Goal: Information Seeking & Learning: Compare options

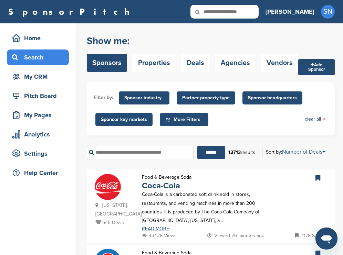
click at [150, 98] on span "Sponsor industry" at bounding box center [144, 98] width 40 height 8
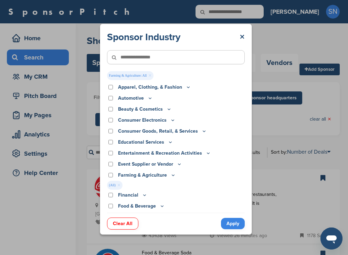
click at [231, 225] on link "Apply" at bounding box center [233, 223] width 24 height 11
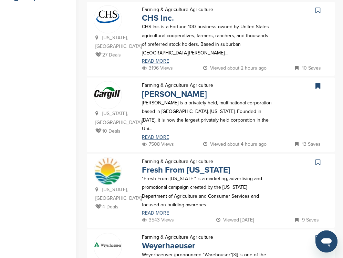
scroll to position [179, 0]
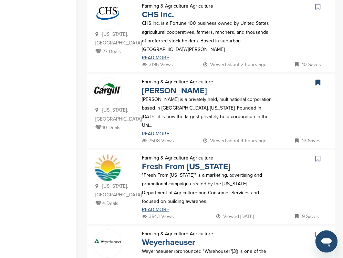
click at [316, 8] on icon at bounding box center [317, 6] width 5 height 7
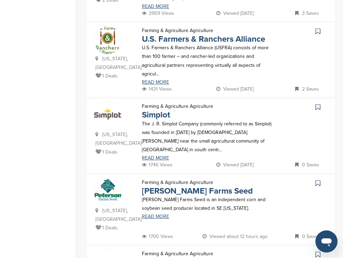
scroll to position [620, 0]
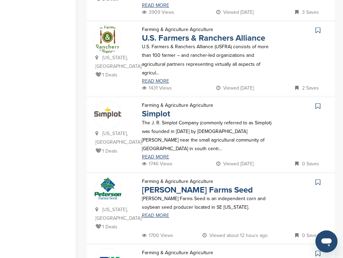
click at [317, 27] on icon at bounding box center [317, 30] width 5 height 7
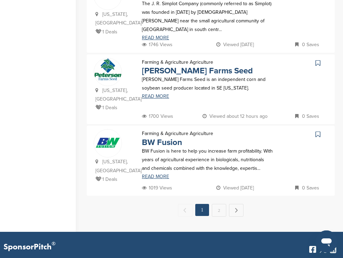
scroll to position [744, 0]
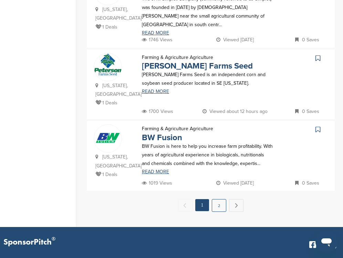
click at [212, 199] on link "2" at bounding box center [219, 205] width 14 height 13
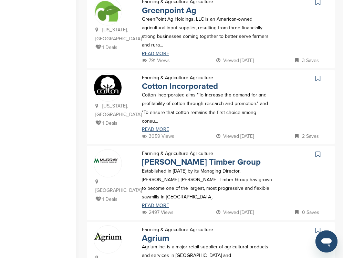
scroll to position [344, 0]
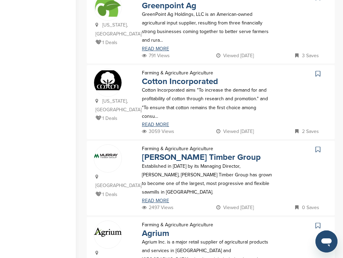
click at [318, 70] on icon at bounding box center [317, 73] width 5 height 7
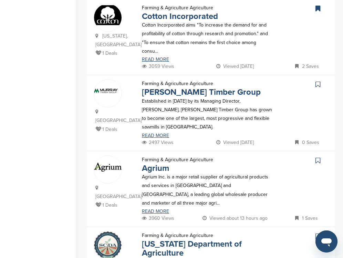
scroll to position [0, 0]
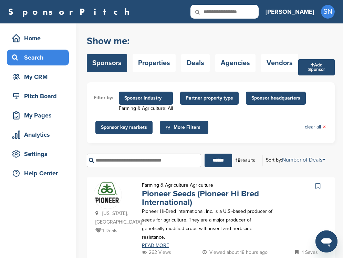
click at [151, 102] on span "Sponsor industry" at bounding box center [146, 98] width 54 height 13
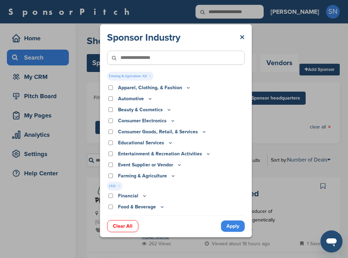
click at [112, 167] on div "Event Supplier or Vendor" at bounding box center [176, 165] width 138 height 8
click at [229, 225] on link "Apply" at bounding box center [233, 225] width 24 height 11
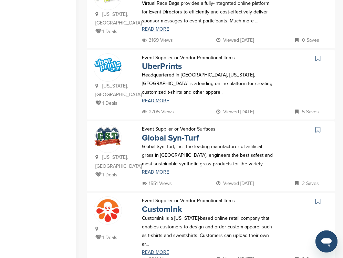
scroll to position [841, 0]
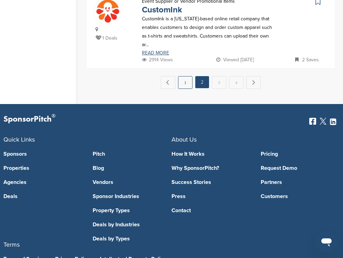
click at [190, 76] on link "1" at bounding box center [185, 82] width 14 height 13
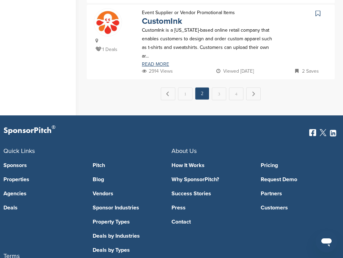
scroll to position [0, 0]
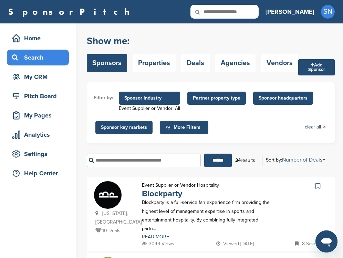
click at [222, 95] on span "Partner property type" at bounding box center [217, 98] width 48 height 8
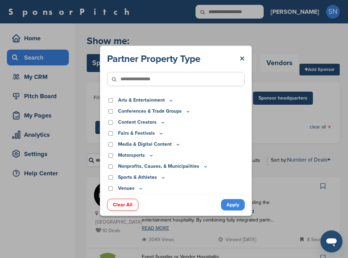
click at [276, 143] on div "Partner Property Type × Arts & Entertainment Actor/Actress Amusement Park Aquar…" at bounding box center [175, 130] width 351 height 261
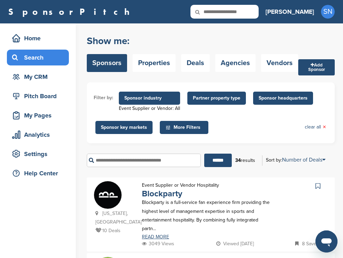
click at [264, 96] on span "Sponsor headquarters" at bounding box center [283, 98] width 49 height 8
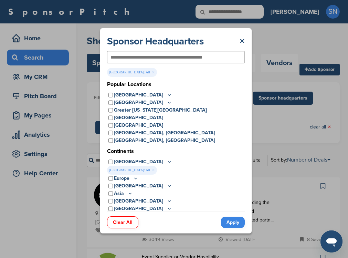
click at [232, 219] on link "Apply" at bounding box center [233, 222] width 24 height 11
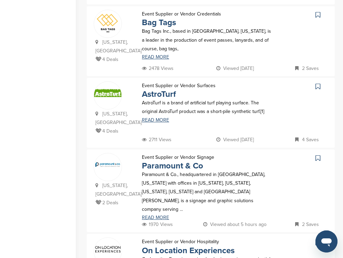
scroll to position [391, 0]
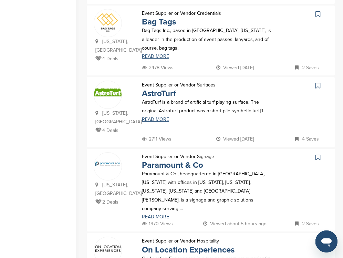
click at [318, 82] on icon at bounding box center [317, 85] width 5 height 7
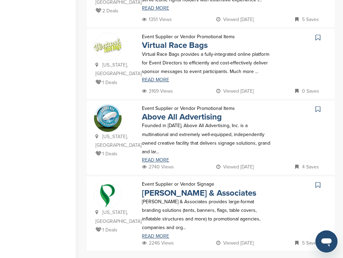
scroll to position [671, 0]
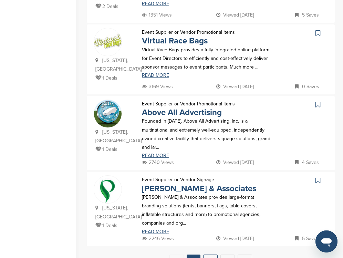
click at [206, 254] on link "2" at bounding box center [210, 260] width 14 height 13
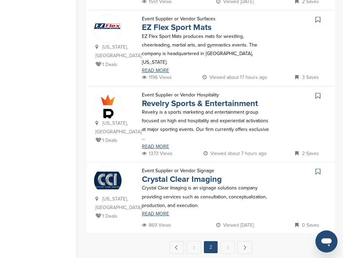
scroll to position [685, 0]
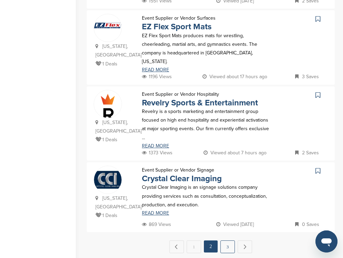
click at [230, 240] on link "3" at bounding box center [227, 246] width 14 height 13
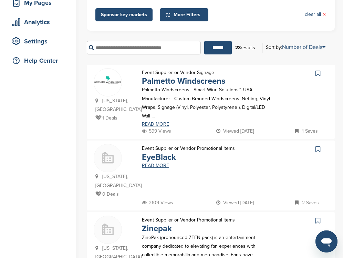
scroll to position [0, 0]
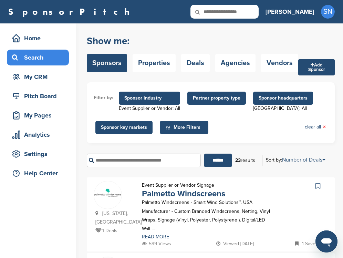
click at [156, 98] on span "Sponsor industry" at bounding box center [149, 98] width 50 height 8
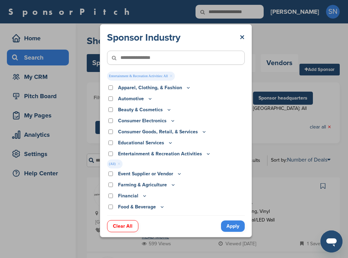
click at [229, 226] on link "Apply" at bounding box center [233, 225] width 24 height 11
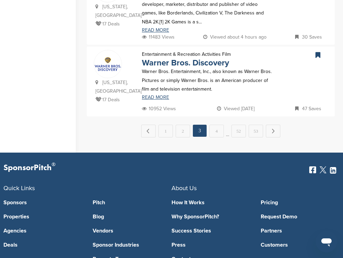
scroll to position [849, 0]
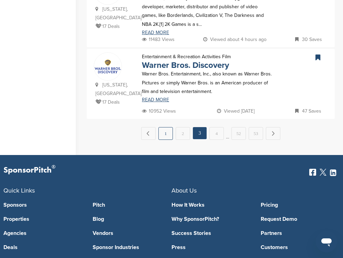
click at [167, 127] on link "1" at bounding box center [165, 133] width 14 height 13
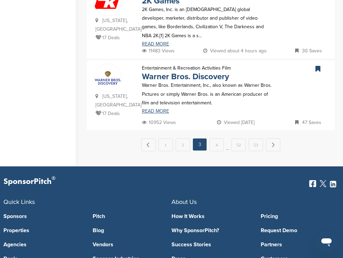
scroll to position [0, 0]
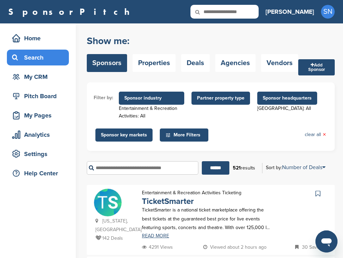
click at [275, 97] on span "Sponsor headquarters" at bounding box center [287, 98] width 49 height 8
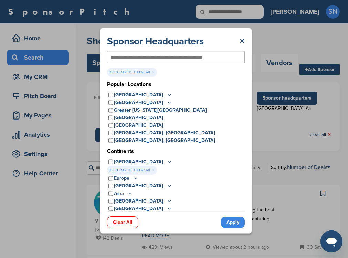
click at [167, 94] on icon at bounding box center [170, 95] width 6 height 6
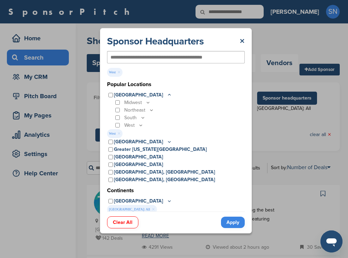
click at [231, 219] on link "Apply" at bounding box center [233, 222] width 24 height 11
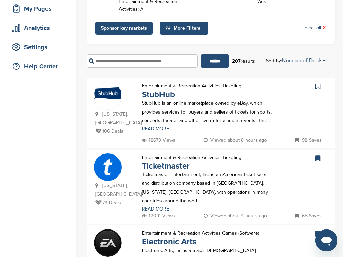
scroll to position [110, 0]
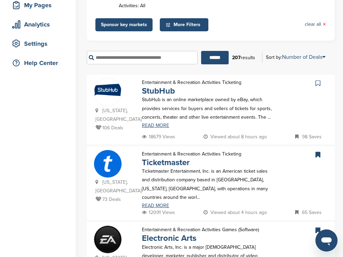
click at [319, 83] on icon at bounding box center [317, 83] width 5 height 7
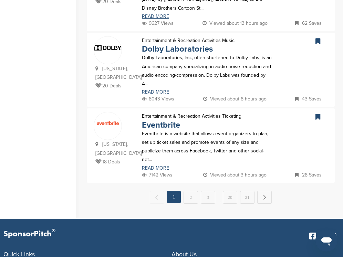
scroll to position [771, 0]
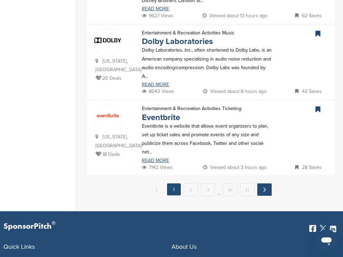
click at [261, 183] on link "Next →" at bounding box center [264, 189] width 14 height 12
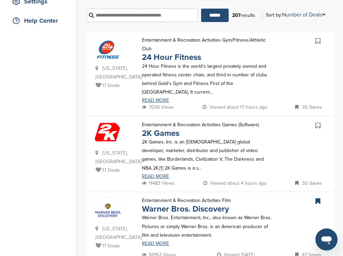
scroll to position [156, 0]
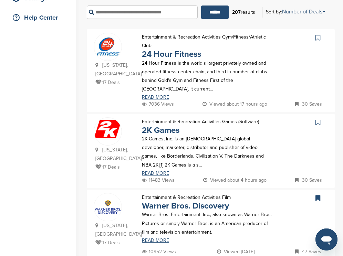
click at [317, 40] on icon at bounding box center [317, 37] width 5 height 7
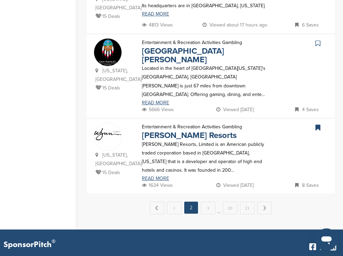
scroll to position [748, 0]
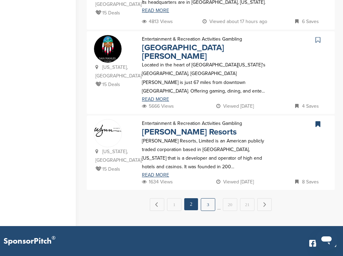
click at [212, 198] on link "3" at bounding box center [208, 204] width 14 height 13
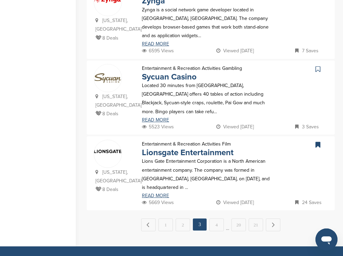
scroll to position [744, 0]
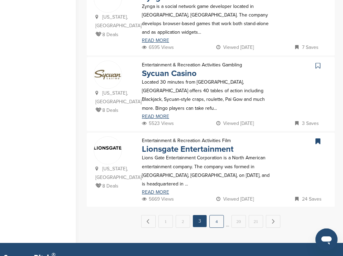
click at [221, 215] on link "4" at bounding box center [216, 221] width 14 height 13
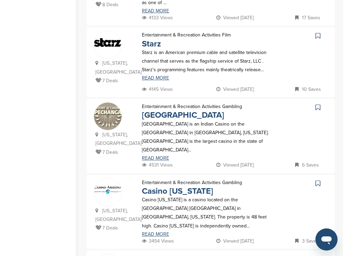
scroll to position [234, 0]
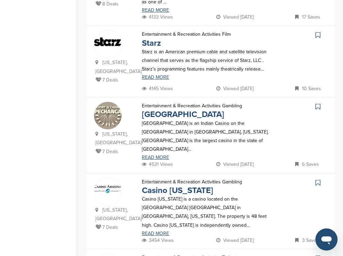
click at [316, 35] on icon at bounding box center [317, 35] width 5 height 7
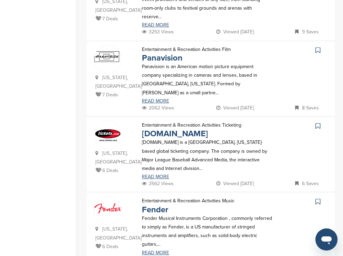
scroll to position [523, 0]
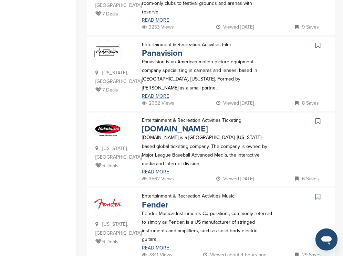
click at [318, 42] on icon at bounding box center [317, 45] width 5 height 7
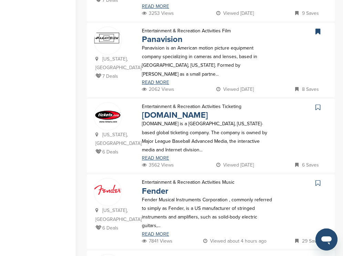
click at [318, 180] on icon at bounding box center [317, 183] width 5 height 7
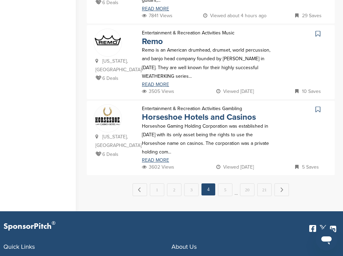
scroll to position [771, 0]
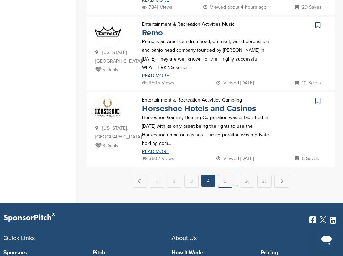
click at [223, 175] on link "5" at bounding box center [225, 181] width 14 height 13
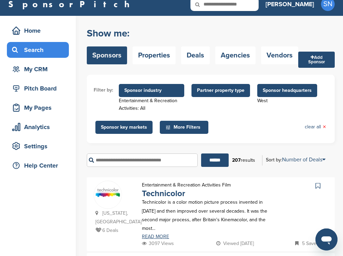
scroll to position [14, 0]
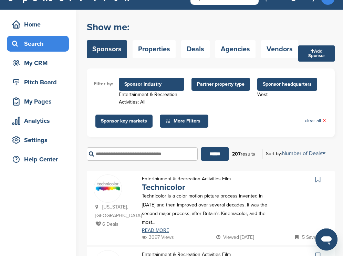
click at [317, 180] on icon at bounding box center [317, 179] width 5 height 7
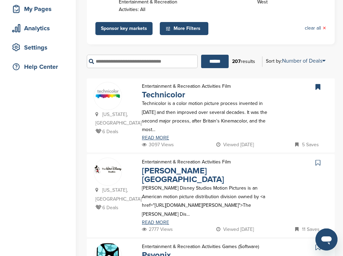
scroll to position [124, 0]
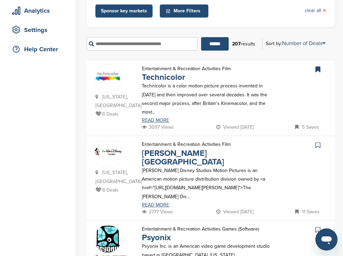
click at [318, 142] on icon at bounding box center [317, 145] width 5 height 7
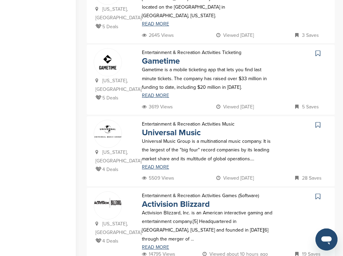
scroll to position [592, 0]
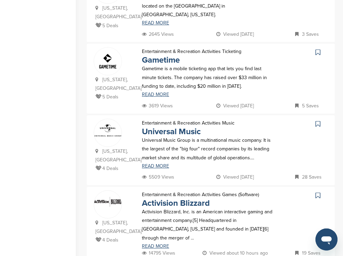
click at [317, 120] on icon at bounding box center [317, 123] width 5 height 7
click at [315, 120] on icon at bounding box center [317, 123] width 5 height 7
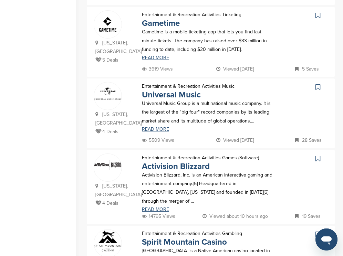
scroll to position [631, 0]
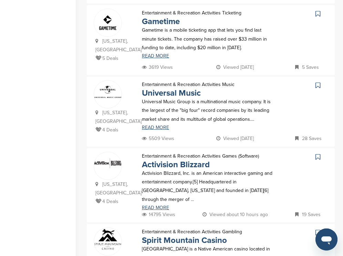
click at [318, 154] on icon at bounding box center [317, 157] width 5 height 7
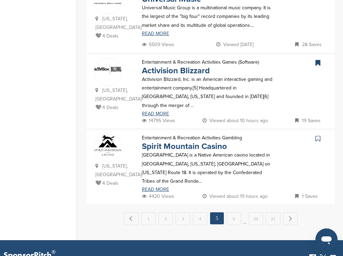
scroll to position [727, 0]
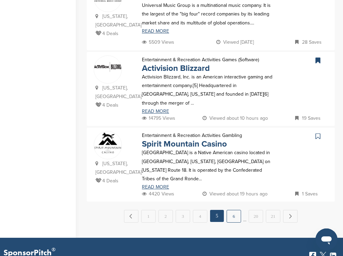
click at [231, 210] on link "6" at bounding box center [234, 216] width 14 height 13
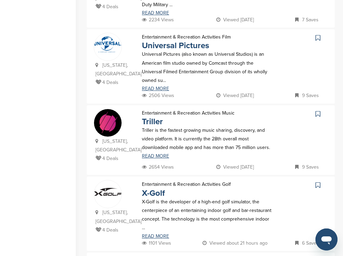
scroll to position [468, 0]
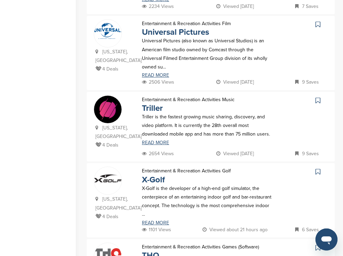
click at [317, 21] on icon at bounding box center [317, 24] width 5 height 7
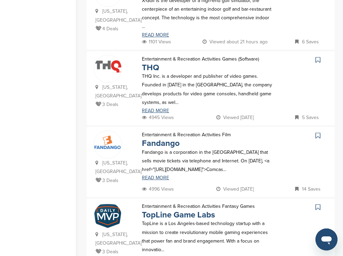
scroll to position [661, 0]
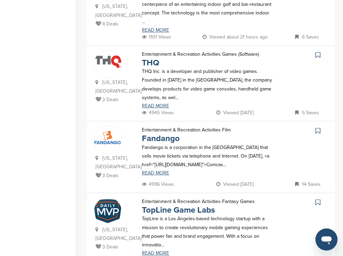
click at [318, 52] on icon at bounding box center [317, 55] width 5 height 7
click at [317, 127] on icon at bounding box center [317, 130] width 5 height 7
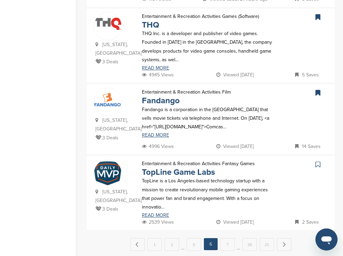
scroll to position [702, 0]
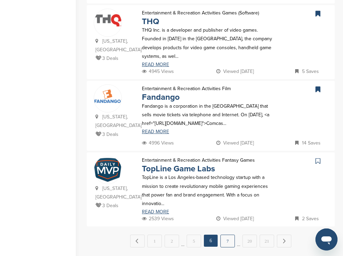
click at [228, 235] on link "7" at bounding box center [227, 241] width 14 height 13
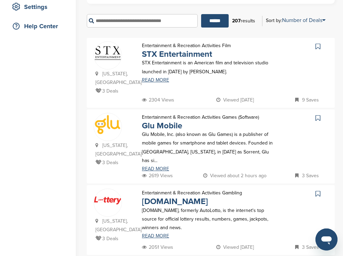
scroll to position [151, 0]
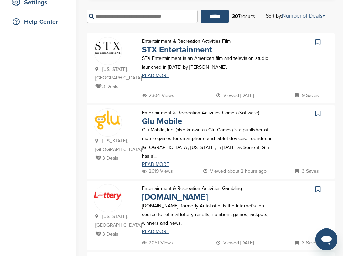
click at [317, 43] on icon at bounding box center [317, 42] width 5 height 7
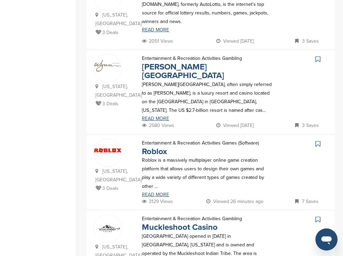
scroll to position [372, 0]
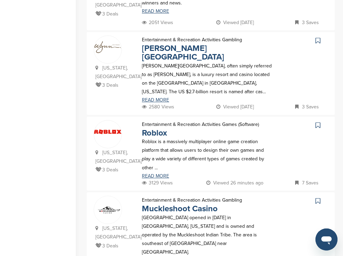
click at [317, 37] on icon at bounding box center [317, 40] width 5 height 7
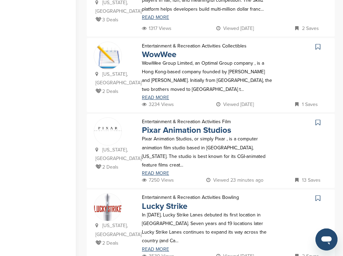
scroll to position [702, 0]
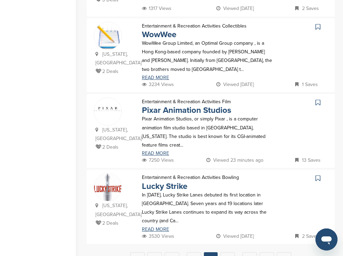
click at [319, 99] on icon at bounding box center [317, 102] width 5 height 7
click at [318, 175] on icon at bounding box center [317, 178] width 5 height 7
click at [229, 252] on link "8" at bounding box center [227, 258] width 14 height 13
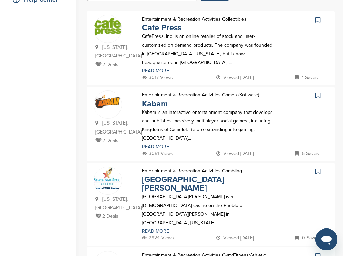
scroll to position [179, 0]
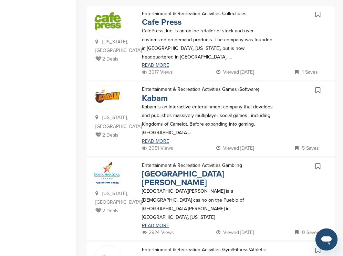
click at [317, 16] on icon at bounding box center [317, 14] width 5 height 7
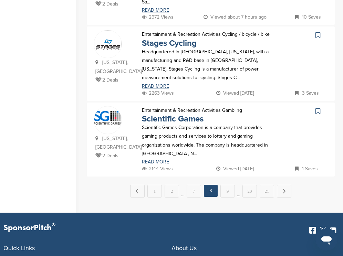
scroll to position [771, 0]
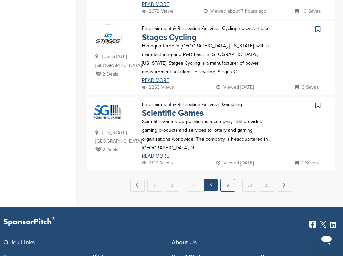
click at [230, 179] on link "9" at bounding box center [227, 185] width 14 height 13
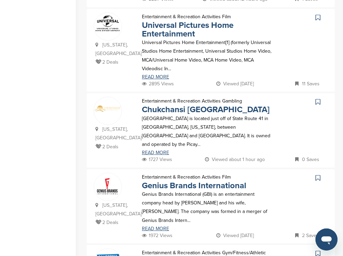
scroll to position [262, 0]
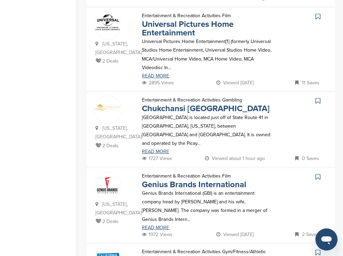
click at [319, 13] on icon at bounding box center [317, 16] width 5 height 7
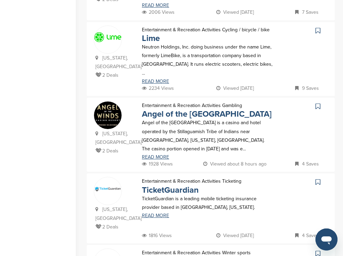
scroll to position [565, 0]
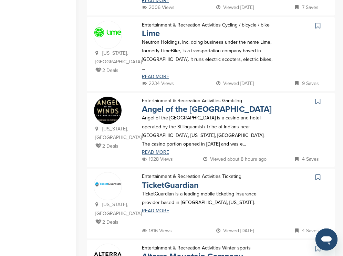
click at [317, 22] on icon at bounding box center [317, 25] width 5 height 7
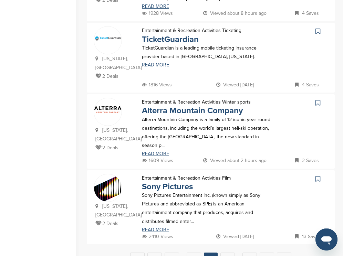
scroll to position [716, 0]
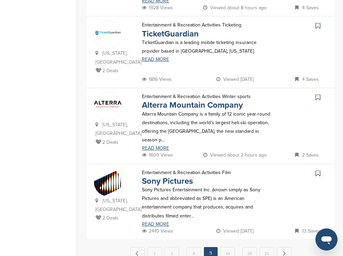
click at [317, 170] on icon at bounding box center [317, 173] width 5 height 7
click at [231, 247] on link "10" at bounding box center [227, 253] width 14 height 13
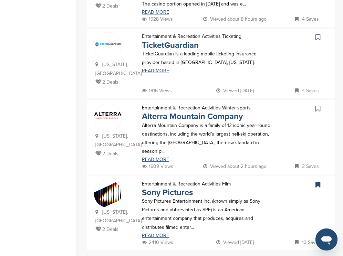
scroll to position [0, 0]
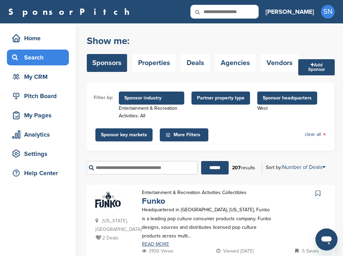
click at [317, 193] on icon at bounding box center [317, 193] width 5 height 7
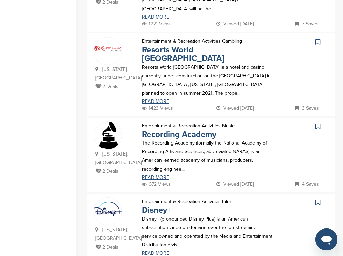
scroll to position [330, 0]
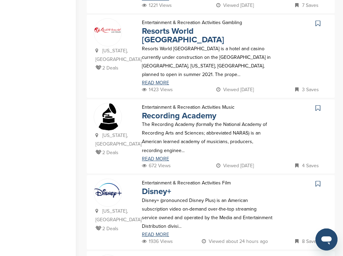
click at [319, 105] on icon at bounding box center [317, 108] width 5 height 7
click at [316, 180] on icon at bounding box center [317, 183] width 5 height 7
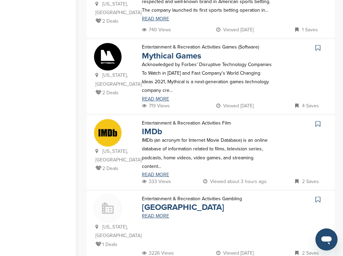
scroll to position [620, 0]
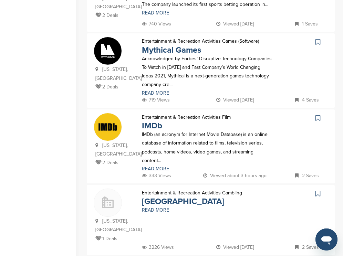
click at [316, 39] on icon at bounding box center [317, 42] width 5 height 7
click at [317, 115] on icon at bounding box center [317, 118] width 5 height 7
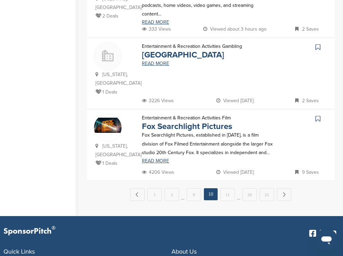
scroll to position [771, 0]
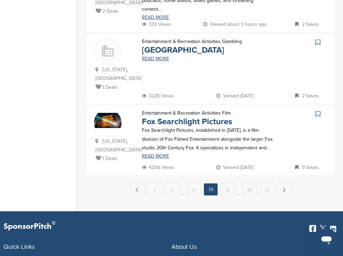
click at [318, 111] on icon at bounding box center [317, 114] width 5 height 7
click at [231, 183] on link "11" at bounding box center [227, 189] width 14 height 13
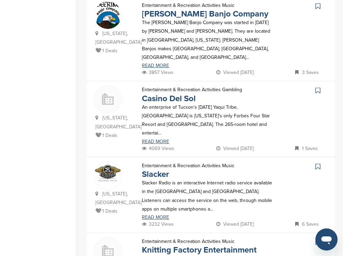
scroll to position [262, 0]
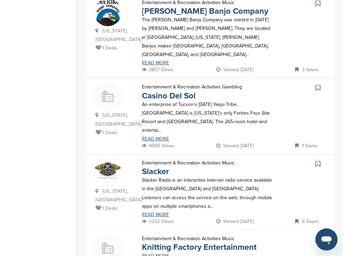
click at [318, 2] on icon at bounding box center [317, 3] width 5 height 7
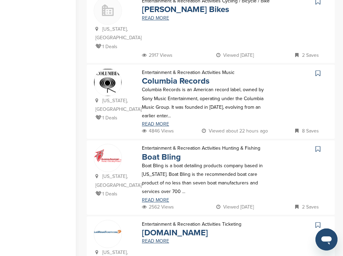
scroll to position [578, 0]
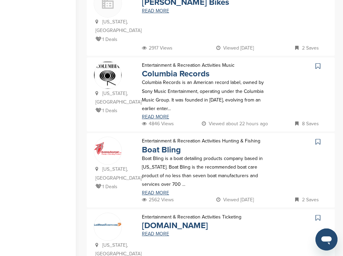
click at [316, 63] on icon at bounding box center [317, 66] width 5 height 7
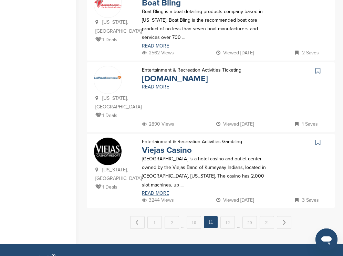
scroll to position [744, 0]
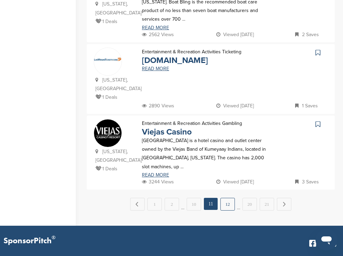
click at [227, 198] on link "12" at bounding box center [227, 204] width 14 height 13
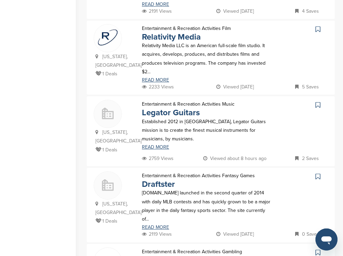
scroll to position [330, 0]
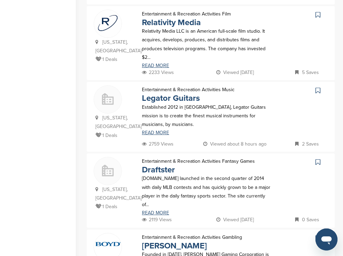
click at [317, 11] on icon at bounding box center [317, 14] width 5 height 7
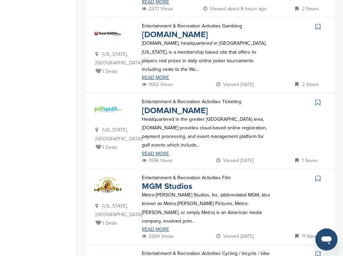
scroll to position [633, 0]
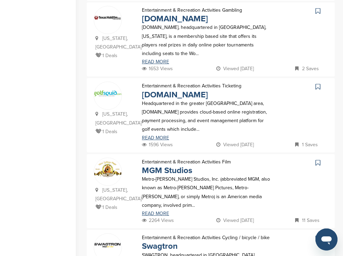
click at [318, 8] on icon at bounding box center [317, 11] width 5 height 7
click at [317, 159] on icon at bounding box center [317, 162] width 5 height 7
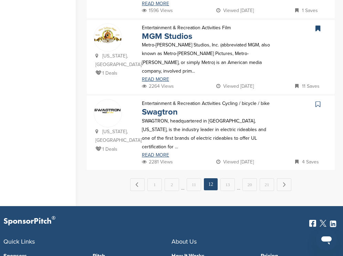
scroll to position [771, 0]
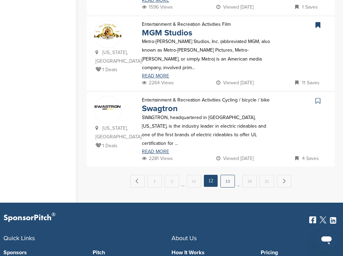
click at [227, 175] on link "13" at bounding box center [227, 181] width 14 height 13
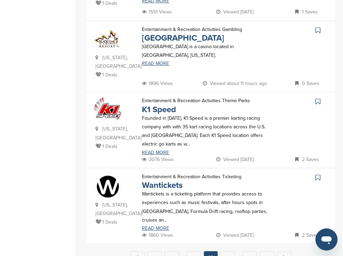
scroll to position [702, 0]
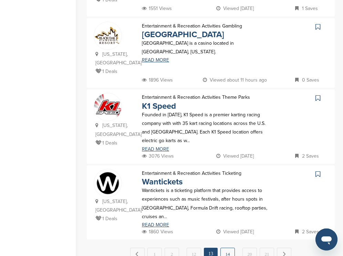
click at [226, 248] on link "14" at bounding box center [227, 254] width 14 height 13
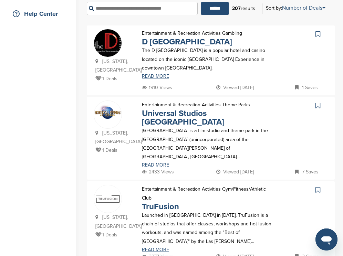
scroll to position [179, 0]
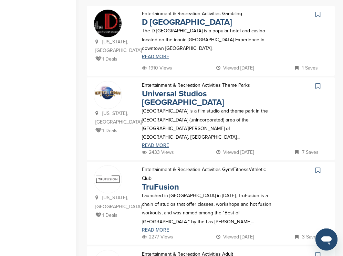
click at [319, 83] on icon at bounding box center [317, 86] width 5 height 7
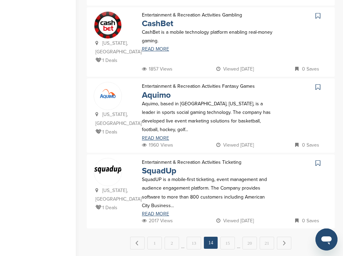
scroll to position [757, 0]
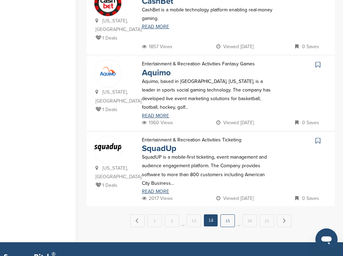
click at [226, 214] on link "15" at bounding box center [227, 220] width 14 height 13
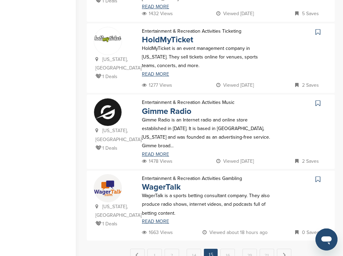
scroll to position [702, 0]
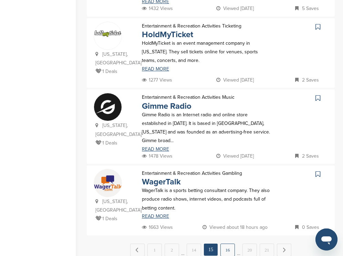
click at [227, 244] on link "16" at bounding box center [227, 250] width 14 height 13
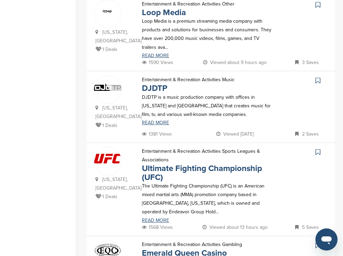
scroll to position [537, 0]
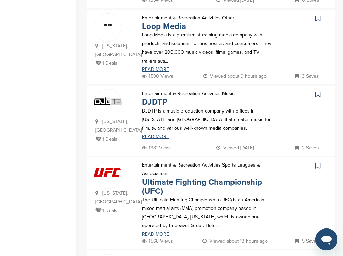
click at [316, 15] on icon at bounding box center [317, 18] width 5 height 7
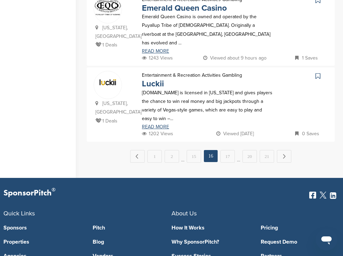
scroll to position [799, 0]
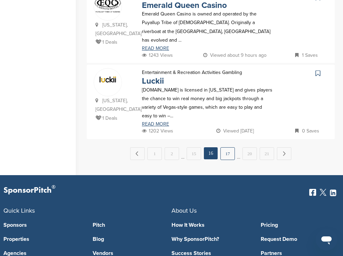
click at [232, 153] on link "17" at bounding box center [227, 153] width 14 height 13
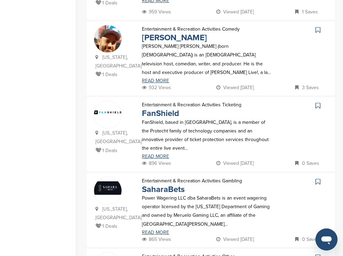
scroll to position [248, 0]
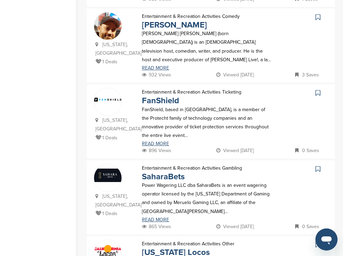
click at [318, 14] on icon at bounding box center [317, 17] width 5 height 7
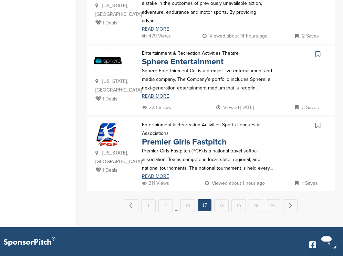
scroll to position [744, 0]
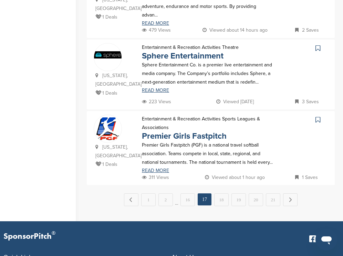
click at [319, 45] on icon at bounding box center [317, 48] width 5 height 7
click at [224, 193] on link "18" at bounding box center [221, 199] width 14 height 13
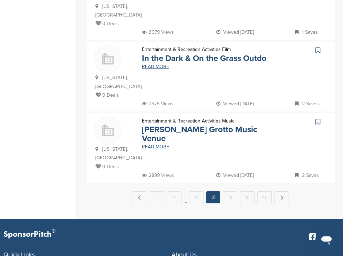
scroll to position [730, 0]
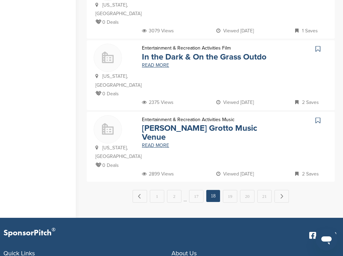
click at [224, 190] on link "19" at bounding box center [230, 196] width 14 height 13
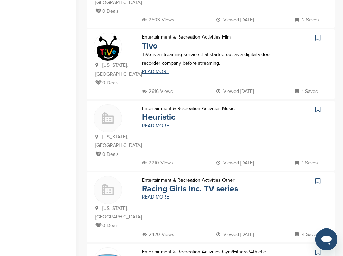
scroll to position [370, 0]
click at [318, 34] on icon at bounding box center [317, 37] width 5 height 7
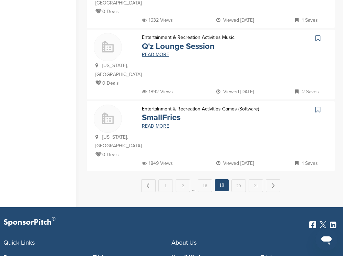
scroll to position [742, 0]
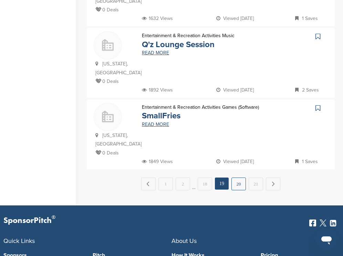
click at [239, 178] on link "20" at bounding box center [238, 184] width 14 height 13
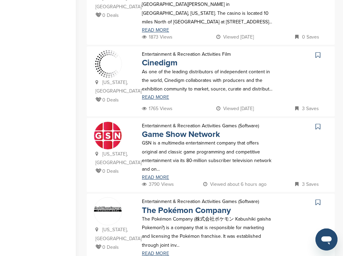
scroll to position [372, 0]
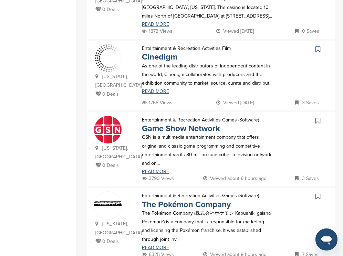
click at [318, 46] on icon at bounding box center [317, 49] width 5 height 7
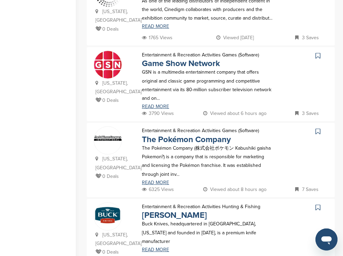
scroll to position [441, 0]
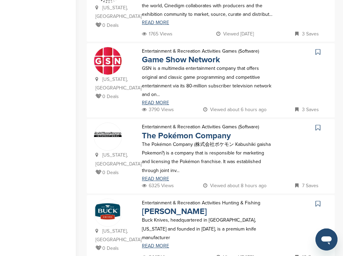
click at [317, 49] on icon at bounding box center [317, 52] width 5 height 7
click at [318, 124] on icon at bounding box center [317, 127] width 5 height 7
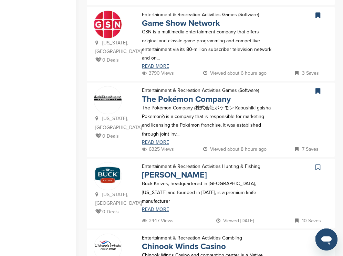
scroll to position [482, 0]
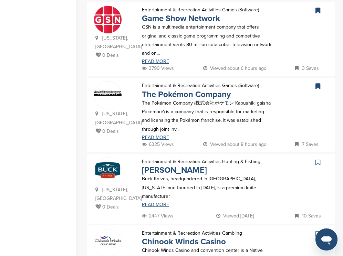
click at [317, 159] on icon at bounding box center [317, 162] width 5 height 7
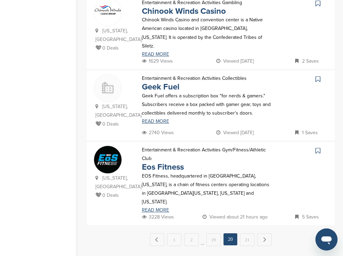
scroll to position [730, 0]
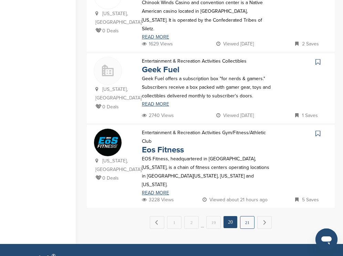
click at [249, 216] on link "21" at bounding box center [247, 222] width 14 height 13
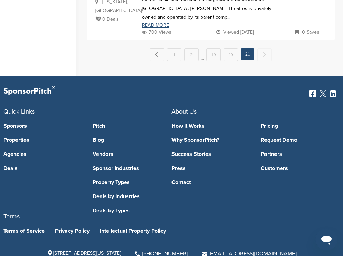
scroll to position [0, 0]
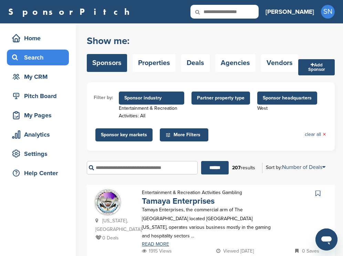
click at [268, 97] on span "Sponsor headquarters" at bounding box center [287, 98] width 49 height 8
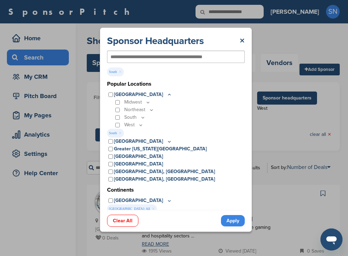
click at [231, 223] on link "Apply" at bounding box center [233, 220] width 24 height 11
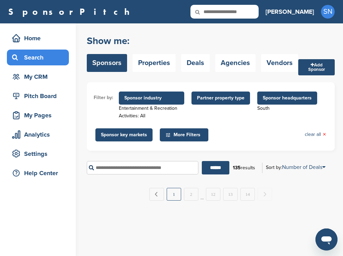
click at [175, 199] on link "1" at bounding box center [174, 194] width 14 height 13
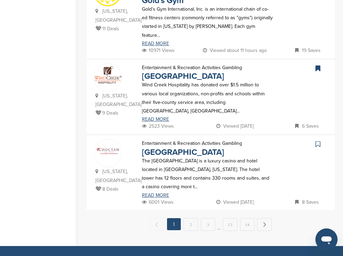
scroll to position [771, 0]
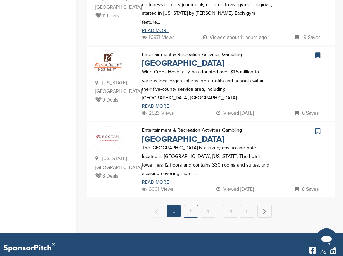
click at [191, 205] on link "2" at bounding box center [190, 211] width 14 height 13
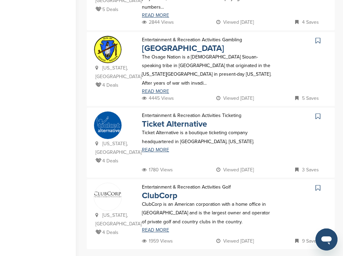
scroll to position [702, 0]
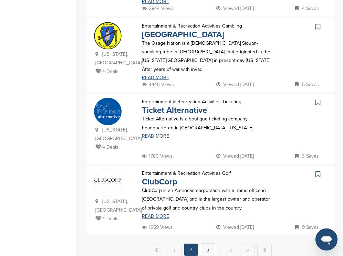
click at [209, 244] on link "3" at bounding box center [208, 250] width 14 height 13
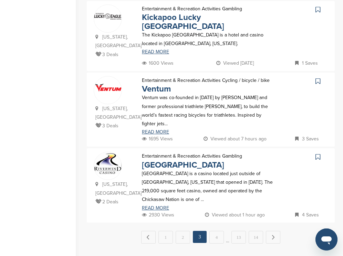
scroll to position [701, 0]
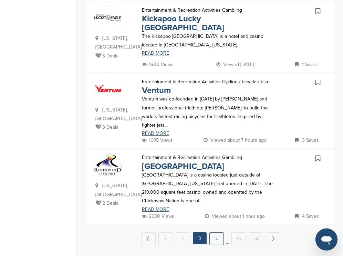
click at [219, 232] on link "4" at bounding box center [216, 238] width 14 height 13
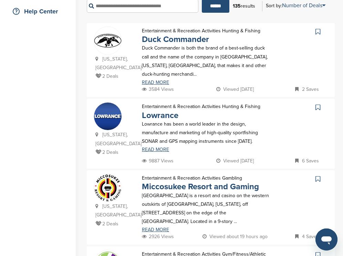
scroll to position [162, 0]
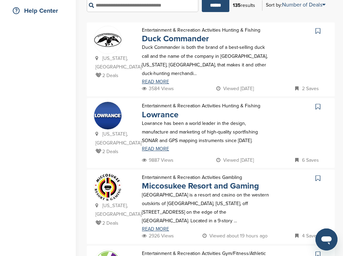
click at [318, 31] on icon at bounding box center [317, 31] width 5 height 7
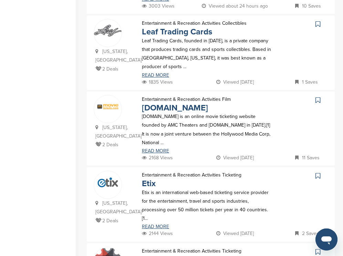
scroll to position [475, 0]
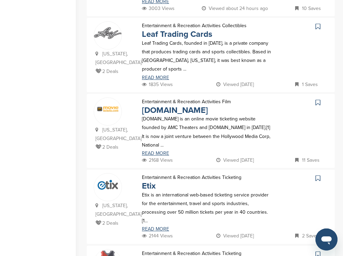
click at [318, 99] on icon at bounding box center [317, 102] width 5 height 7
click at [317, 23] on icon at bounding box center [317, 26] width 5 height 7
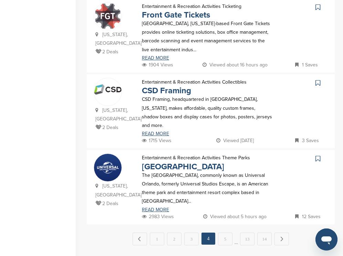
scroll to position [724, 0]
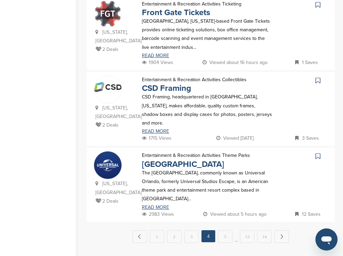
click at [317, 153] on icon at bounding box center [317, 156] width 5 height 7
click at [229, 230] on link "5" at bounding box center [225, 236] width 14 height 13
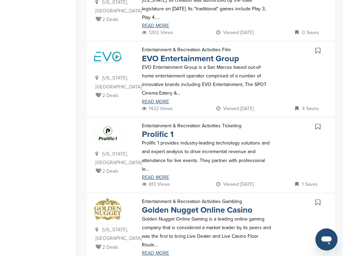
scroll to position [219, 0]
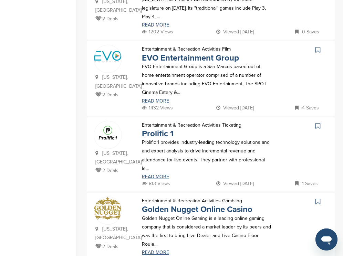
click at [318, 46] on icon at bounding box center [317, 49] width 5 height 7
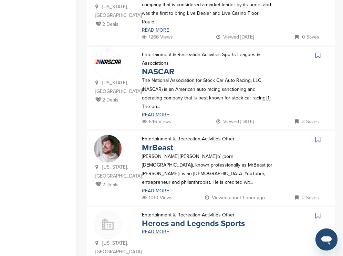
scroll to position [443, 0]
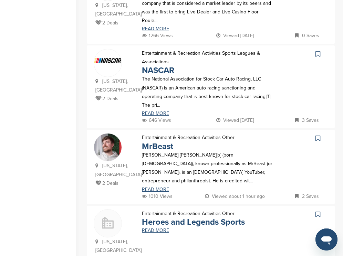
click at [317, 51] on icon at bounding box center [317, 54] width 5 height 7
click at [316, 135] on icon at bounding box center [317, 138] width 5 height 7
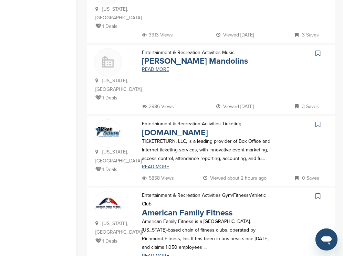
scroll to position [689, 0]
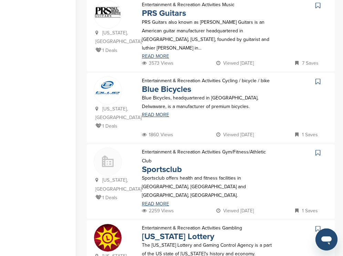
scroll to position [670, 0]
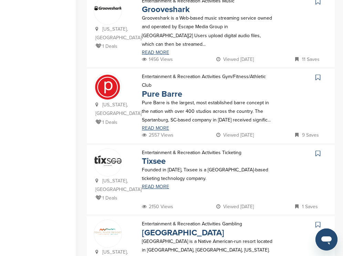
scroll to position [274, 0]
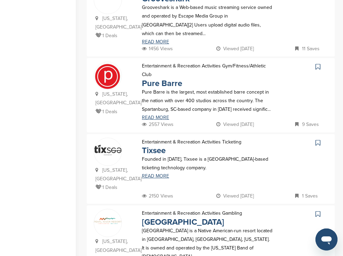
click at [317, 63] on icon at bounding box center [317, 66] width 5 height 7
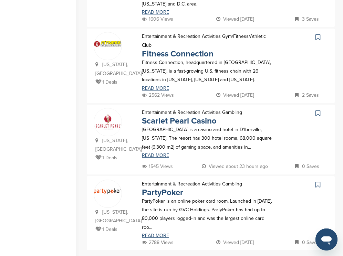
scroll to position [681, 0]
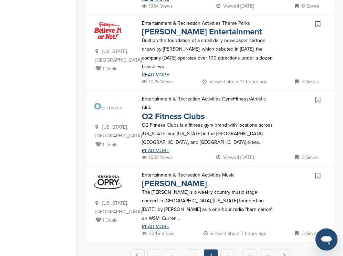
scroll to position [691, 0]
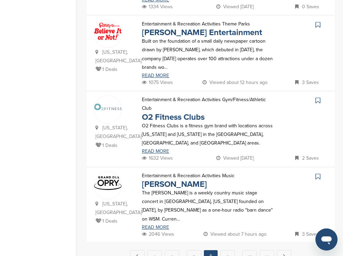
click at [316, 173] on icon at bounding box center [317, 176] width 5 height 7
click at [230, 250] on link "9" at bounding box center [227, 256] width 14 height 13
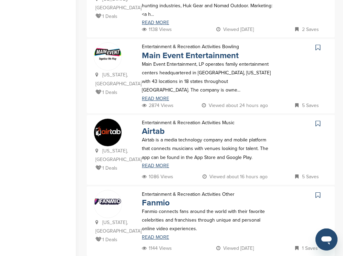
scroll to position [697, 0]
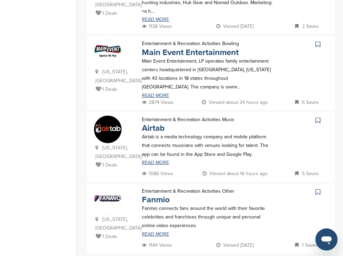
click at [317, 41] on icon at bounding box center [317, 44] width 5 height 7
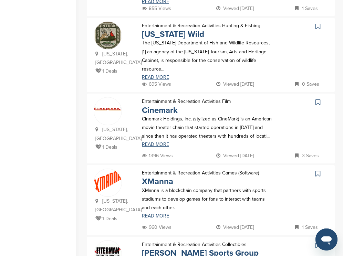
scroll to position [333, 0]
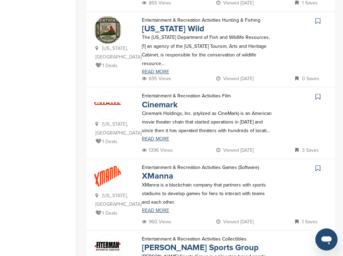
click at [318, 93] on icon at bounding box center [317, 96] width 5 height 7
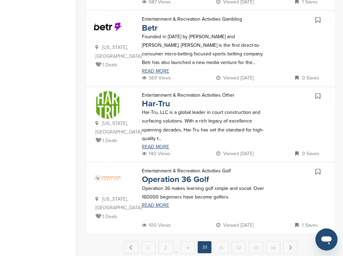
scroll to position [708, 0]
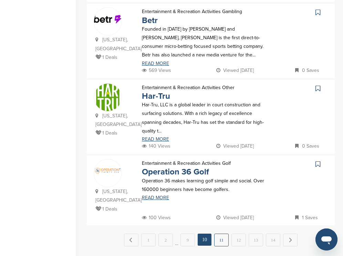
click at [224, 234] on link "11" at bounding box center [221, 240] width 14 height 13
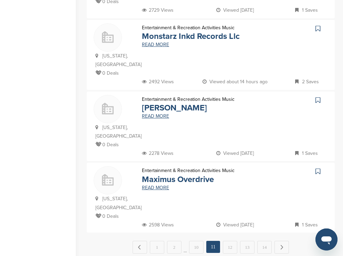
scroll to position [667, 0]
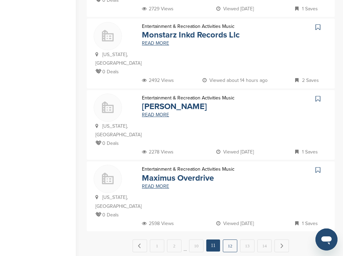
click at [232, 240] on link "12" at bounding box center [230, 246] width 14 height 13
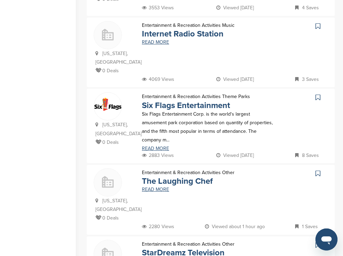
scroll to position [315, 0]
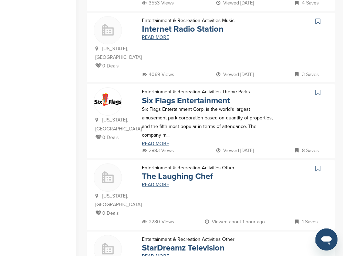
click at [318, 89] on icon at bounding box center [317, 92] width 5 height 7
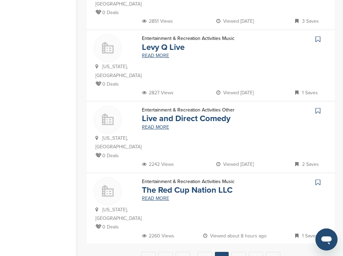
scroll to position [655, 0]
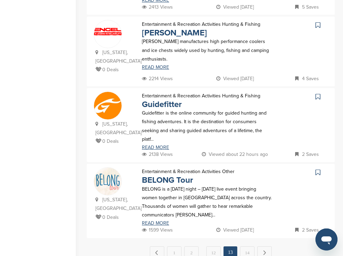
scroll to position [679, 0]
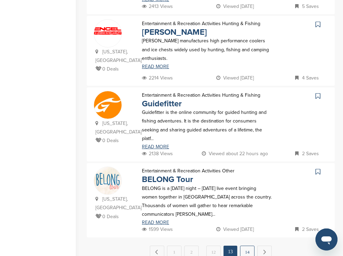
click at [249, 246] on link "14" at bounding box center [247, 252] width 14 height 13
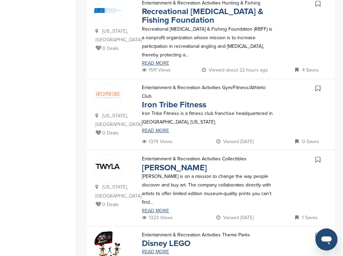
scroll to position [208, 0]
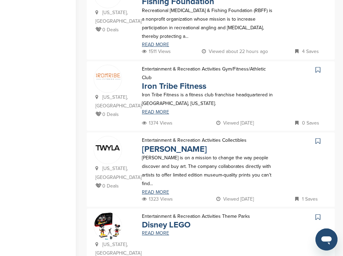
click at [317, 71] on icon at bounding box center [317, 69] width 5 height 7
click at [318, 214] on icon at bounding box center [317, 217] width 5 height 7
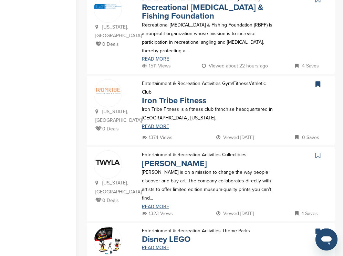
scroll to position [0, 0]
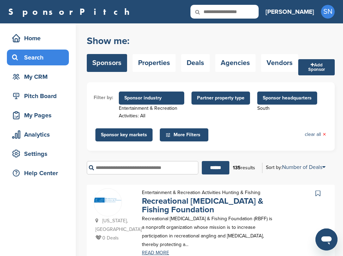
click at [274, 99] on span "Sponsor headquarters" at bounding box center [287, 98] width 49 height 8
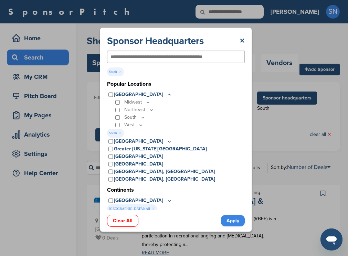
click at [119, 111] on div "Northeast" at bounding box center [179, 110] width 131 height 8
click at [232, 218] on link "Apply" at bounding box center [233, 220] width 24 height 11
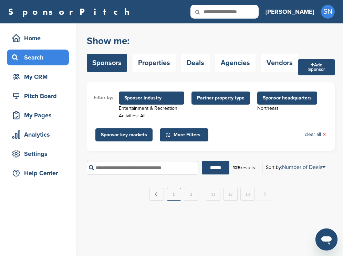
click at [176, 197] on link "1" at bounding box center [174, 194] width 14 height 13
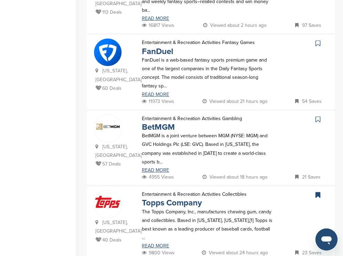
scroll to position [227, 0]
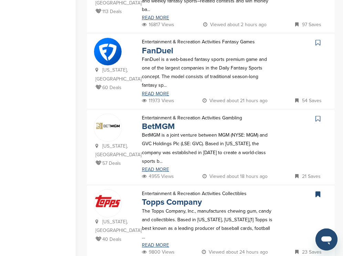
click at [316, 46] on icon at bounding box center [317, 42] width 5 height 7
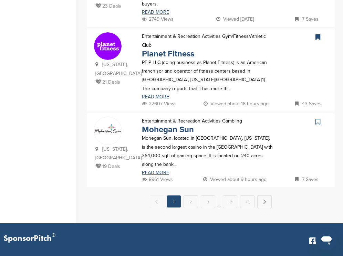
scroll to position [764, 0]
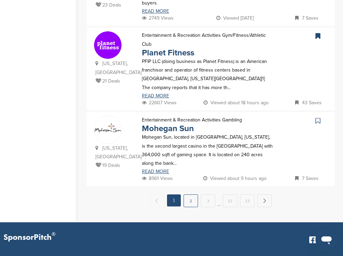
click at [196, 195] on link "2" at bounding box center [190, 201] width 14 height 13
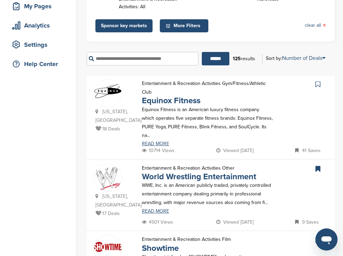
scroll to position [124, 0]
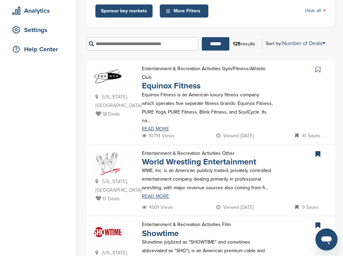
click at [317, 69] on icon at bounding box center [317, 69] width 5 height 7
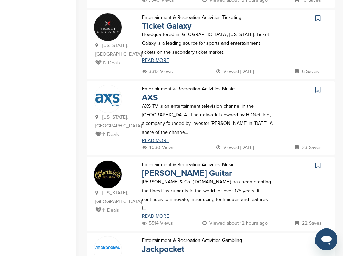
scroll to position [560, 0]
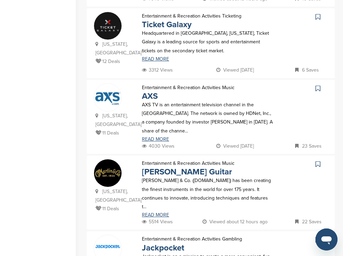
click at [318, 161] on icon at bounding box center [317, 164] width 5 height 7
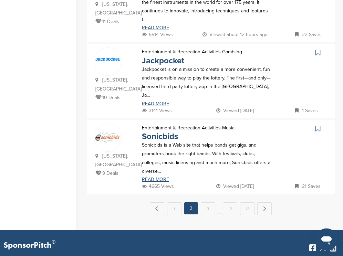
scroll to position [748, 0]
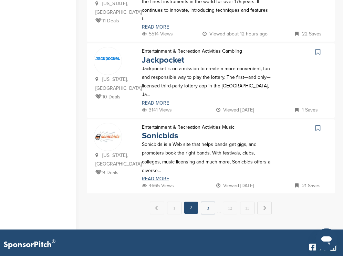
click at [210, 202] on link "3" at bounding box center [208, 208] width 14 height 13
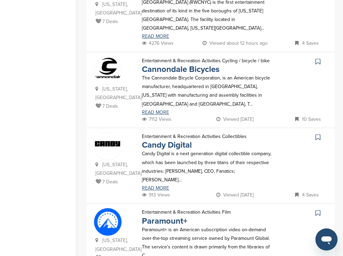
scroll to position [534, 0]
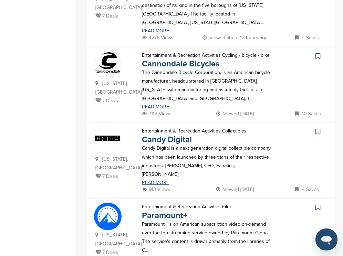
click at [316, 128] on icon at bounding box center [317, 131] width 5 height 7
click at [316, 204] on icon at bounding box center [317, 207] width 5 height 7
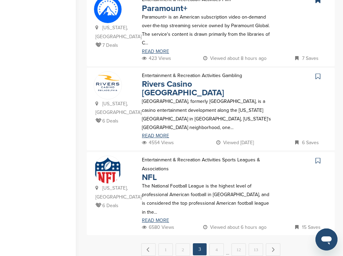
scroll to position [744, 0]
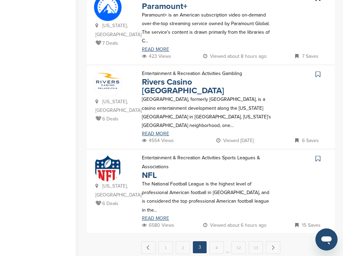
click at [316, 155] on icon at bounding box center [317, 158] width 5 height 7
click at [216, 241] on link "4" at bounding box center [216, 247] width 14 height 13
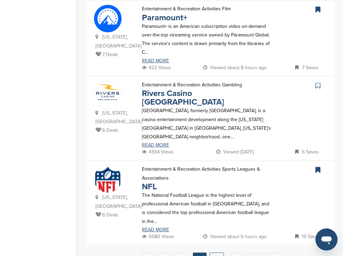
scroll to position [0, 0]
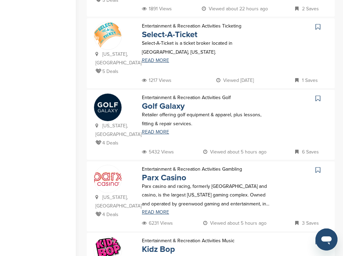
scroll to position [518, 0]
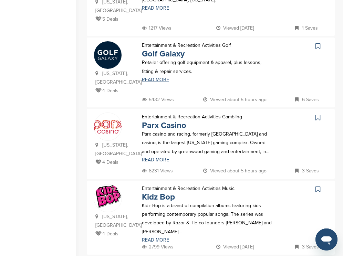
click at [316, 43] on icon at bounding box center [317, 46] width 5 height 7
click at [319, 187] on icon at bounding box center [317, 189] width 5 height 7
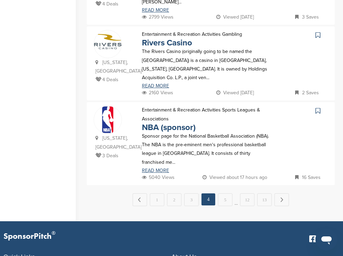
scroll to position [754, 0]
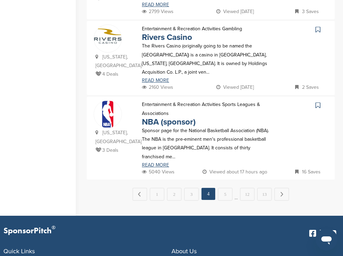
click at [317, 102] on icon at bounding box center [317, 105] width 5 height 7
click at [231, 188] on link "5" at bounding box center [225, 194] width 14 height 13
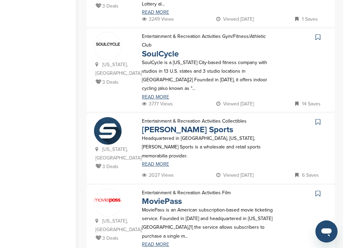
scroll to position [304, 0]
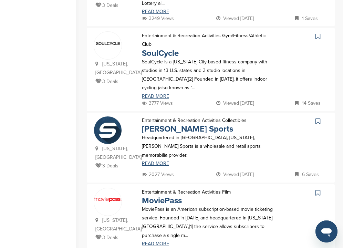
click at [317, 38] on icon at bounding box center [317, 36] width 5 height 7
click at [319, 189] on icon at bounding box center [317, 192] width 5 height 7
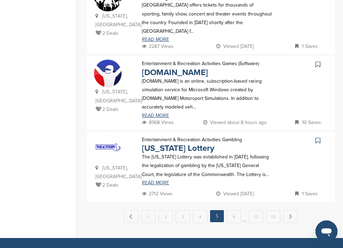
scroll to position [743, 0]
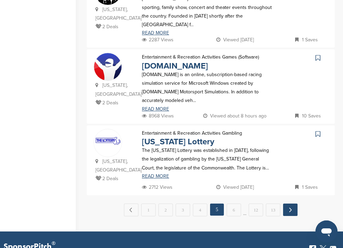
click at [291, 214] on link "Next →" at bounding box center [290, 209] width 14 height 12
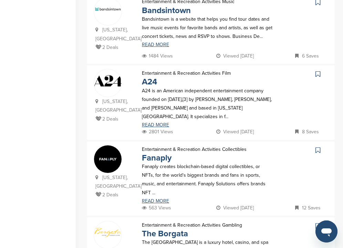
scroll to position [638, 0]
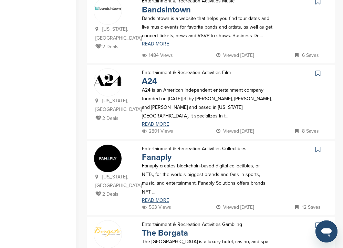
click at [316, 74] on icon at bounding box center [317, 73] width 5 height 7
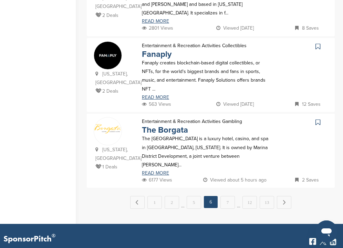
scroll to position [742, 0]
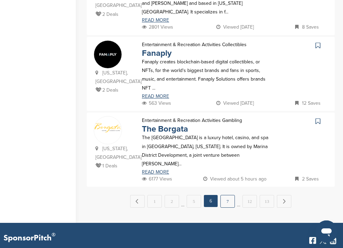
click at [230, 195] on link "7" at bounding box center [227, 201] width 14 height 13
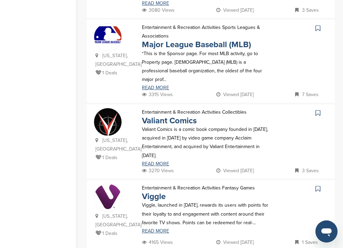
scroll to position [620, 0]
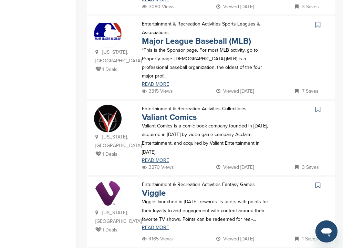
click at [316, 21] on icon at bounding box center [317, 24] width 5 height 7
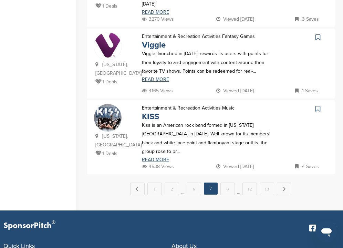
scroll to position [771, 0]
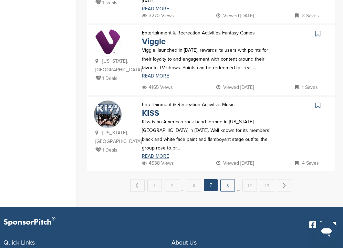
click at [230, 179] on link "8" at bounding box center [227, 185] width 14 height 13
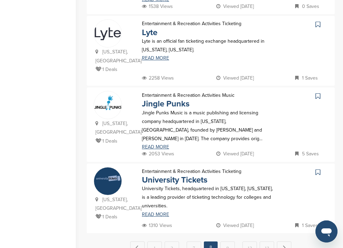
scroll to position [697, 0]
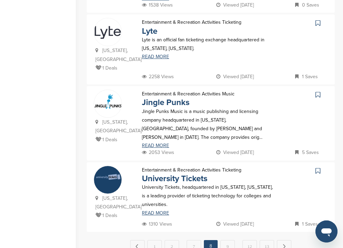
click at [319, 20] on icon at bounding box center [317, 23] width 5 height 7
click at [286, 240] on link "Next →" at bounding box center [284, 246] width 14 height 12
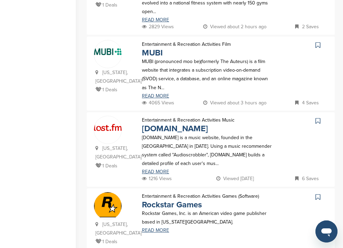
scroll to position [401, 0]
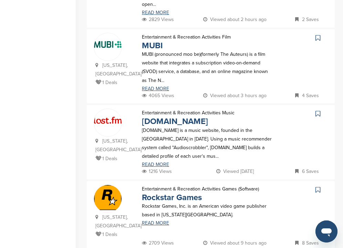
click at [318, 34] on icon at bounding box center [317, 37] width 5 height 7
click at [317, 186] on icon at bounding box center [317, 189] width 5 height 7
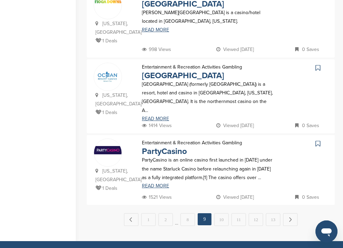
scroll to position [749, 0]
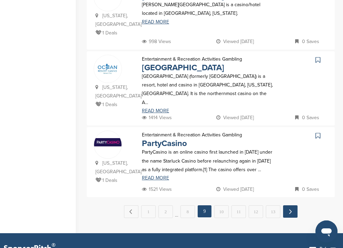
click at [287, 205] on link "Next →" at bounding box center [290, 211] width 14 height 12
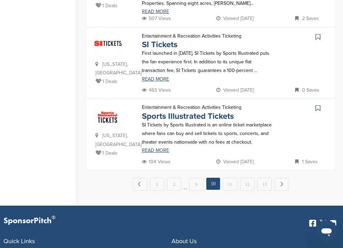
scroll to position [752, 0]
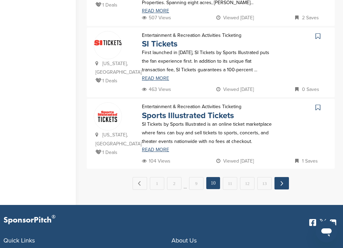
click at [281, 188] on link "Next →" at bounding box center [281, 183] width 14 height 12
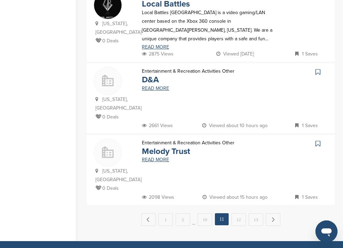
scroll to position [702, 0]
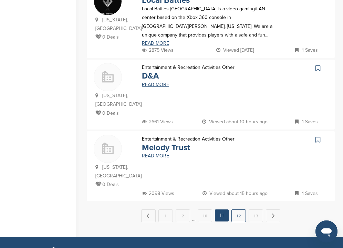
click at [235, 215] on link "12" at bounding box center [238, 215] width 14 height 13
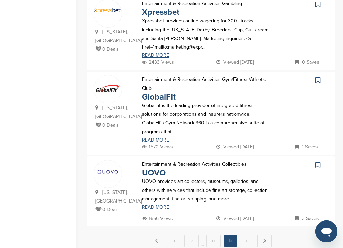
scroll to position [743, 0]
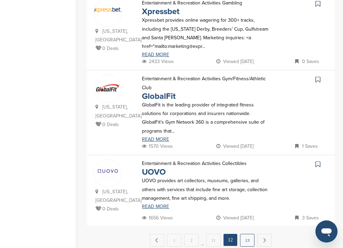
click at [247, 234] on link "13" at bounding box center [247, 240] width 14 height 13
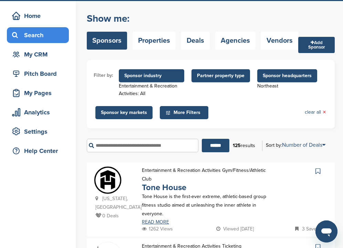
scroll to position [22, 0]
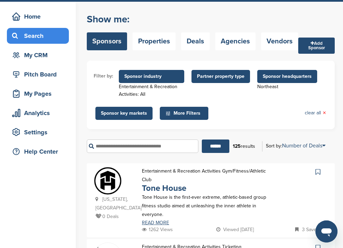
click at [267, 81] on span "Sponsor headquarters" at bounding box center [287, 76] width 60 height 13
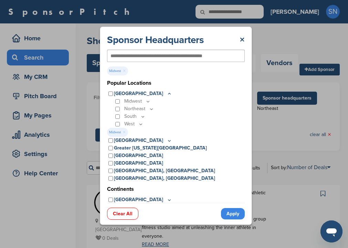
click at [232, 213] on link "Apply" at bounding box center [233, 213] width 24 height 11
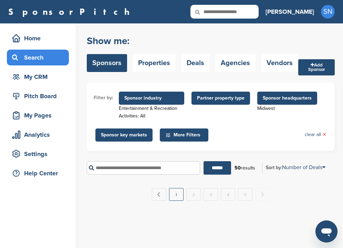
click at [176, 194] on link "1" at bounding box center [176, 194] width 14 height 13
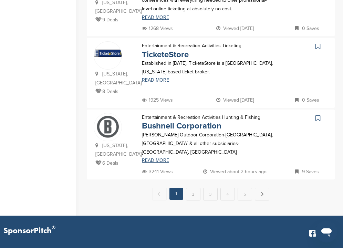
scroll to position [756, 0]
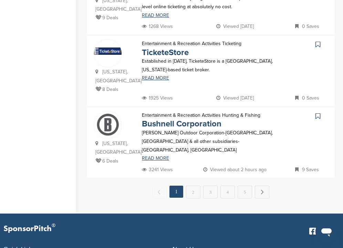
click at [316, 113] on icon at bounding box center [317, 116] width 5 height 7
click at [195, 186] on link "2" at bounding box center [193, 192] width 14 height 13
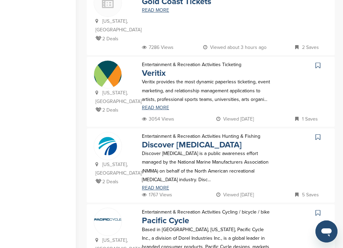
scroll to position [673, 0]
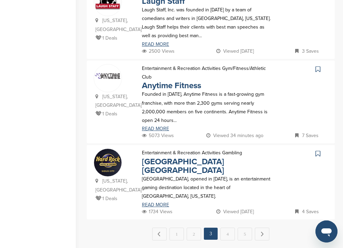
scroll to position [757, 0]
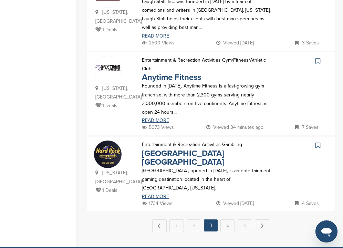
click at [318, 57] on icon at bounding box center [317, 60] width 5 height 7
click at [228, 219] on link "4" at bounding box center [227, 225] width 14 height 13
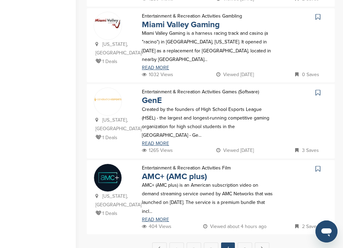
scroll to position [747, 0]
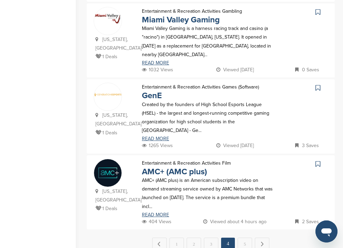
click at [318, 160] on icon at bounding box center [317, 163] width 5 height 7
click at [248, 238] on link "5" at bounding box center [245, 244] width 14 height 13
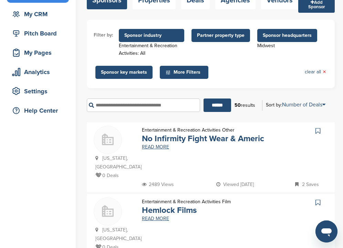
scroll to position [0, 0]
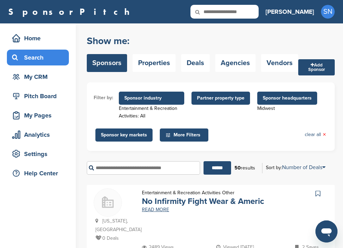
click at [272, 100] on span "Sponsor headquarters" at bounding box center [287, 98] width 49 height 8
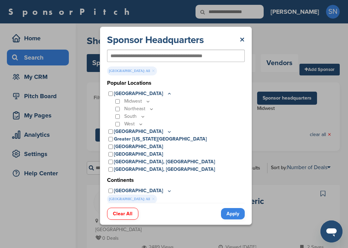
click at [238, 214] on link "Apply" at bounding box center [233, 213] width 24 height 11
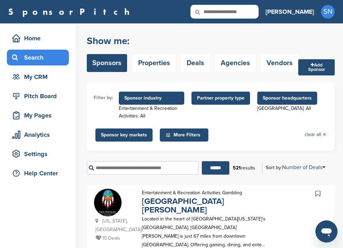
click at [151, 98] on span "Sponsor industry" at bounding box center [151, 98] width 54 height 8
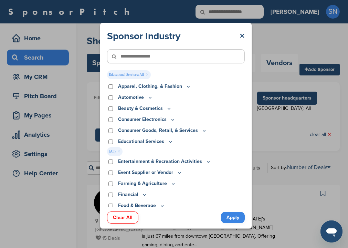
click at [228, 218] on link "Apply" at bounding box center [233, 217] width 24 height 11
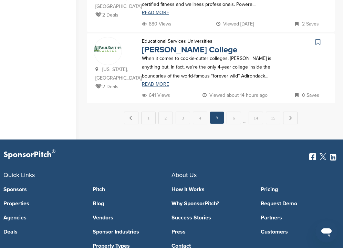
scroll to position [885, 0]
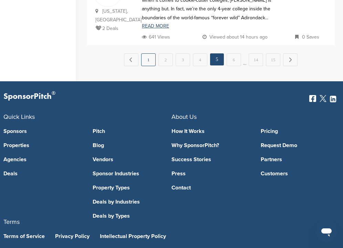
click at [150, 53] on link "1" at bounding box center [148, 59] width 14 height 13
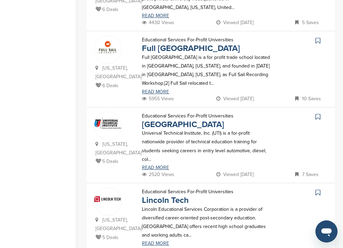
scroll to position [523, 0]
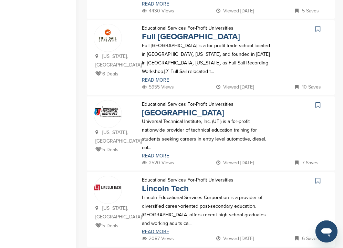
click at [318, 25] on icon at bounding box center [317, 28] width 5 height 7
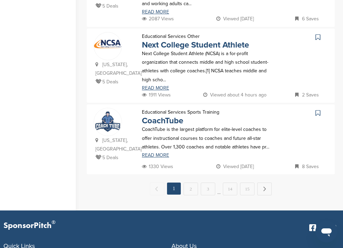
scroll to position [744, 0]
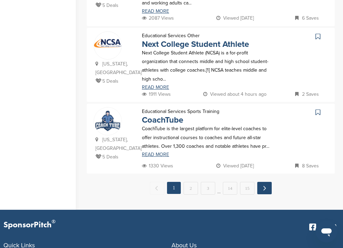
click at [265, 182] on link "Next →" at bounding box center [264, 188] width 14 height 12
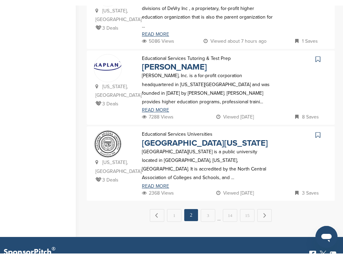
scroll to position [0, 0]
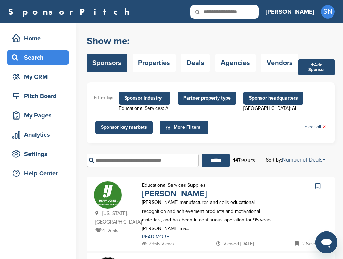
click at [318, 186] on icon at bounding box center [317, 185] width 5 height 7
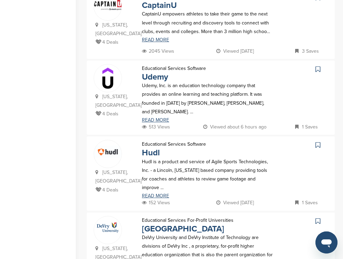
scroll to position [509, 0]
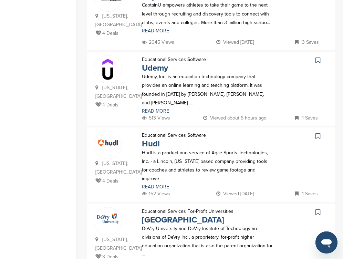
click at [317, 57] on icon at bounding box center [317, 60] width 5 height 7
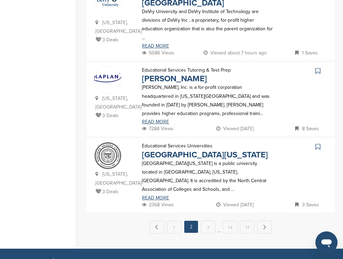
scroll to position [730, 0]
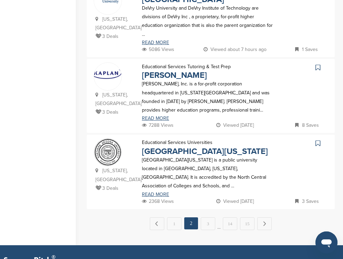
click at [317, 64] on icon at bounding box center [317, 67] width 5 height 7
click at [269, 217] on link "Next →" at bounding box center [264, 223] width 14 height 12
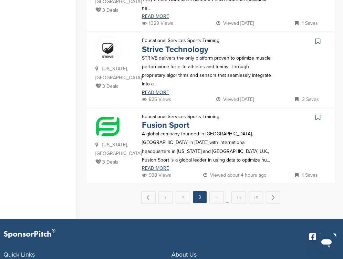
scroll to position [0, 0]
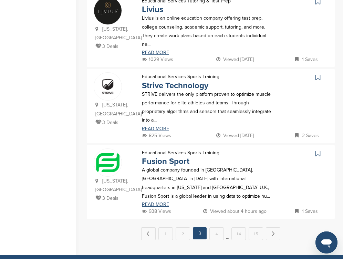
scroll to position [702, 0]
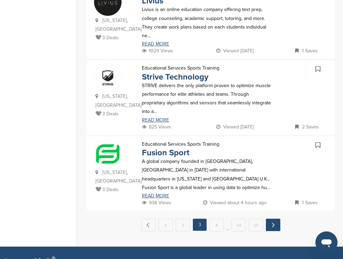
click at [274, 219] on link "Next →" at bounding box center [273, 225] width 14 height 12
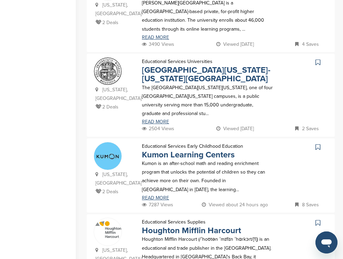
scroll to position [523, 0]
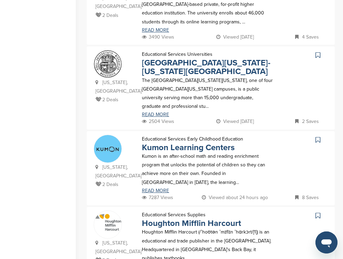
click at [319, 52] on icon at bounding box center [317, 55] width 5 height 7
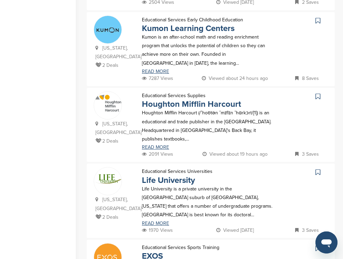
scroll to position [661, 0]
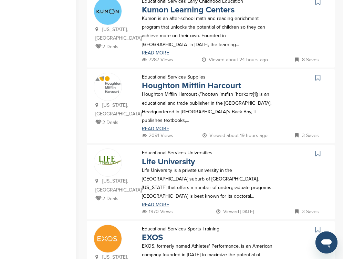
click at [317, 74] on icon at bounding box center [317, 77] width 5 height 7
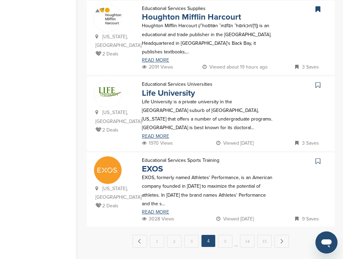
scroll to position [730, 0]
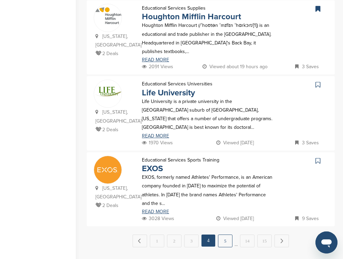
click at [224, 234] on link "5" at bounding box center [225, 240] width 14 height 13
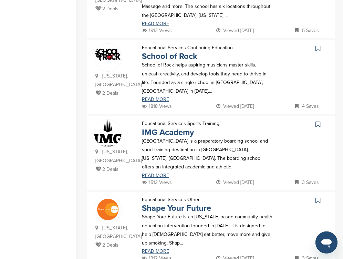
scroll to position [303, 0]
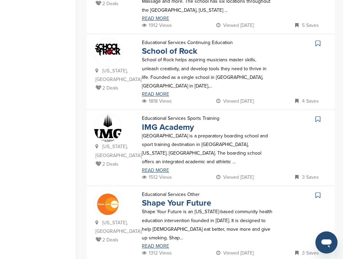
click at [317, 40] on icon at bounding box center [317, 43] width 5 height 7
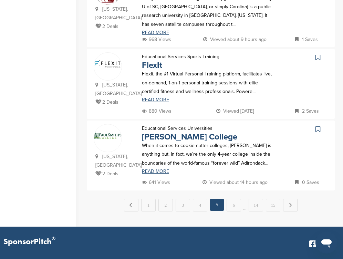
scroll to position [744, 0]
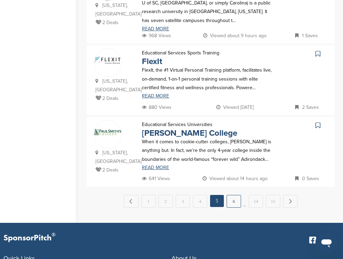
click at [234, 195] on link "6" at bounding box center [234, 201] width 14 height 13
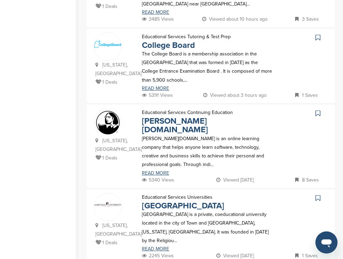
scroll to position [386, 0]
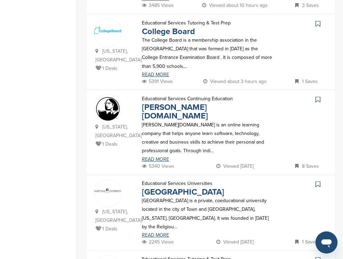
click at [315, 20] on icon at bounding box center [317, 23] width 5 height 7
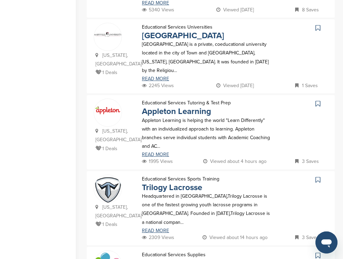
scroll to position [537, 0]
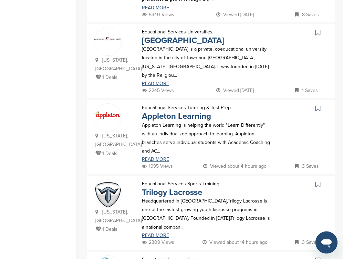
click at [319, 29] on icon at bounding box center [317, 32] width 5 height 7
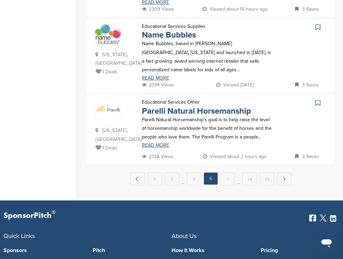
scroll to position [771, 0]
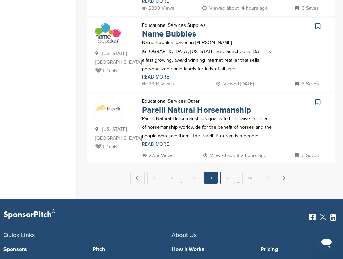
click at [230, 171] on link "7" at bounding box center [227, 177] width 14 height 13
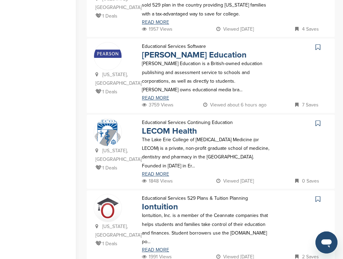
scroll to position [441, 0]
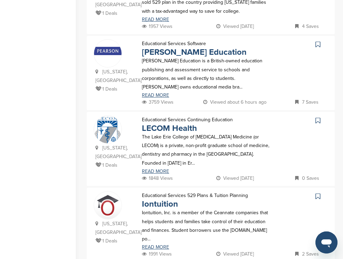
click at [319, 41] on icon at bounding box center [317, 44] width 5 height 7
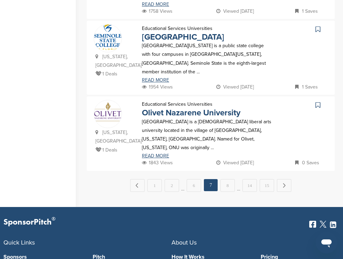
scroll to position [771, 0]
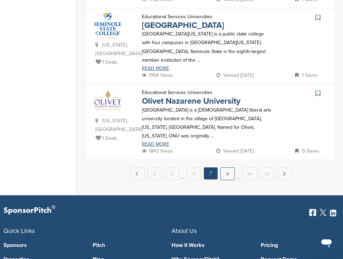
click at [227, 167] on link "8" at bounding box center [227, 173] width 14 height 13
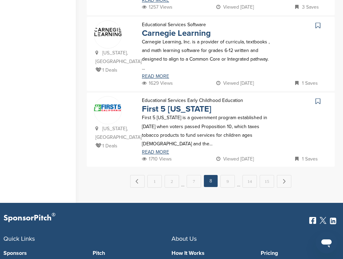
scroll to position [757, 0]
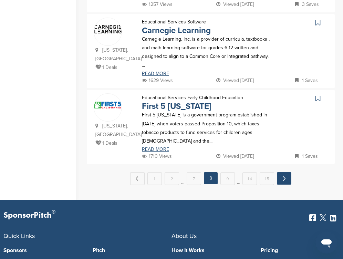
click at [281, 172] on link "Next →" at bounding box center [284, 178] width 14 height 12
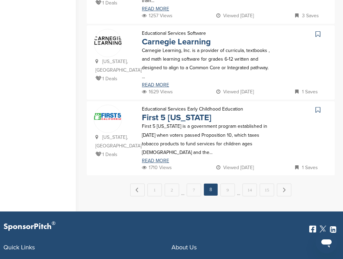
scroll to position [0, 0]
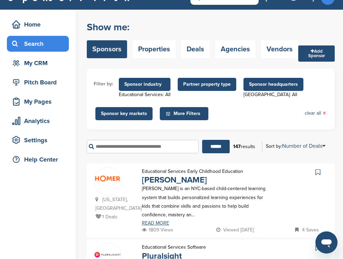
click at [317, 173] on icon at bounding box center [317, 172] width 5 height 7
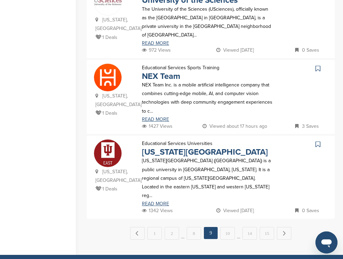
scroll to position [730, 0]
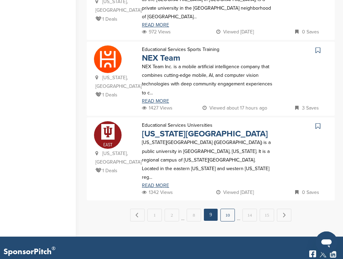
click at [224, 209] on link "10" at bounding box center [227, 215] width 14 height 13
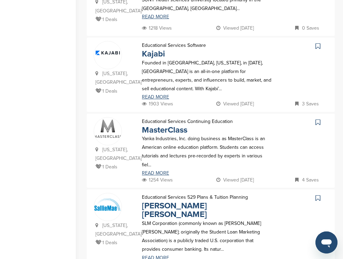
scroll to position [303, 0]
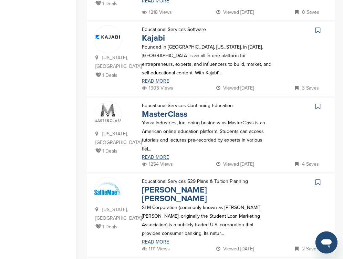
click at [319, 103] on icon at bounding box center [317, 106] width 5 height 7
click at [317, 179] on icon at bounding box center [317, 182] width 5 height 7
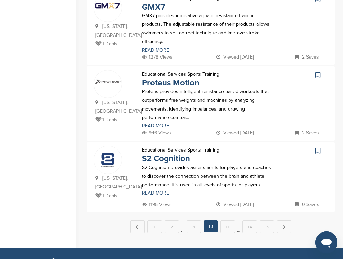
scroll to position [730, 0]
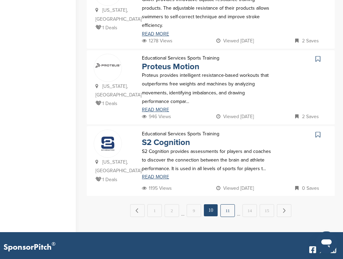
click at [225, 204] on link "11" at bounding box center [227, 210] width 14 height 13
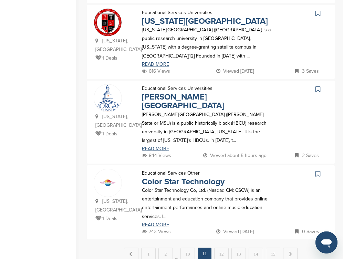
scroll to position [0, 0]
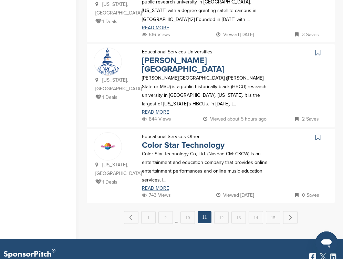
scroll to position [771, 0]
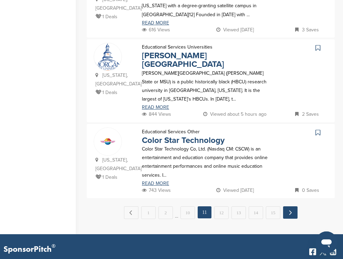
click at [288, 206] on link "Next →" at bounding box center [290, 212] width 14 height 12
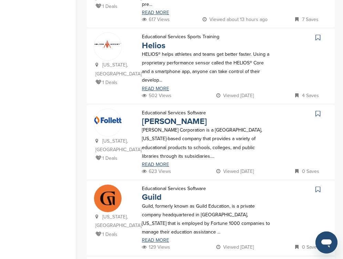
scroll to position [537, 0]
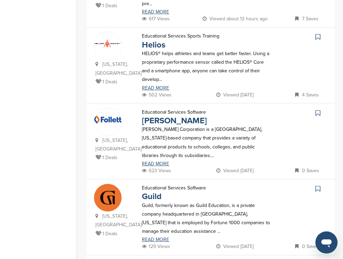
click at [318, 33] on icon at bounding box center [317, 36] width 5 height 7
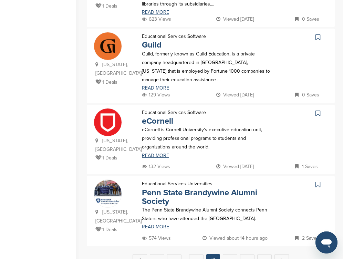
scroll to position [702, 0]
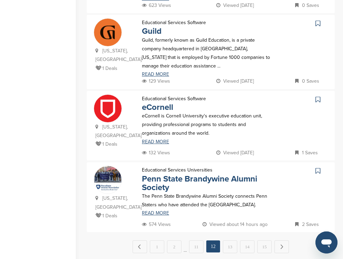
click at [316, 96] on icon at bounding box center [317, 99] width 5 height 7
click at [229, 240] on link "13" at bounding box center [230, 246] width 14 height 13
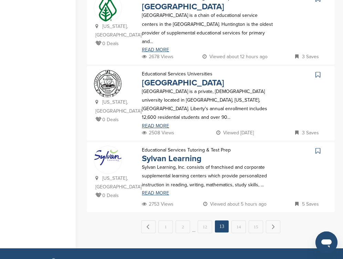
scroll to position [716, 0]
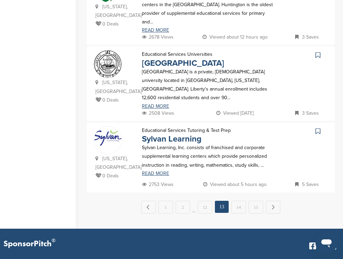
click at [317, 128] on icon at bounding box center [317, 131] width 5 height 7
click at [239, 201] on link "14" at bounding box center [238, 207] width 14 height 13
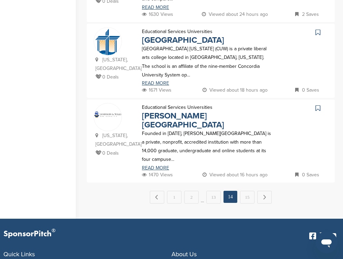
scroll to position [771, 0]
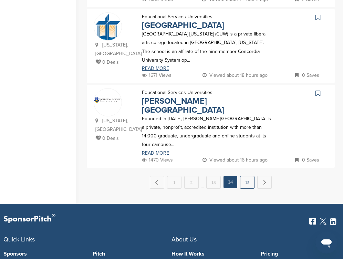
click at [248, 176] on link "15" at bounding box center [247, 182] width 14 height 13
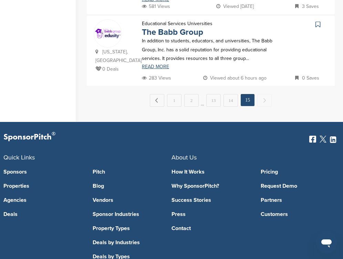
scroll to position [0, 0]
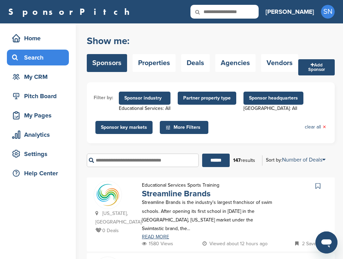
click at [154, 104] on span "Sponsor industry" at bounding box center [145, 98] width 52 height 13
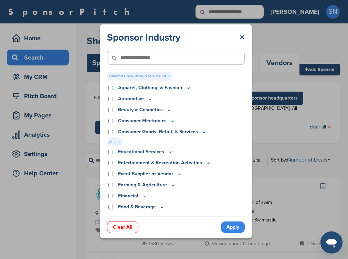
click at [229, 225] on link "Apply" at bounding box center [233, 226] width 24 height 11
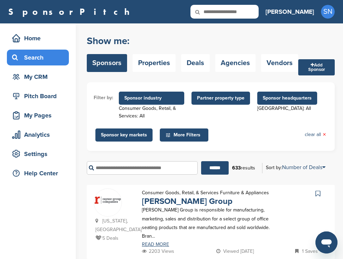
click at [287, 99] on span "Sponsor headquarters" at bounding box center [287, 98] width 49 height 8
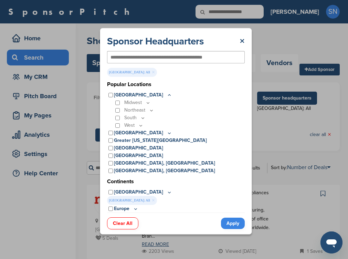
click at [343, 134] on div "Sponsor Headquarters × [GEOGRAPHIC_DATA]: All × Popular Locations [GEOGRAPHIC_D…" at bounding box center [175, 131] width 351 height 262
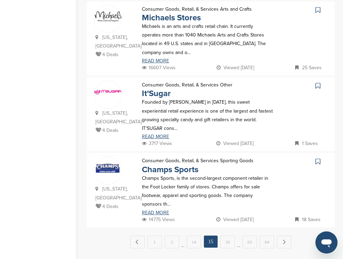
scroll to position [891, 0]
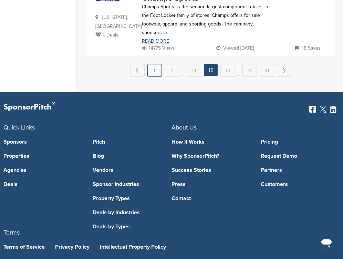
click at [154, 64] on link "1" at bounding box center [154, 70] width 14 height 13
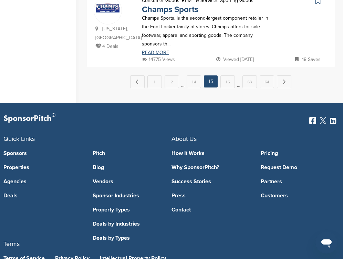
scroll to position [0, 0]
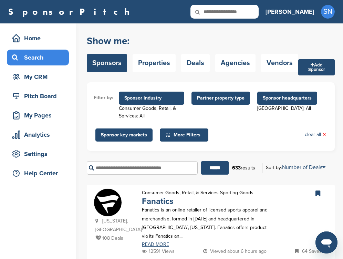
click at [296, 103] on span "Sponsor headquarters" at bounding box center [287, 98] width 60 height 13
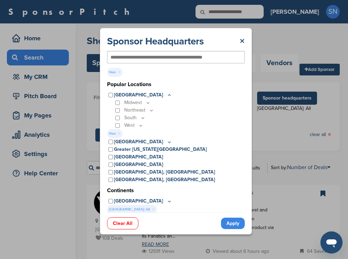
click at [233, 223] on link "Apply" at bounding box center [233, 223] width 24 height 11
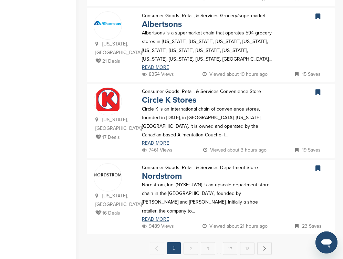
scroll to position [699, 0]
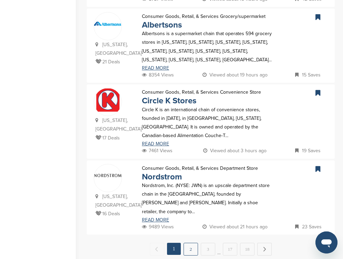
click at [190, 243] on link "2" at bounding box center [190, 249] width 14 height 13
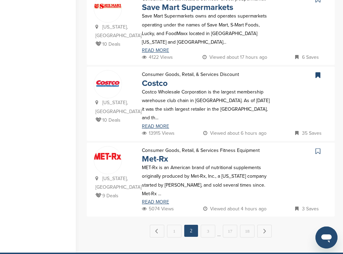
scroll to position [726, 0]
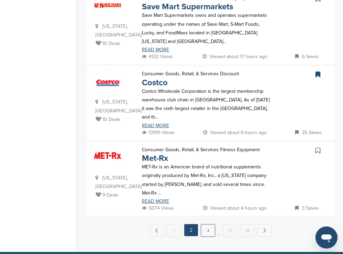
click at [211, 224] on link "3" at bounding box center [208, 230] width 14 height 13
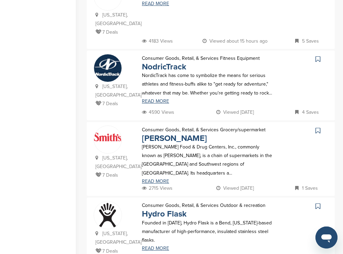
scroll to position [429, 0]
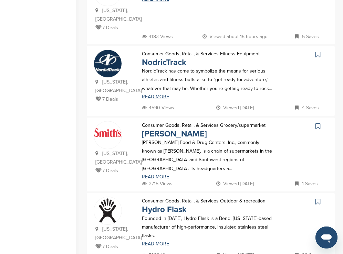
click at [317, 51] on icon at bounding box center [317, 54] width 5 height 7
click at [319, 199] on icon at bounding box center [317, 202] width 5 height 7
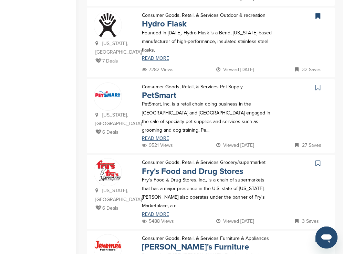
scroll to position [629, 0]
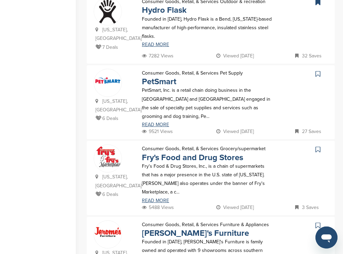
click at [317, 71] on icon at bounding box center [317, 74] width 5 height 7
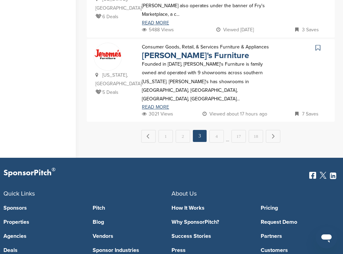
scroll to position [803, 0]
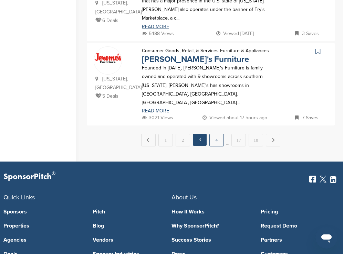
click at [217, 134] on link "4" at bounding box center [216, 140] width 14 height 13
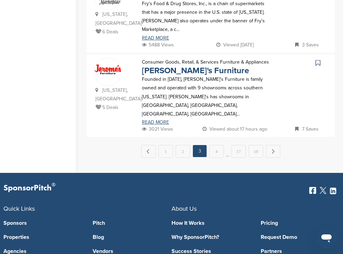
scroll to position [0, 0]
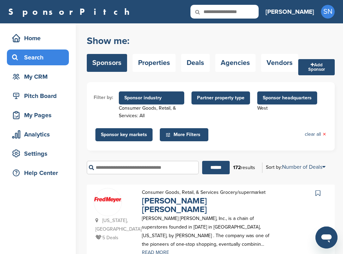
click at [316, 193] on icon at bounding box center [317, 193] width 5 height 7
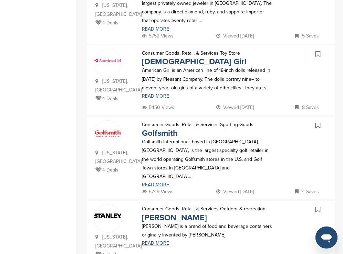
scroll to position [463, 0]
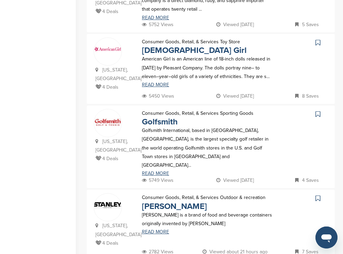
click at [318, 39] on icon at bounding box center [317, 42] width 5 height 7
click at [317, 111] on icon at bounding box center [317, 114] width 5 height 7
click at [319, 195] on icon at bounding box center [317, 198] width 5 height 7
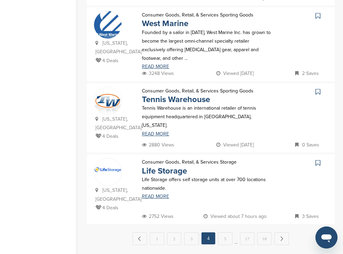
scroll to position [723, 0]
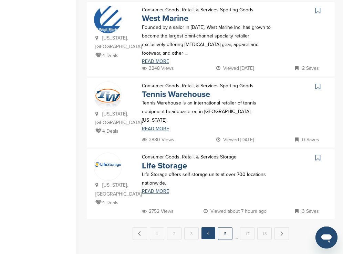
click at [224, 228] on link "5" at bounding box center [225, 234] width 14 height 13
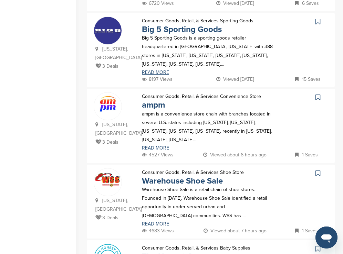
scroll to position [474, 0]
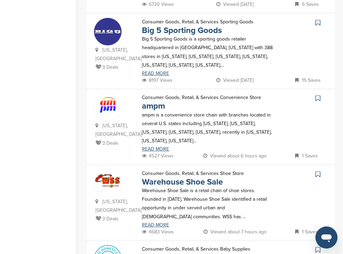
click at [318, 95] on icon at bounding box center [317, 98] width 5 height 7
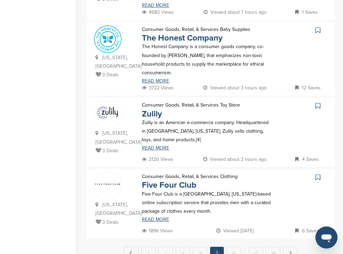
scroll to position [697, 0]
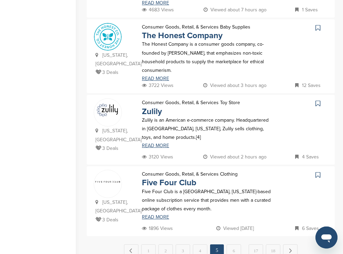
click at [318, 24] on icon at bounding box center [317, 27] width 5 height 7
click at [316, 100] on icon at bounding box center [317, 103] width 5 height 7
click at [317, 172] on icon at bounding box center [317, 175] width 5 height 7
click at [240, 245] on link "6" at bounding box center [234, 251] width 14 height 13
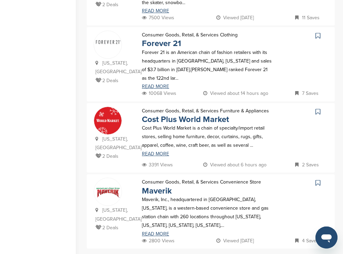
scroll to position [676, 0]
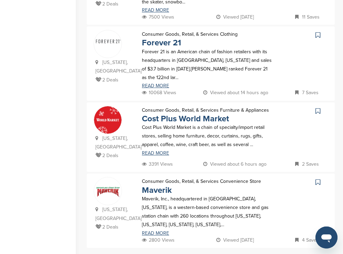
click at [316, 32] on icon at bounding box center [317, 35] width 5 height 7
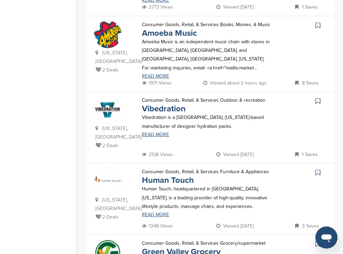
scroll to position [394, 0]
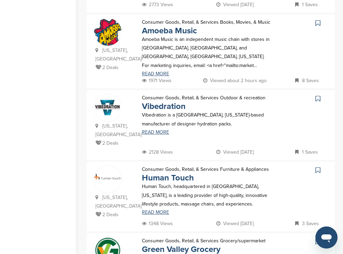
click at [317, 20] on icon at bounding box center [317, 23] width 5 height 7
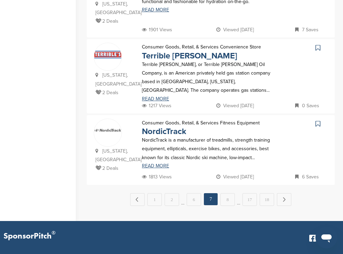
scroll to position [732, 0]
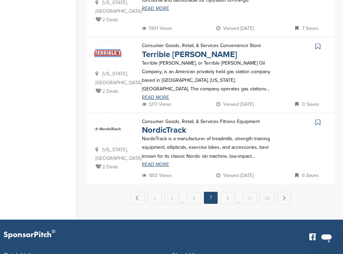
click at [316, 119] on icon at bounding box center [317, 122] width 5 height 7
click at [232, 192] on link "8" at bounding box center [227, 198] width 14 height 13
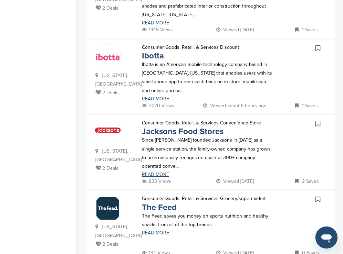
scroll to position [245, 0]
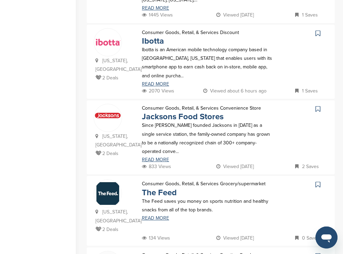
click at [316, 30] on icon at bounding box center [317, 33] width 5 height 7
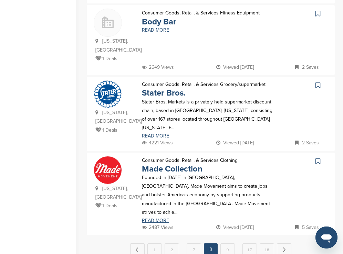
scroll to position [712, 0]
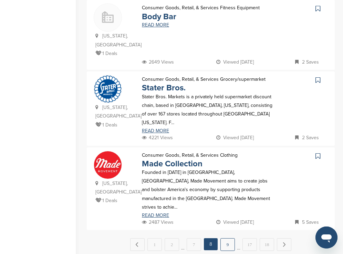
click at [227, 239] on link "9" at bounding box center [227, 245] width 14 height 13
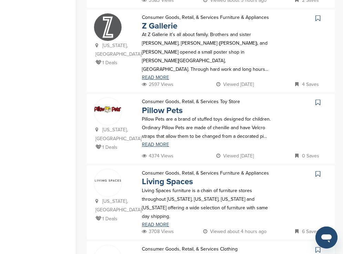
scroll to position [248, 0]
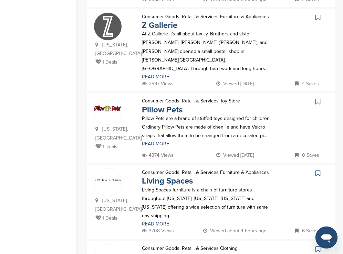
click at [317, 98] on icon at bounding box center [317, 101] width 5 height 7
click at [318, 18] on icon at bounding box center [317, 17] width 5 height 7
click at [319, 170] on icon at bounding box center [317, 173] width 5 height 7
click at [316, 246] on icon at bounding box center [317, 249] width 5 height 7
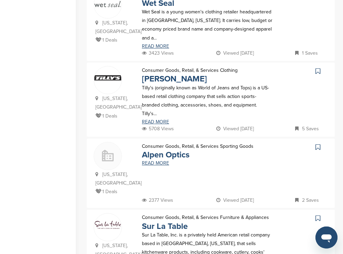
scroll to position [504, 0]
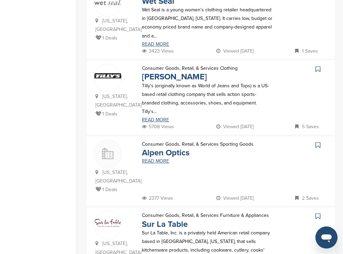
click at [317, 66] on icon at bounding box center [317, 69] width 5 height 7
click at [319, 213] on icon at bounding box center [317, 216] width 5 height 7
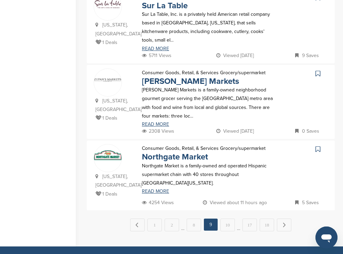
scroll to position [730, 0]
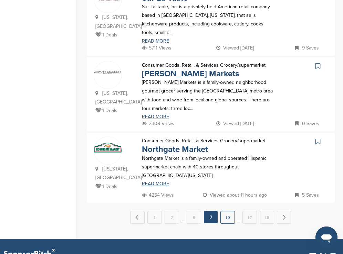
click at [225, 211] on link "10" at bounding box center [227, 217] width 14 height 13
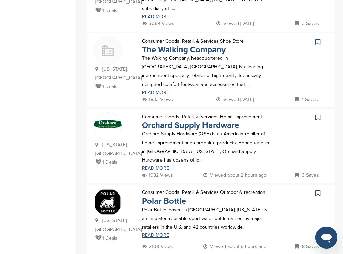
scroll to position [537, 0]
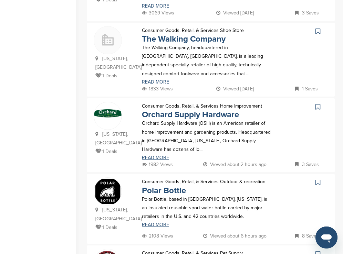
click at [317, 28] on icon at bounding box center [317, 31] width 5 height 7
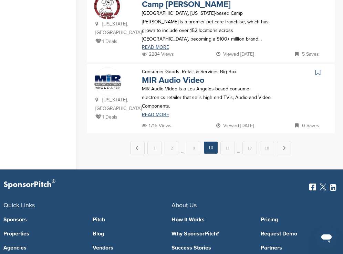
scroll to position [807, 0]
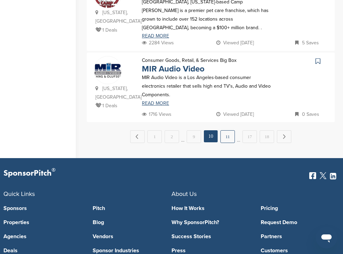
click at [228, 130] on link "11" at bounding box center [227, 136] width 14 height 13
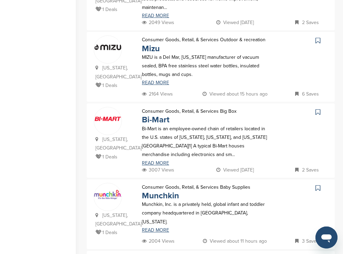
scroll to position [395, 0]
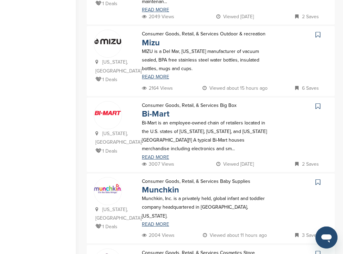
click at [318, 31] on icon at bounding box center [317, 34] width 5 height 7
click at [316, 103] on icon at bounding box center [317, 106] width 5 height 7
click at [317, 179] on icon at bounding box center [317, 182] width 5 height 7
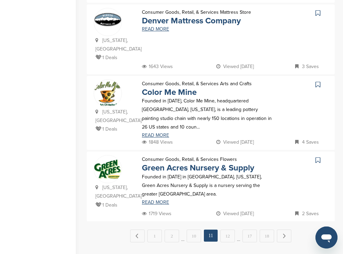
scroll to position [715, 0]
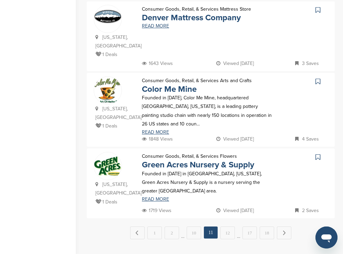
click at [317, 154] on icon at bounding box center [317, 157] width 5 height 7
click at [229, 227] on link "12" at bounding box center [227, 233] width 14 height 13
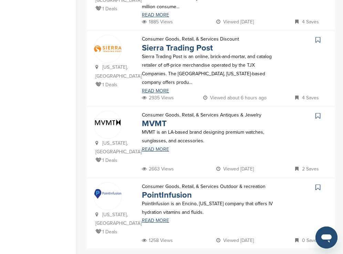
scroll to position [684, 0]
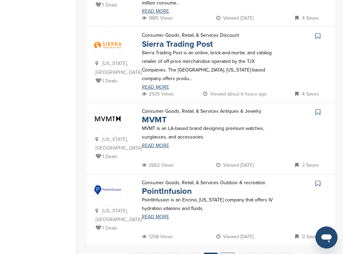
click at [228, 253] on link "13" at bounding box center [227, 259] width 14 height 13
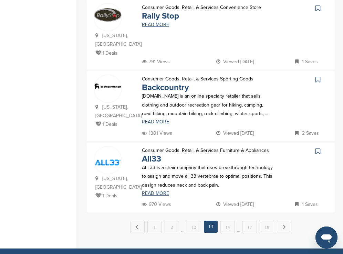
scroll to position [711, 0]
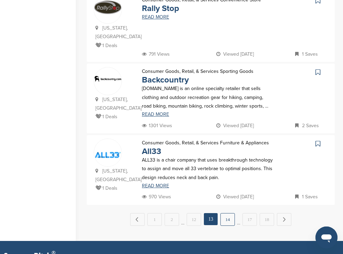
click at [227, 213] on link "14" at bounding box center [227, 219] width 14 height 13
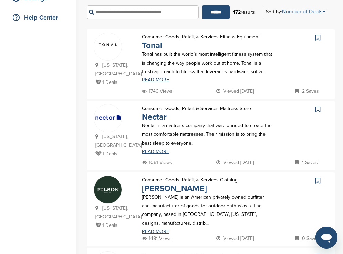
scroll to position [184, 0]
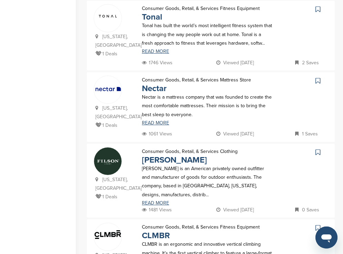
click at [317, 9] on icon at bounding box center [317, 9] width 5 height 7
click at [317, 80] on icon at bounding box center [317, 80] width 5 height 7
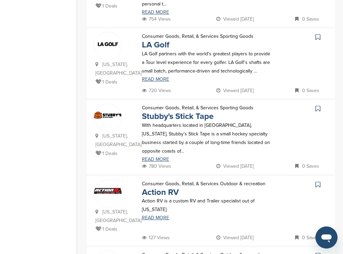
scroll to position [524, 0]
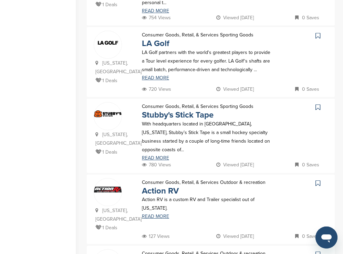
click at [317, 32] on icon at bounding box center [317, 35] width 5 height 7
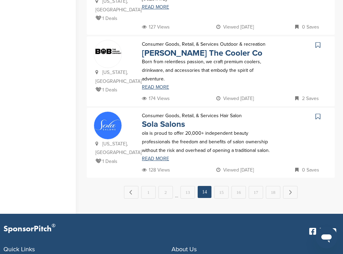
scroll to position [739, 0]
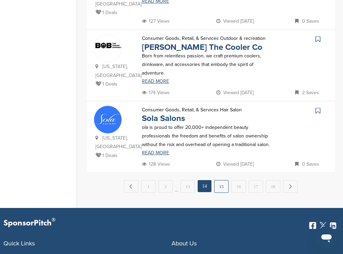
click at [217, 180] on link "15" at bounding box center [221, 186] width 14 height 13
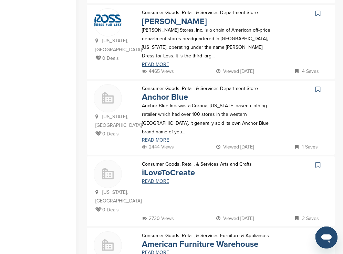
scroll to position [257, 0]
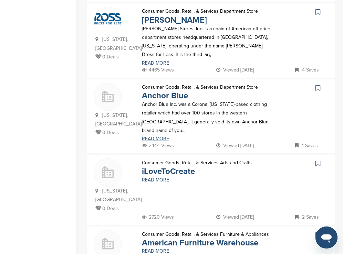
click at [316, 13] on icon at bounding box center [317, 12] width 5 height 7
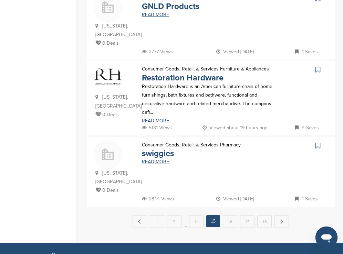
scroll to position [713, 0]
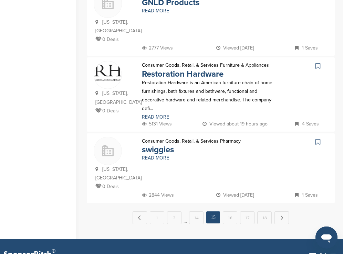
click at [316, 63] on icon at bounding box center [317, 66] width 5 height 7
click at [233, 212] on link "16" at bounding box center [230, 218] width 14 height 13
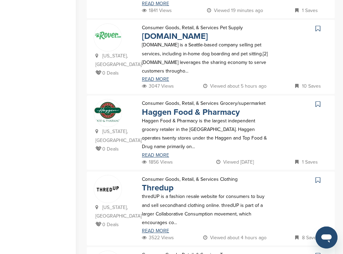
scroll to position [387, 0]
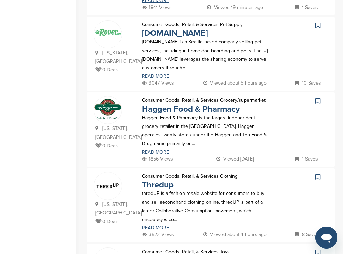
click at [319, 22] on icon at bounding box center [317, 25] width 5 height 7
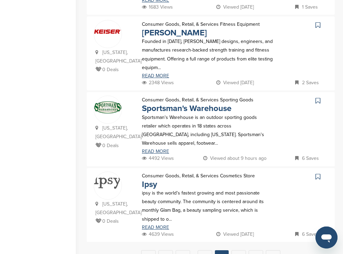
scroll to position [692, 0]
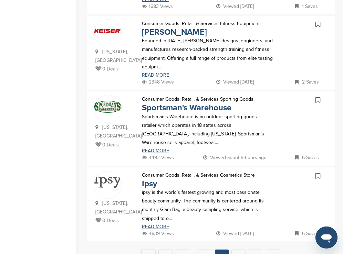
click at [317, 97] on icon at bounding box center [317, 100] width 5 height 7
click at [234, 250] on link "17" at bounding box center [238, 256] width 14 height 13
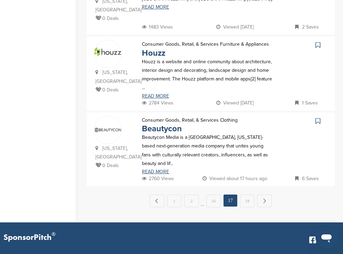
scroll to position [758, 0]
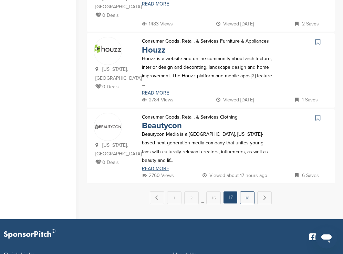
click at [251, 192] on link "18" at bounding box center [247, 198] width 14 height 13
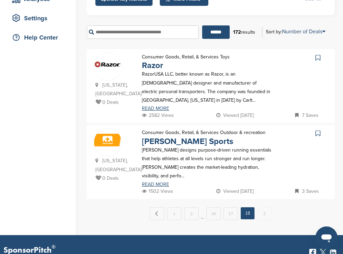
scroll to position [136, 0]
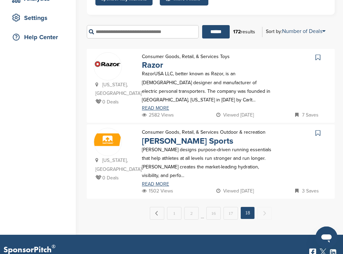
click at [316, 57] on icon at bounding box center [317, 57] width 5 height 7
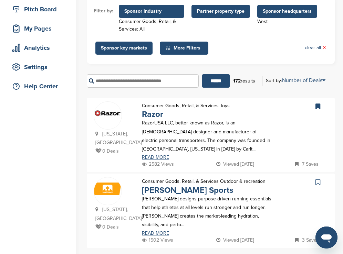
scroll to position [80, 0]
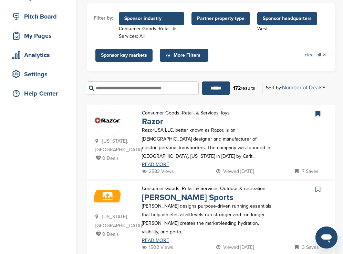
click at [259, 18] on span "Sponsor headquarters" at bounding box center [287, 18] width 60 height 13
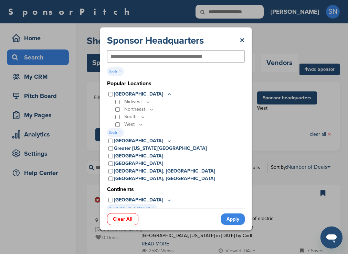
click at [229, 219] on link "Apply" at bounding box center [233, 219] width 24 height 11
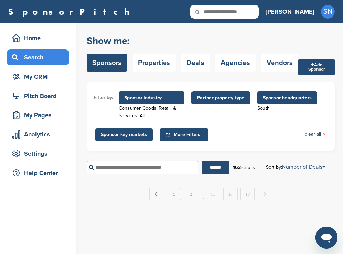
click at [177, 199] on link "1" at bounding box center [174, 194] width 14 height 13
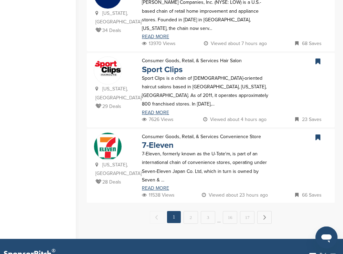
scroll to position [757, 0]
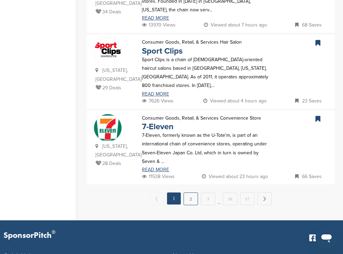
click at [192, 193] on link "2" at bounding box center [190, 199] width 14 height 13
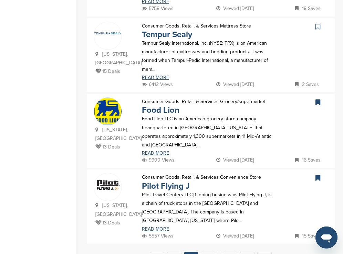
scroll to position [689, 0]
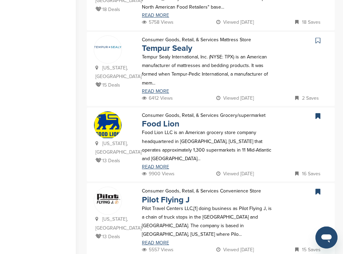
click at [319, 37] on icon at bounding box center [317, 40] width 5 height 7
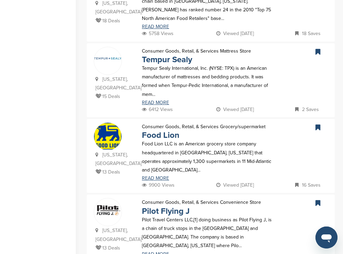
scroll to position [0, 0]
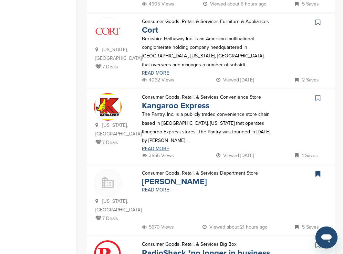
scroll to position [399, 0]
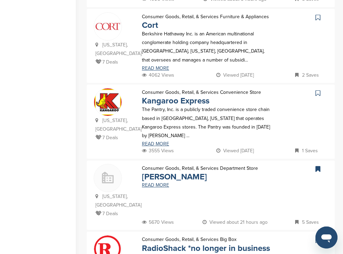
click at [318, 14] on icon at bounding box center [317, 17] width 5 height 7
click at [318, 90] on icon at bounding box center [317, 93] width 5 height 7
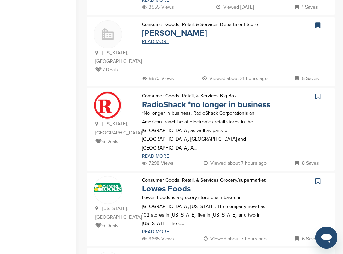
scroll to position [551, 0]
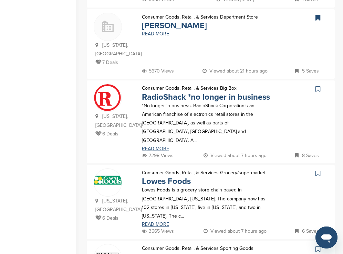
click at [317, 86] on icon at bounding box center [317, 89] width 5 height 7
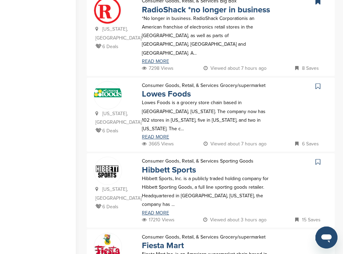
scroll to position [647, 0]
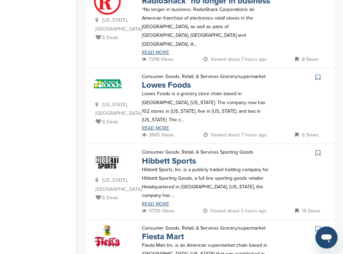
click at [317, 150] on icon at bounding box center [317, 153] width 5 height 7
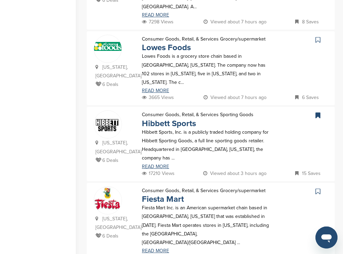
scroll to position [689, 0]
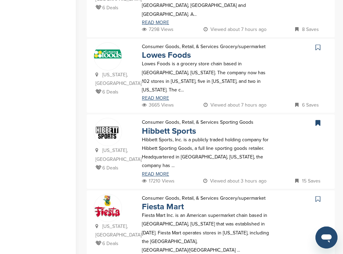
scroll to position [0, 0]
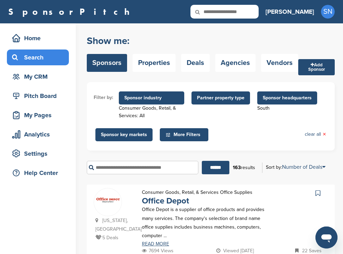
click at [319, 193] on icon at bounding box center [317, 193] width 5 height 7
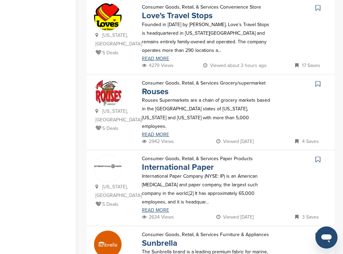
scroll to position [399, 0]
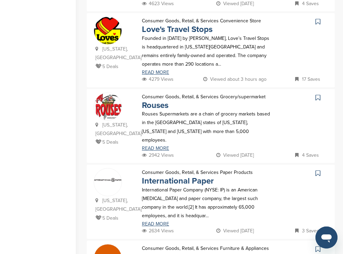
click at [318, 18] on icon at bounding box center [317, 21] width 5 height 7
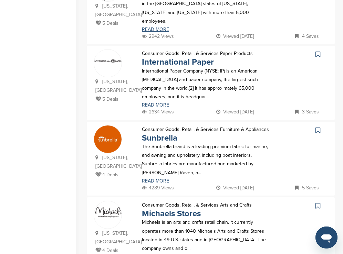
scroll to position [523, 0]
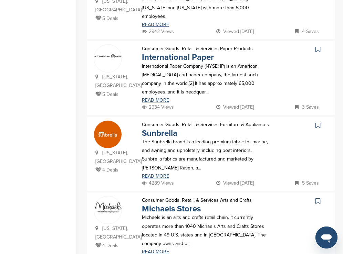
click at [317, 46] on icon at bounding box center [317, 49] width 5 height 7
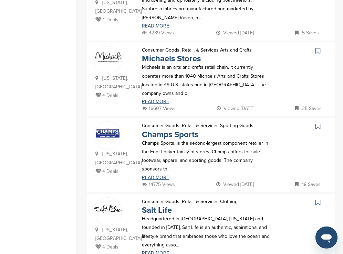
scroll to position [689, 0]
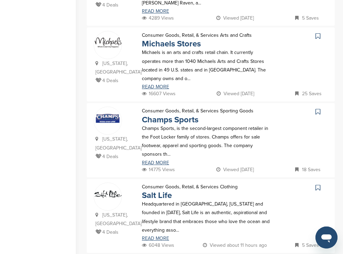
click at [318, 33] on icon at bounding box center [317, 36] width 5 height 7
click at [319, 108] on icon at bounding box center [317, 111] width 5 height 7
click at [318, 185] on icon at bounding box center [317, 188] width 5 height 7
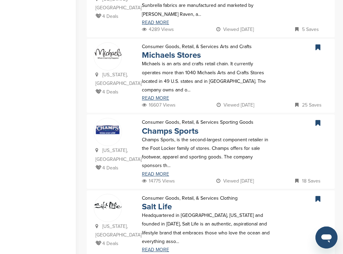
scroll to position [0, 0]
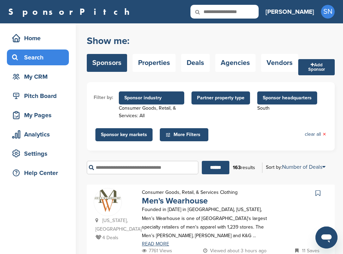
click at [329, 195] on div "[US_STATE], [GEOGRAPHIC_DATA] 4 Deals Consumer Goods, Retail, & Services Clothi…" at bounding box center [211, 222] width 248 height 74
click at [318, 194] on icon at bounding box center [317, 193] width 5 height 7
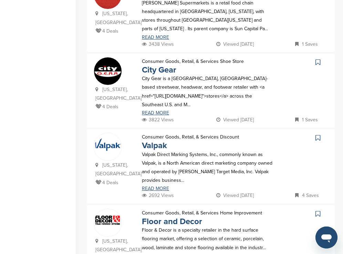
scroll to position [303, 0]
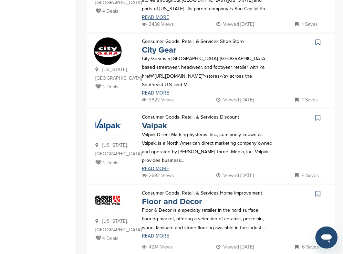
click at [318, 39] on icon at bounding box center [317, 42] width 5 height 7
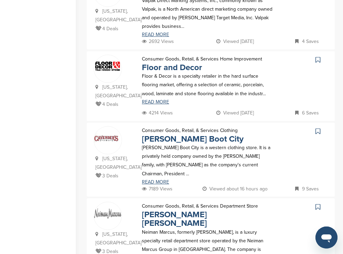
scroll to position [441, 0]
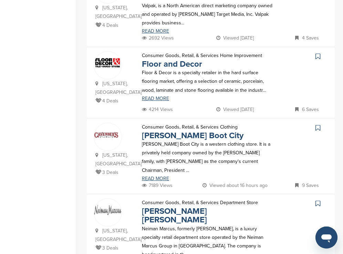
click at [318, 53] on icon at bounding box center [317, 56] width 5 height 7
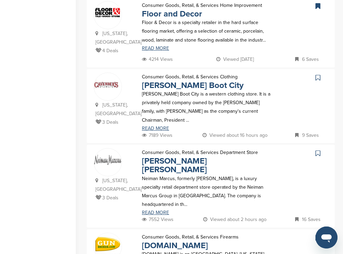
scroll to position [496, 0]
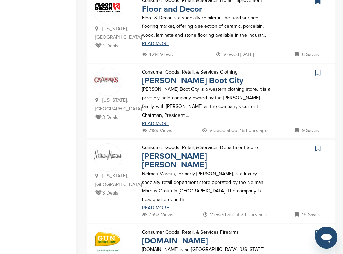
click at [317, 70] on icon at bounding box center [317, 73] width 5 height 7
click at [318, 145] on icon at bounding box center [317, 148] width 5 height 7
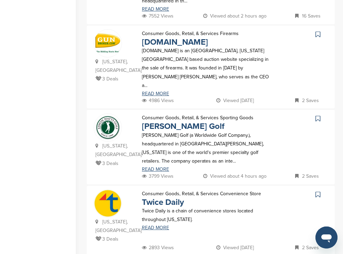
scroll to position [702, 0]
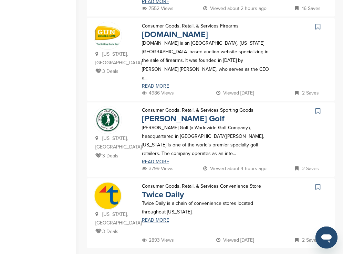
click at [317, 108] on icon at bounding box center [317, 111] width 5 height 7
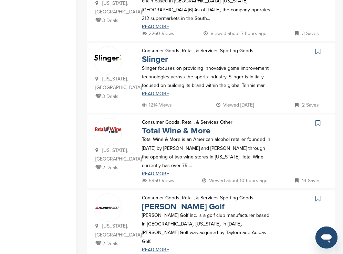
scroll to position [330, 0]
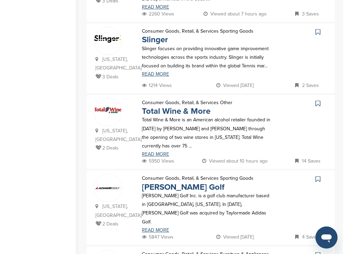
click at [318, 100] on icon at bounding box center [317, 103] width 5 height 7
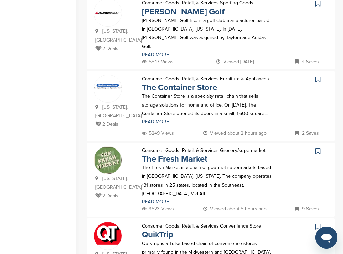
scroll to position [523, 0]
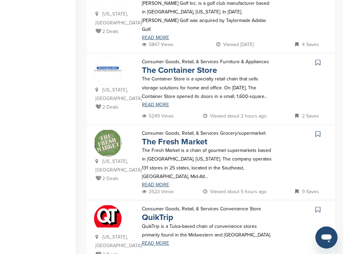
click at [317, 59] on icon at bounding box center [317, 62] width 5 height 7
click at [318, 131] on icon at bounding box center [317, 134] width 5 height 7
click at [316, 207] on icon at bounding box center [317, 210] width 5 height 7
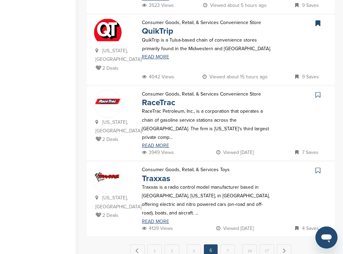
scroll to position [730, 0]
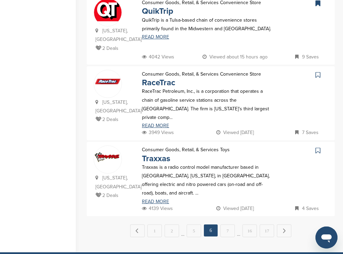
click at [317, 72] on icon at bounding box center [317, 75] width 5 height 7
click at [227, 225] on link "7" at bounding box center [227, 231] width 14 height 13
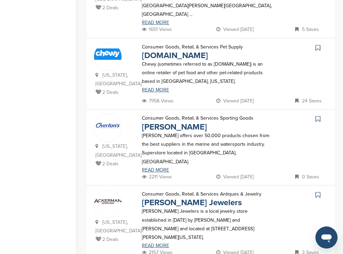
scroll to position [454, 0]
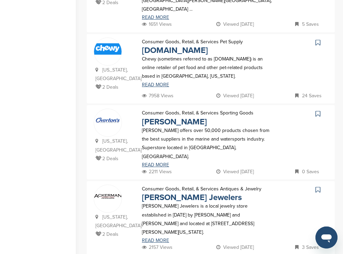
click at [317, 39] on icon at bounding box center [317, 42] width 5 height 7
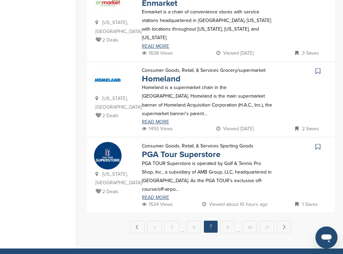
scroll to position [730, 0]
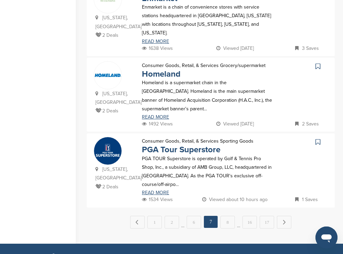
click at [317, 139] on icon at bounding box center [317, 142] width 5 height 7
click at [230, 216] on link "8" at bounding box center [227, 222] width 14 height 13
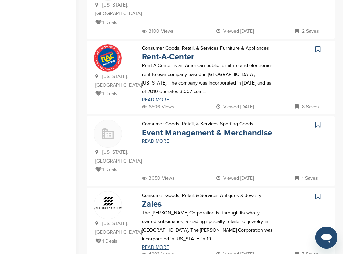
scroll to position [386, 0]
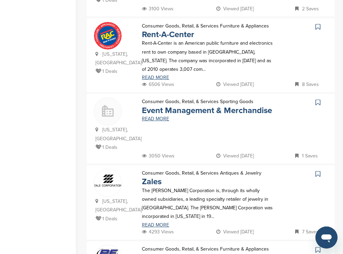
click at [319, 23] on icon at bounding box center [317, 26] width 5 height 7
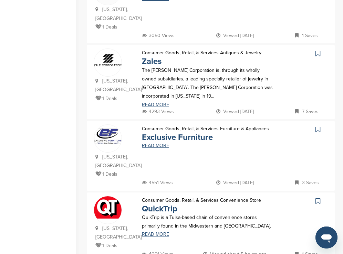
scroll to position [509, 0]
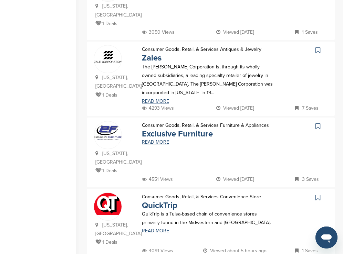
click at [316, 47] on icon at bounding box center [317, 50] width 5 height 7
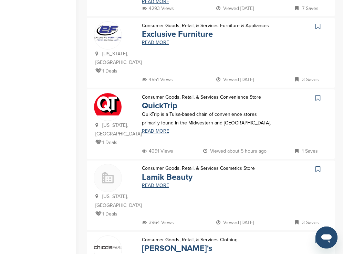
scroll to position [620, 0]
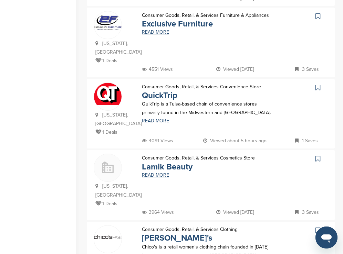
click at [316, 84] on icon at bounding box center [317, 87] width 5 height 7
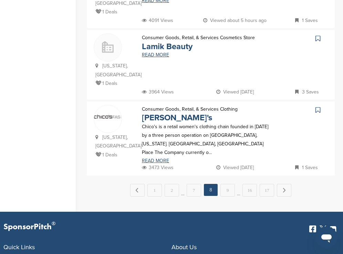
scroll to position [744, 0]
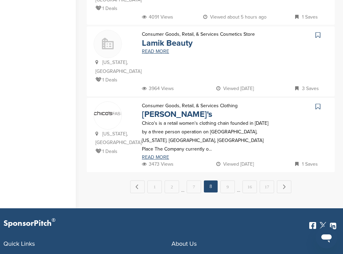
click at [317, 103] on icon at bounding box center [317, 106] width 5 height 7
click at [227, 181] on link "9" at bounding box center [227, 187] width 14 height 13
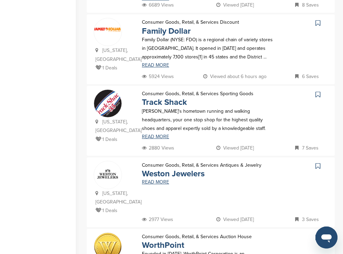
scroll to position [248, 0]
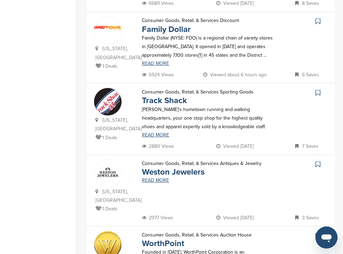
click at [316, 21] on icon at bounding box center [317, 21] width 5 height 7
click at [318, 94] on icon at bounding box center [317, 93] width 5 height 7
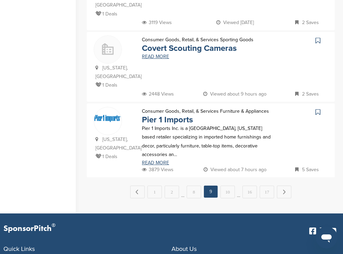
scroll to position [744, 0]
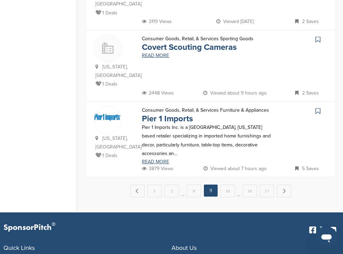
click at [318, 108] on icon at bounding box center [317, 111] width 5 height 7
click at [231, 185] on link "10" at bounding box center [227, 191] width 14 height 13
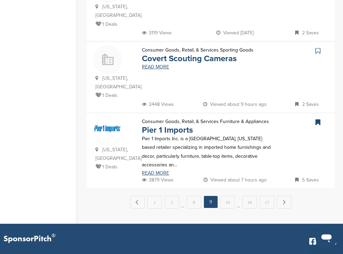
scroll to position [0, 0]
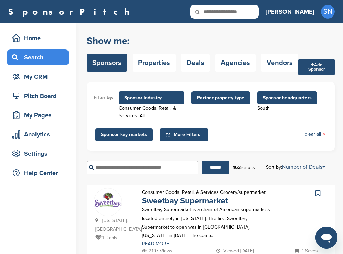
click at [90, 179] on div "****** 163 results Sort by: Number of Deals Sponsor Name Recently Added Number …" at bounding box center [211, 168] width 248 height 24
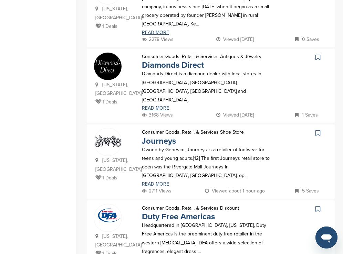
scroll to position [468, 0]
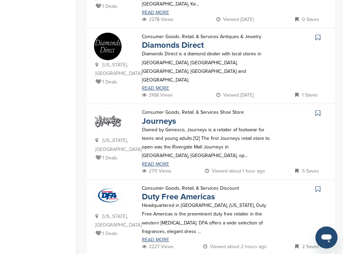
click at [316, 34] on icon at bounding box center [317, 37] width 5 height 7
click at [317, 110] on icon at bounding box center [317, 113] width 5 height 7
click at [318, 186] on icon at bounding box center [317, 189] width 5 height 7
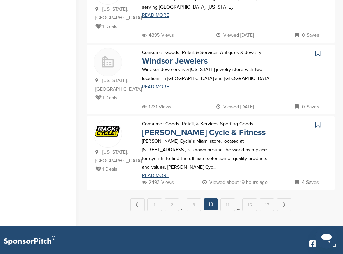
scroll to position [757, 0]
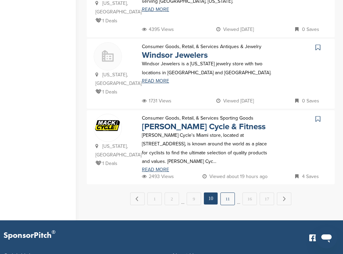
click at [225, 193] on link "11" at bounding box center [227, 199] width 14 height 13
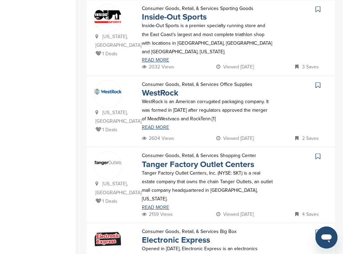
scroll to position [489, 0]
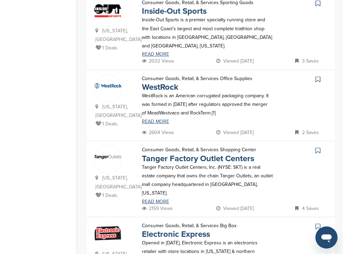
click at [318, 147] on icon at bounding box center [317, 150] width 5 height 7
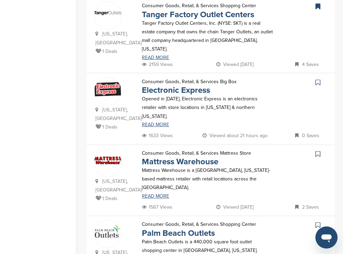
scroll to position [668, 0]
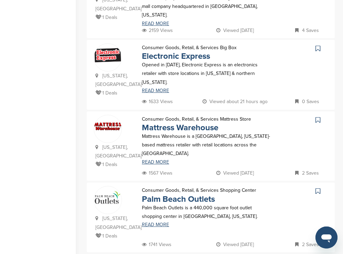
click at [319, 117] on icon at bounding box center [317, 120] width 5 height 7
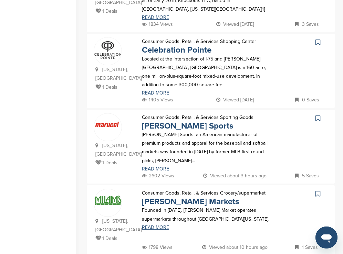
scroll to position [679, 0]
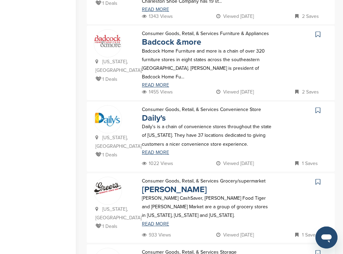
scroll to position [387, 0]
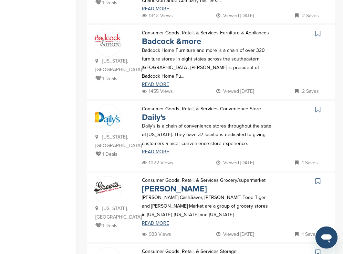
click at [319, 30] on icon at bounding box center [317, 33] width 5 height 7
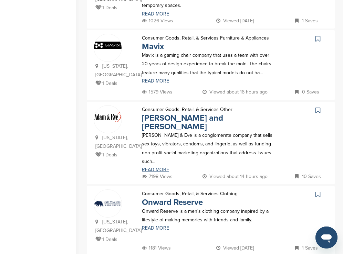
scroll to position [693, 0]
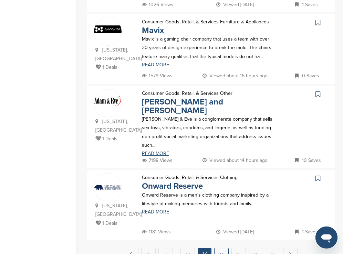
click at [221, 248] on link "14" at bounding box center [221, 254] width 14 height 13
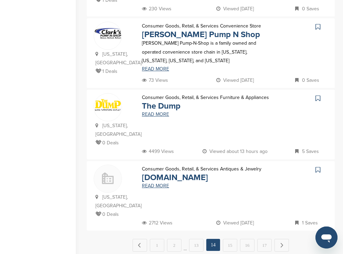
scroll to position [677, 0]
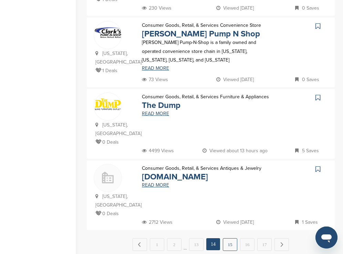
click at [232, 239] on link "15" at bounding box center [230, 245] width 14 height 13
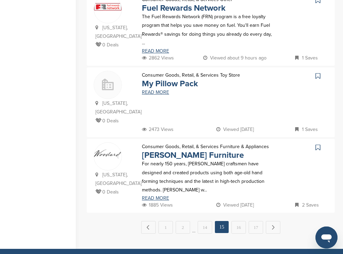
scroll to position [696, 0]
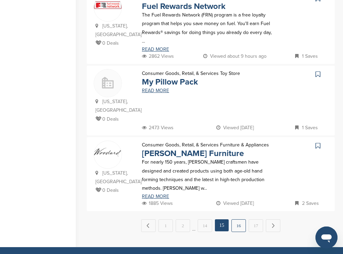
click at [243, 220] on link "16" at bounding box center [238, 226] width 14 height 13
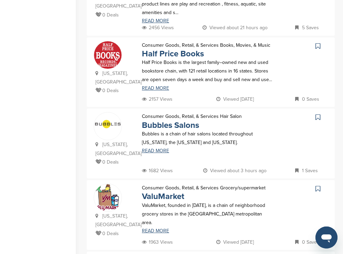
scroll to position [371, 0]
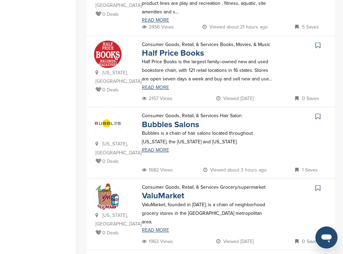
click at [318, 42] on icon at bounding box center [317, 45] width 5 height 7
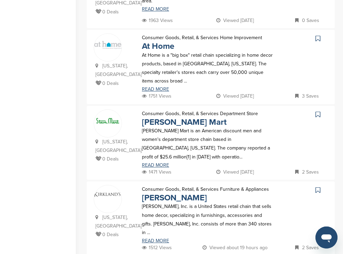
scroll to position [596, 0]
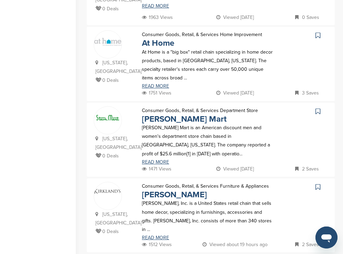
click at [316, 32] on icon at bounding box center [317, 35] width 5 height 7
click at [319, 108] on icon at bounding box center [317, 111] width 5 height 7
click at [318, 184] on icon at bounding box center [317, 187] width 5 height 7
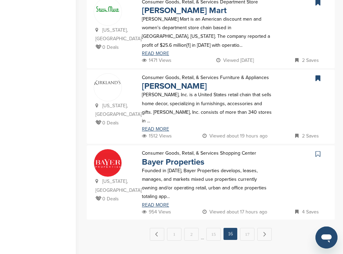
scroll to position [707, 0]
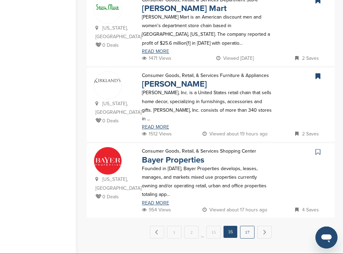
click at [250, 226] on link "17" at bounding box center [247, 232] width 14 height 13
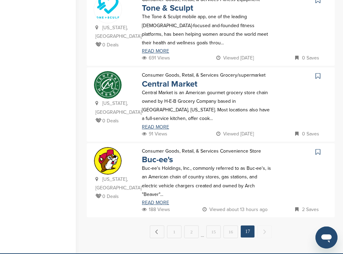
scroll to position [201, 0]
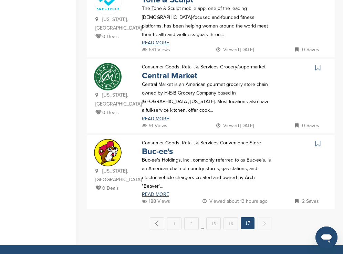
click at [320, 142] on link at bounding box center [319, 144] width 10 height 10
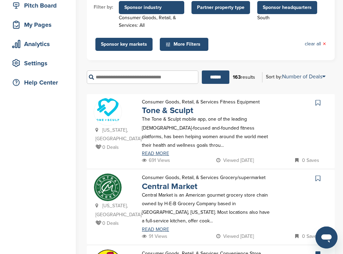
scroll to position [0, 0]
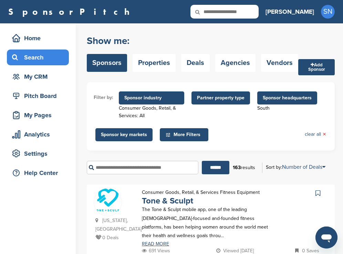
click at [278, 100] on span "Sponsor headquarters" at bounding box center [287, 98] width 49 height 8
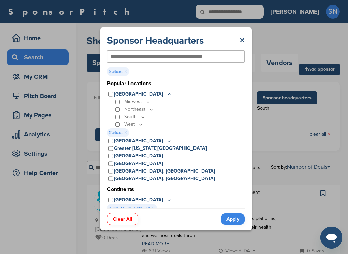
click at [231, 220] on link "Apply" at bounding box center [233, 219] width 24 height 11
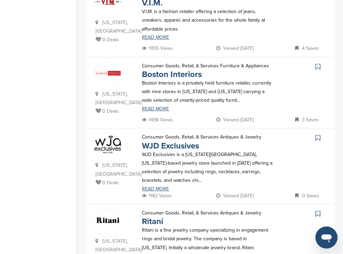
scroll to position [891, 0]
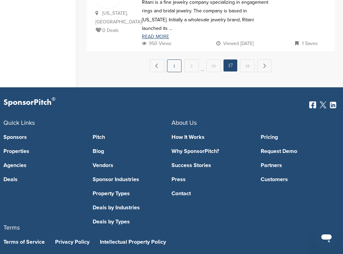
click at [175, 60] on link "1" at bounding box center [174, 66] width 14 height 13
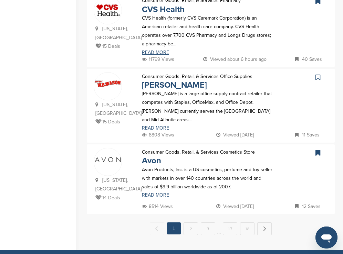
scroll to position [744, 0]
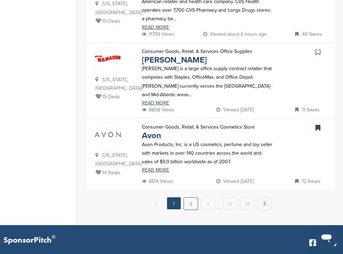
click at [192, 202] on link "2" at bounding box center [190, 204] width 14 height 13
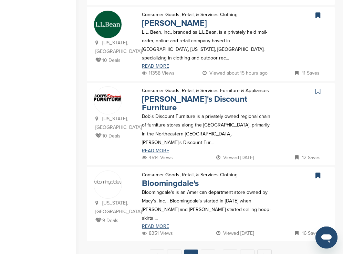
scroll to position [733, 0]
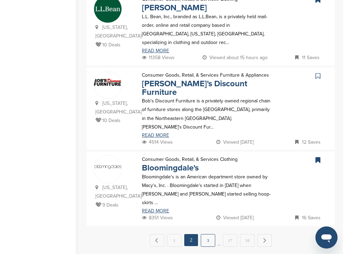
click at [207, 234] on link "3" at bounding box center [208, 240] width 14 height 13
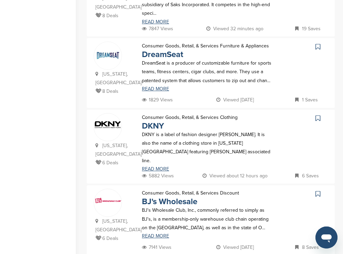
scroll to position [689, 0]
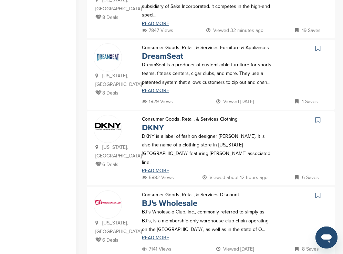
click at [317, 117] on icon at bounding box center [317, 120] width 5 height 7
click at [318, 192] on icon at bounding box center [317, 195] width 5 height 7
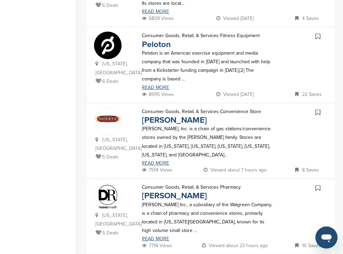
scroll to position [239, 0]
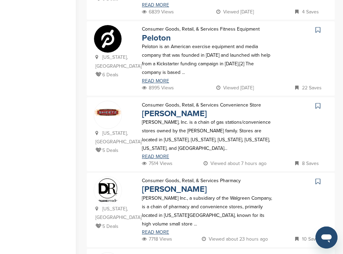
click at [318, 27] on icon at bounding box center [317, 30] width 5 height 7
click at [316, 103] on icon at bounding box center [317, 106] width 5 height 7
click at [316, 178] on icon at bounding box center [317, 181] width 5 height 7
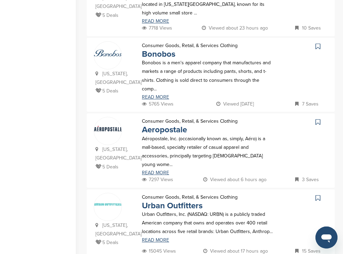
scroll to position [455, 0]
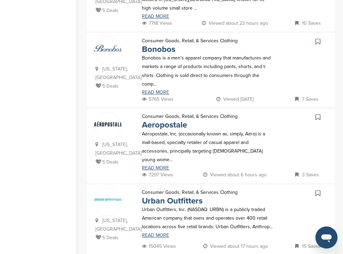
click at [318, 38] on icon at bounding box center [317, 41] width 5 height 7
click at [317, 114] on icon at bounding box center [317, 117] width 5 height 7
click at [317, 190] on icon at bounding box center [317, 193] width 5 height 7
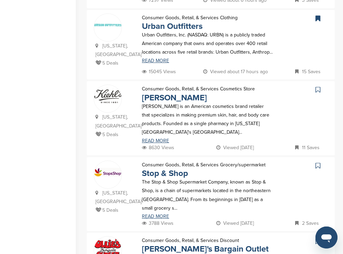
scroll to position [640, 0]
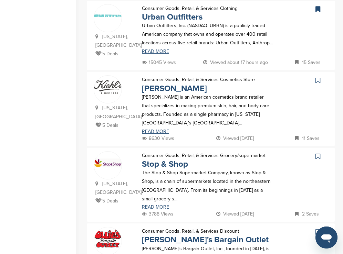
click at [318, 229] on icon at bounding box center [317, 232] width 5 height 7
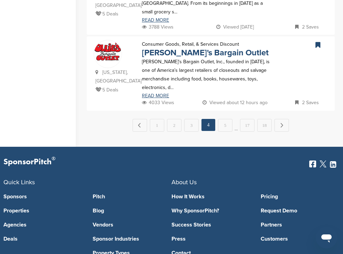
scroll to position [829, 0]
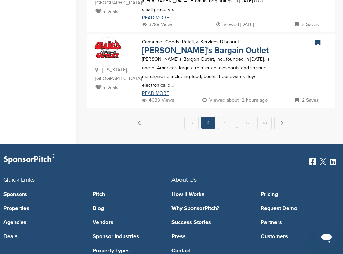
click at [228, 117] on link "5" at bounding box center [225, 123] width 14 height 13
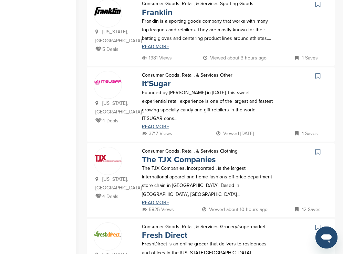
scroll to position [252, 0]
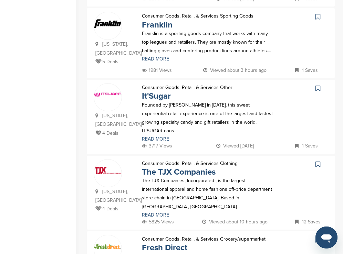
click at [317, 13] on icon at bounding box center [317, 16] width 5 height 7
click at [318, 165] on icon at bounding box center [317, 164] width 5 height 7
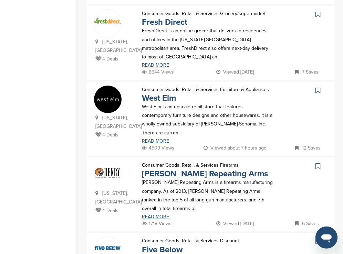
scroll to position [488, 0]
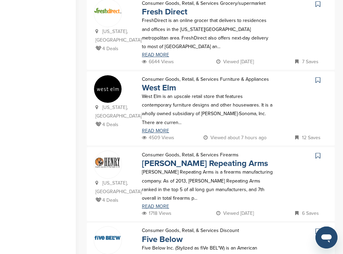
click at [319, 82] on icon at bounding box center [317, 80] width 5 height 7
click at [318, 228] on icon at bounding box center [317, 231] width 5 height 7
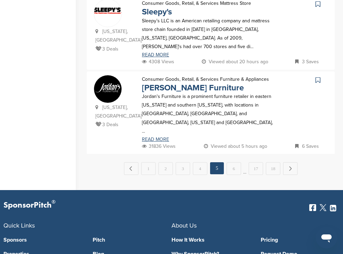
scroll to position [759, 0]
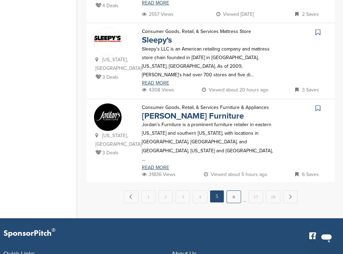
click at [239, 191] on link "6" at bounding box center [234, 197] width 14 height 13
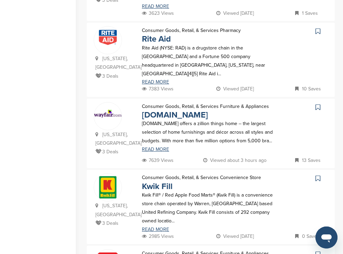
scroll to position [543, 0]
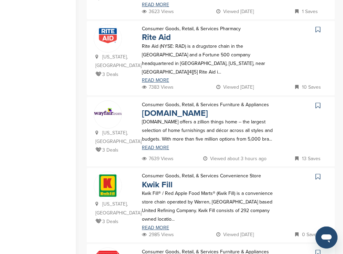
click at [317, 26] on icon at bounding box center [317, 29] width 5 height 7
click at [319, 102] on icon at bounding box center [317, 105] width 5 height 7
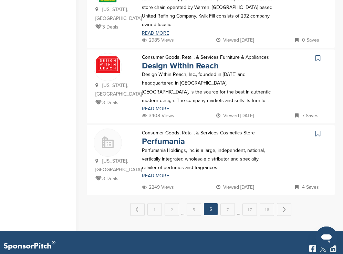
scroll to position [740, 0]
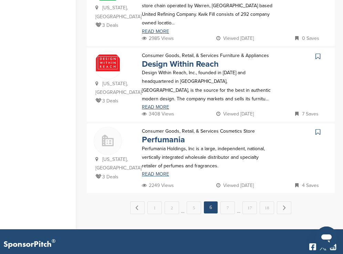
click at [316, 129] on icon at bounding box center [317, 132] width 5 height 7
click at [229, 202] on link "7" at bounding box center [227, 208] width 14 height 13
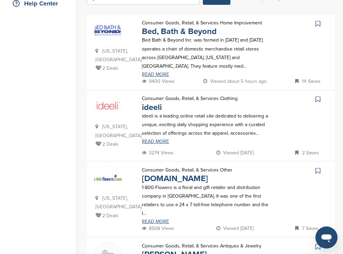
scroll to position [172, 0]
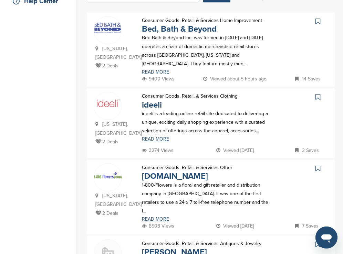
click at [319, 22] on icon at bounding box center [317, 21] width 5 height 7
click at [318, 170] on icon at bounding box center [317, 168] width 5 height 7
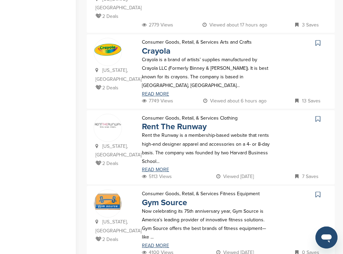
scroll to position [458, 0]
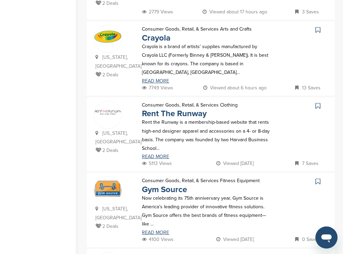
click at [317, 27] on icon at bounding box center [317, 30] width 5 height 7
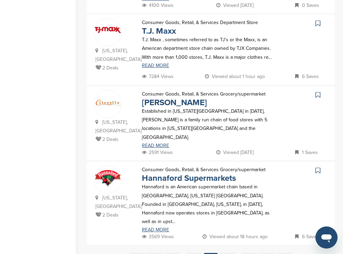
scroll to position [697, 0]
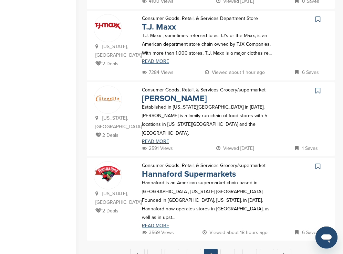
click at [316, 16] on icon at bounding box center [317, 19] width 5 height 7
click at [229, 249] on link "8" at bounding box center [227, 255] width 14 height 13
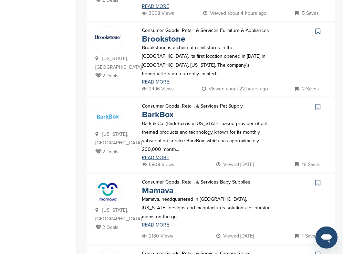
scroll to position [319, 0]
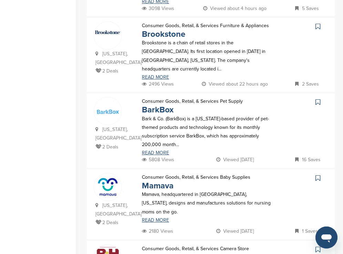
click at [317, 23] on icon at bounding box center [317, 26] width 5 height 7
click at [318, 99] on icon at bounding box center [317, 102] width 5 height 7
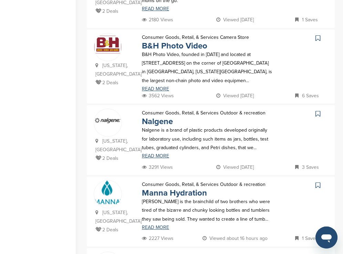
scroll to position [531, 0]
click at [318, 34] on icon at bounding box center [317, 37] width 5 height 7
click at [318, 110] on icon at bounding box center [317, 113] width 5 height 7
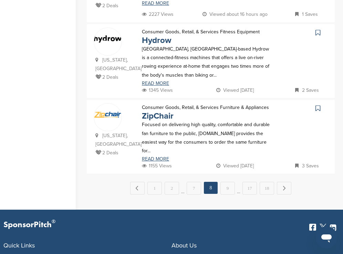
scroll to position [757, 0]
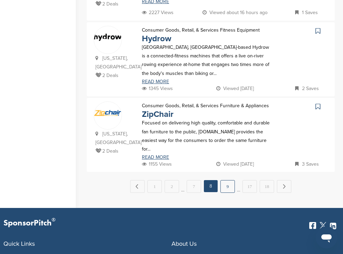
click at [231, 180] on link "9" at bounding box center [227, 186] width 14 height 13
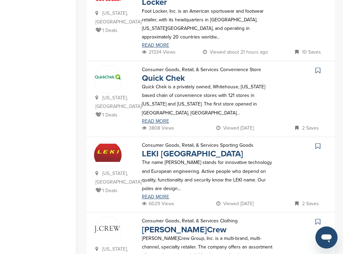
scroll to position [216, 0]
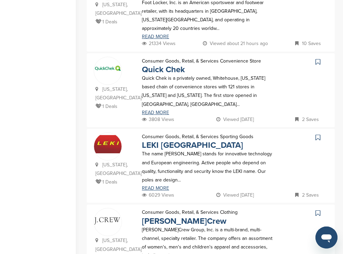
click at [317, 210] on icon at bounding box center [317, 213] width 5 height 7
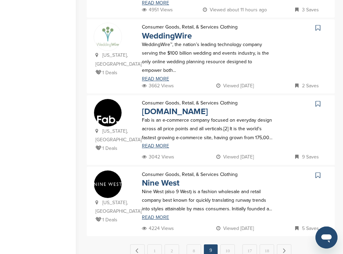
scroll to position [716, 0]
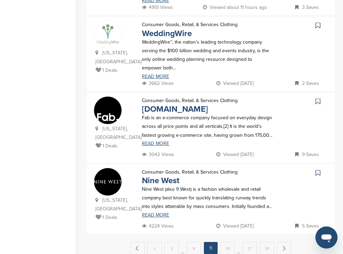
click at [318, 170] on icon at bounding box center [317, 173] width 5 height 7
click at [233, 242] on link "10" at bounding box center [227, 248] width 14 height 13
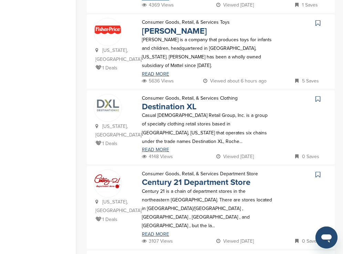
scroll to position [245, 0]
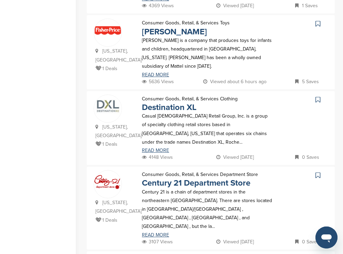
click at [318, 25] on icon at bounding box center [317, 23] width 5 height 7
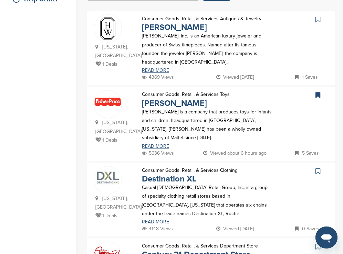
scroll to position [173, 0]
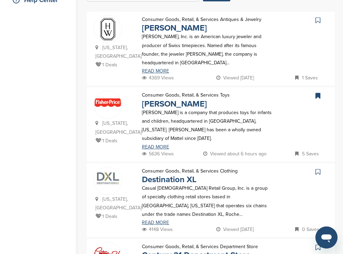
click at [320, 21] on icon at bounding box center [317, 20] width 5 height 7
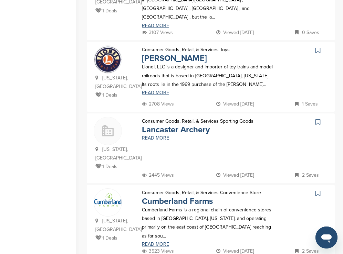
scroll to position [458, 0]
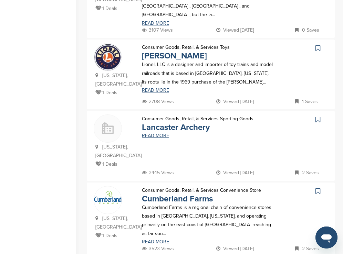
click at [316, 45] on icon at bounding box center [317, 48] width 5 height 7
click at [318, 188] on icon at bounding box center [317, 191] width 5 height 7
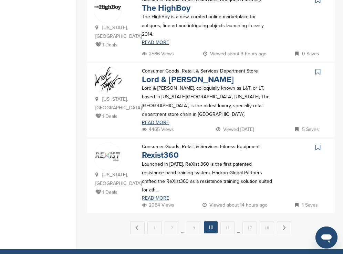
scroll to position [725, 0]
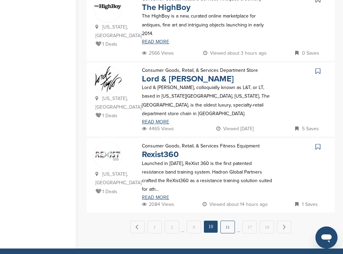
click at [229, 221] on link "11" at bounding box center [227, 227] width 14 height 13
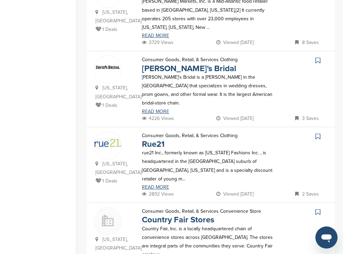
scroll to position [212, 0]
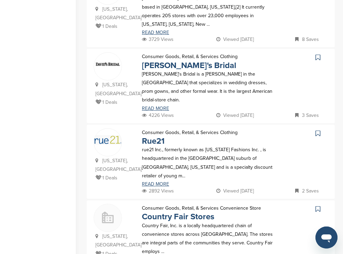
click at [317, 55] on icon at bounding box center [317, 57] width 5 height 7
click at [316, 130] on icon at bounding box center [317, 133] width 5 height 7
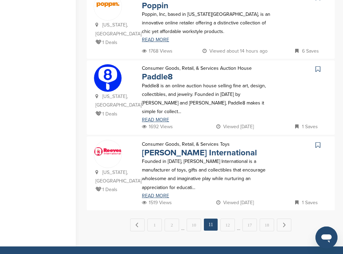
scroll to position [730, 0]
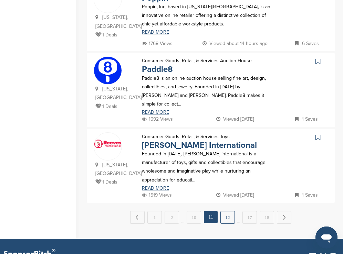
click at [230, 211] on link "12" at bounding box center [227, 217] width 14 height 13
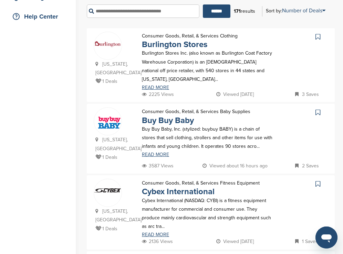
scroll to position [158, 0]
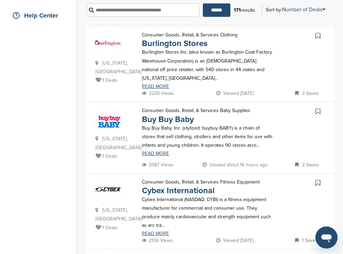
click at [318, 34] on icon at bounding box center [317, 35] width 5 height 7
click at [318, 109] on icon at bounding box center [317, 111] width 5 height 7
click at [317, 180] on icon at bounding box center [317, 183] width 5 height 7
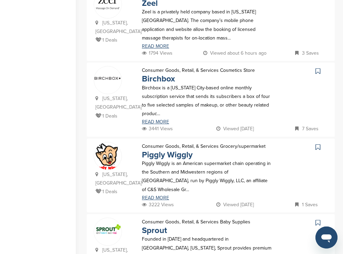
scroll to position [602, 0]
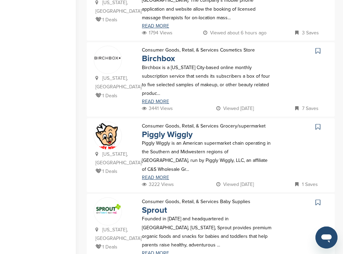
click at [318, 48] on icon at bounding box center [317, 51] width 5 height 7
click at [317, 124] on icon at bounding box center [317, 127] width 5 height 7
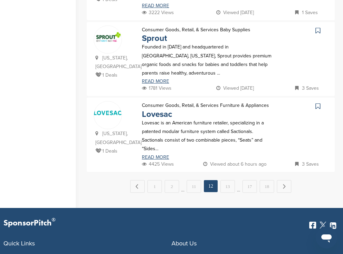
scroll to position [778, 0]
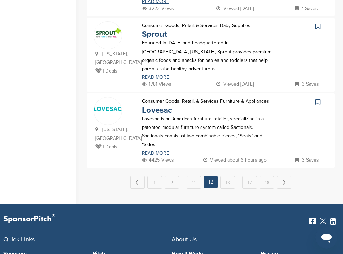
click at [316, 99] on icon at bounding box center [317, 102] width 5 height 7
click at [231, 176] on link "13" at bounding box center [227, 182] width 14 height 13
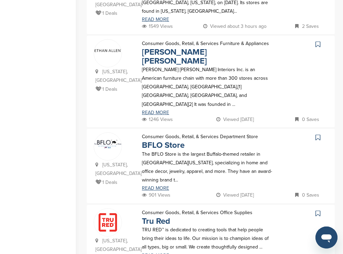
scroll to position [385, 0]
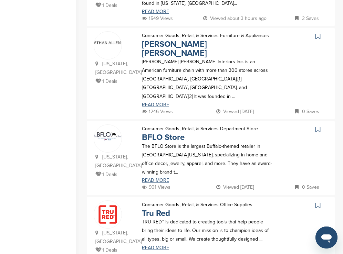
click at [318, 33] on icon at bounding box center [317, 36] width 5 height 7
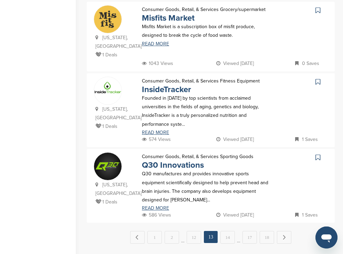
scroll to position [732, 0]
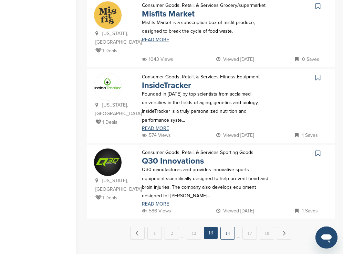
click at [231, 227] on link "14" at bounding box center [227, 233] width 14 height 13
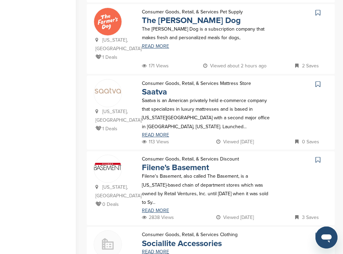
scroll to position [253, 0]
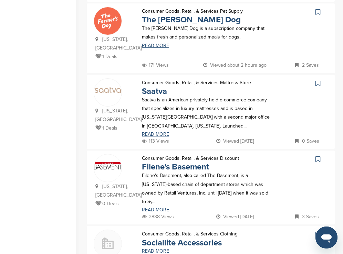
click at [316, 11] on icon at bounding box center [317, 12] width 5 height 7
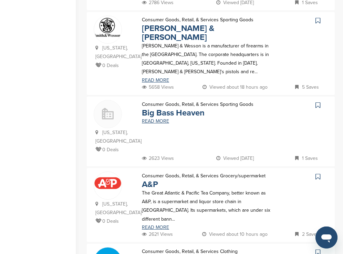
scroll to position [612, 0]
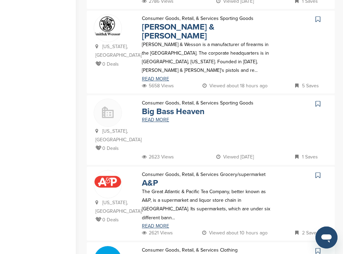
click at [317, 20] on icon at bounding box center [317, 19] width 5 height 7
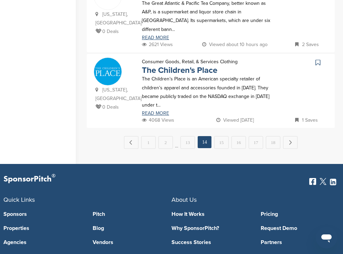
scroll to position [803, 0]
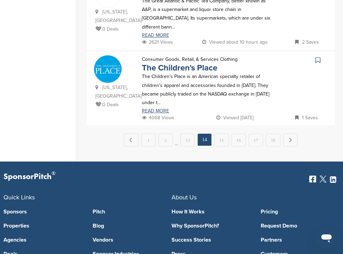
click at [317, 57] on icon at bounding box center [317, 60] width 5 height 7
click at [225, 134] on link "15" at bounding box center [221, 140] width 14 height 13
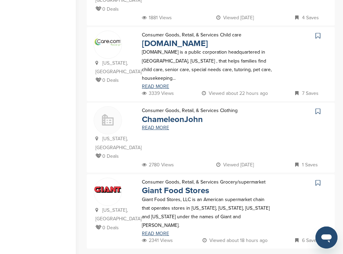
scroll to position [682, 0]
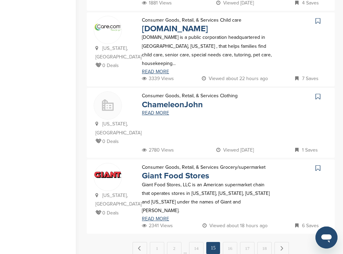
click at [318, 18] on icon at bounding box center [317, 21] width 5 height 7
click at [228, 242] on link "16" at bounding box center [230, 248] width 14 height 13
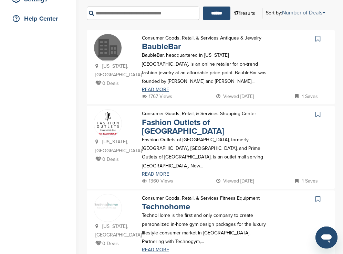
scroll to position [167, 0]
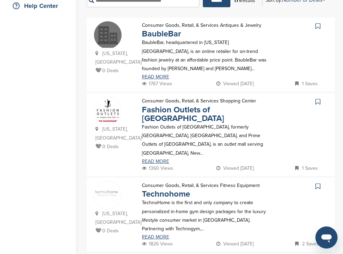
click at [318, 27] on icon at bounding box center [317, 26] width 5 height 7
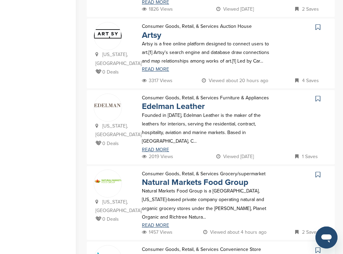
scroll to position [405, 0]
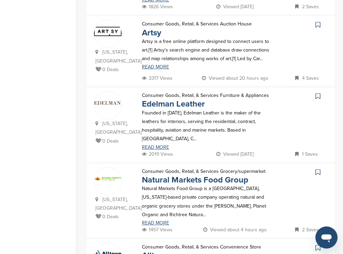
click at [319, 21] on icon at bounding box center [317, 24] width 5 height 7
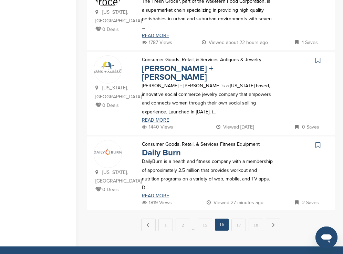
scroll to position [743, 0]
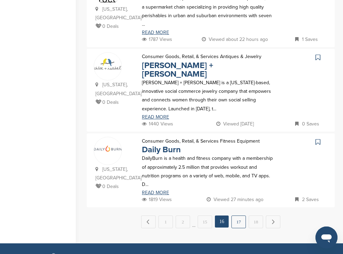
click at [241, 216] on link "17" at bounding box center [238, 222] width 14 height 13
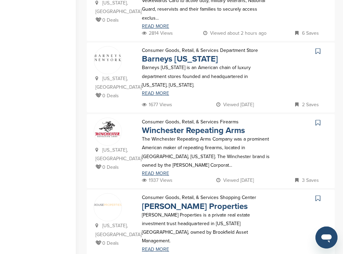
scroll to position [384, 0]
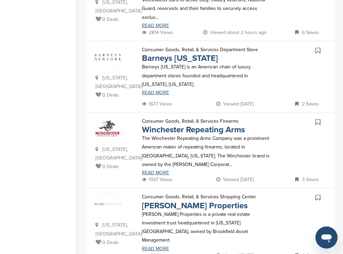
click at [317, 47] on icon at bounding box center [317, 50] width 5 height 7
click at [318, 119] on icon at bounding box center [317, 122] width 5 height 7
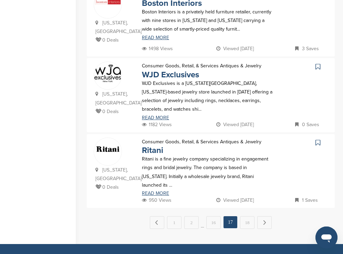
scroll to position [747, 0]
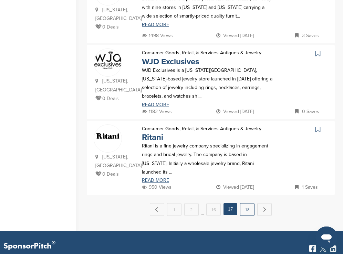
click at [249, 203] on link "18" at bounding box center [247, 209] width 14 height 13
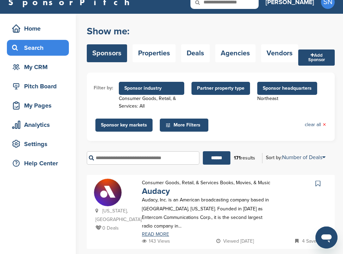
scroll to position [0, 0]
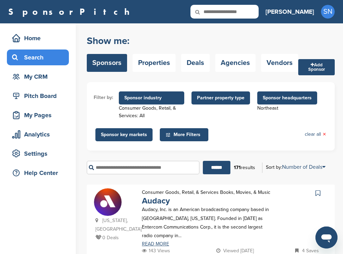
click at [270, 102] on span "Sponsor headquarters" at bounding box center [287, 98] width 49 height 8
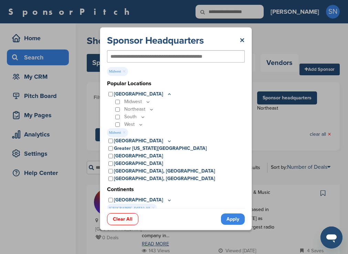
click at [229, 221] on link "Apply" at bounding box center [233, 219] width 24 height 11
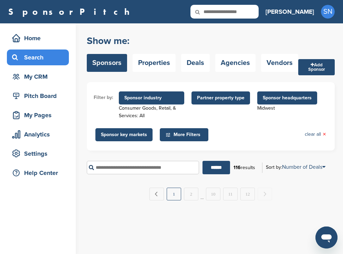
click at [175, 197] on link "1" at bounding box center [174, 194] width 14 height 13
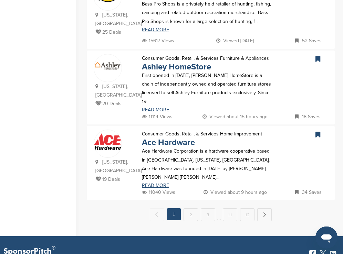
scroll to position [757, 0]
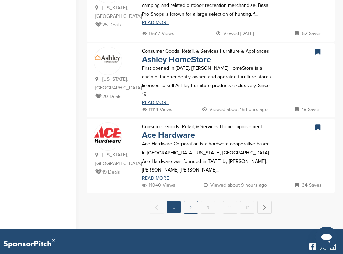
click at [191, 201] on link "2" at bounding box center [190, 207] width 14 height 13
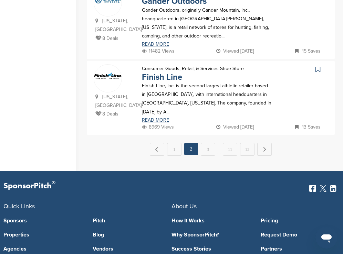
scroll to position [799, 0]
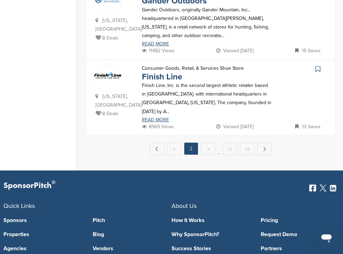
click at [318, 66] on icon at bounding box center [317, 69] width 5 height 7
click at [210, 143] on link "3" at bounding box center [208, 149] width 14 height 13
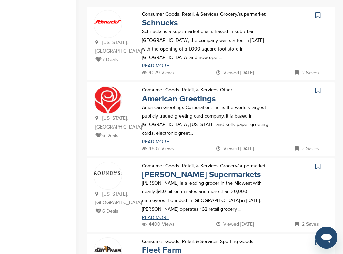
scroll to position [179, 0]
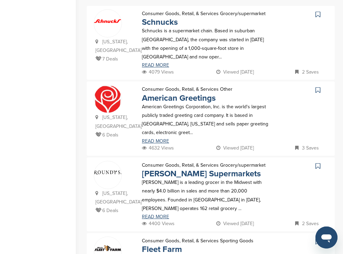
click at [317, 13] on icon at bounding box center [317, 14] width 5 height 7
click at [317, 87] on icon at bounding box center [317, 90] width 5 height 7
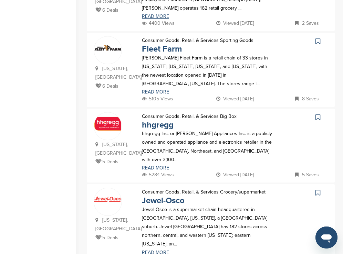
scroll to position [386, 0]
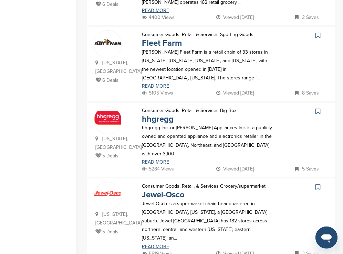
click at [316, 108] on icon at bounding box center [317, 111] width 5 height 7
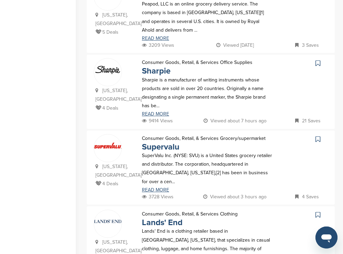
scroll to position [675, 0]
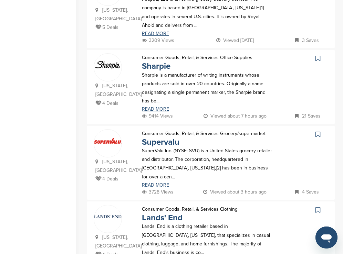
click at [316, 55] on icon at bounding box center [317, 58] width 5 height 7
click at [319, 207] on icon at bounding box center [317, 210] width 5 height 7
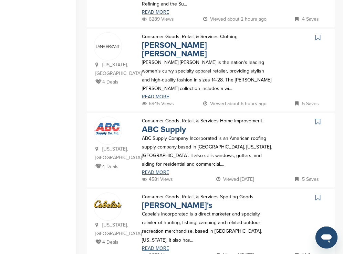
scroll to position [248, 0]
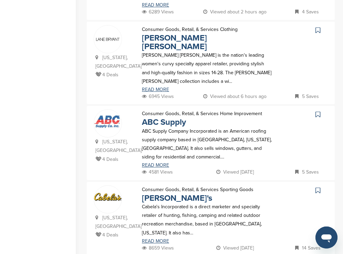
click at [318, 27] on icon at bounding box center [317, 30] width 5 height 7
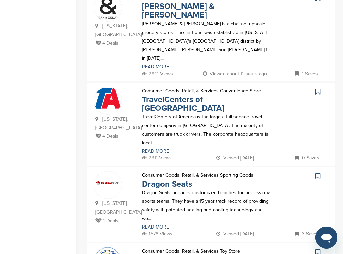
scroll to position [606, 0]
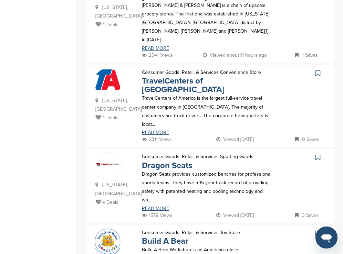
click at [316, 70] on icon at bounding box center [317, 73] width 5 height 7
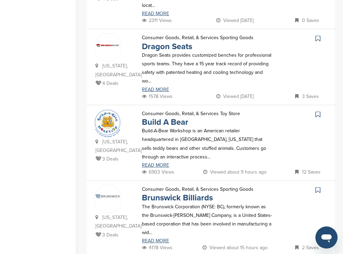
scroll to position [730, 0]
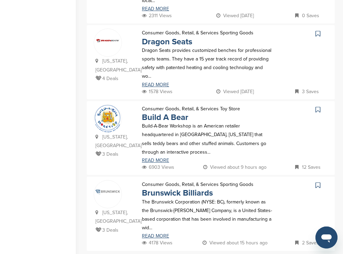
click at [316, 106] on icon at bounding box center [317, 109] width 5 height 7
click at [316, 182] on icon at bounding box center [317, 185] width 5 height 7
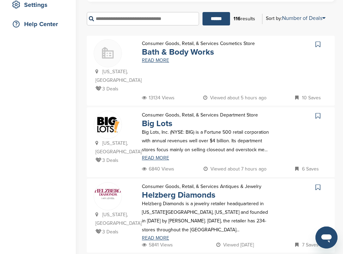
scroll to position [165, 0]
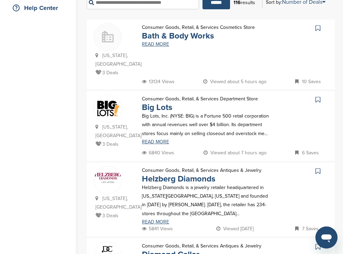
click at [316, 28] on icon at bounding box center [317, 28] width 5 height 7
click at [316, 96] on icon at bounding box center [317, 99] width 5 height 7
click at [317, 168] on icon at bounding box center [317, 171] width 5 height 7
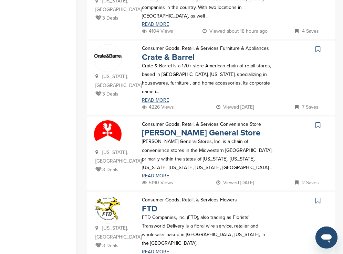
scroll to position [441, 0]
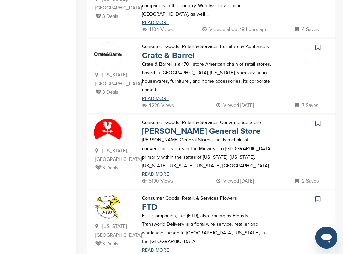
click at [318, 44] on icon at bounding box center [317, 47] width 5 height 7
click at [317, 120] on icon at bounding box center [317, 123] width 5 height 7
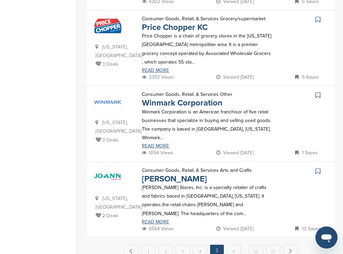
scroll to position [716, 0]
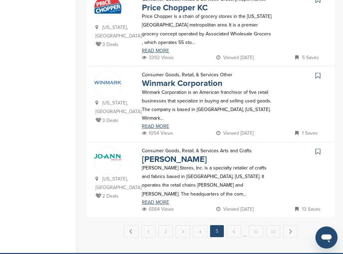
click at [318, 148] on icon at bounding box center [317, 151] width 5 height 7
click at [239, 225] on link "6" at bounding box center [234, 231] width 14 height 13
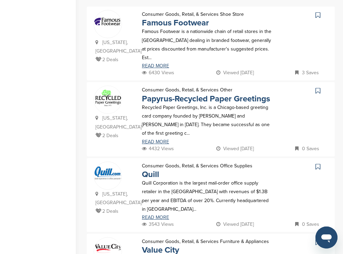
scroll to position [179, 0]
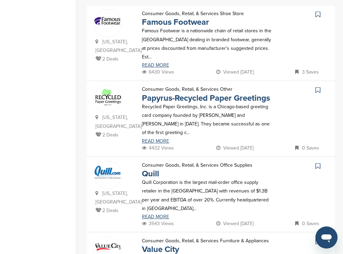
click at [319, 15] on icon at bounding box center [317, 14] width 5 height 7
click at [317, 163] on icon at bounding box center [317, 166] width 5 height 7
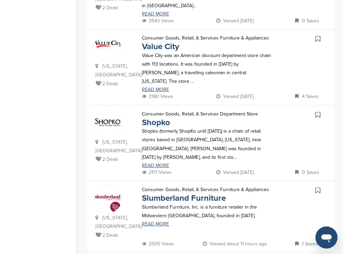
scroll to position [399, 0]
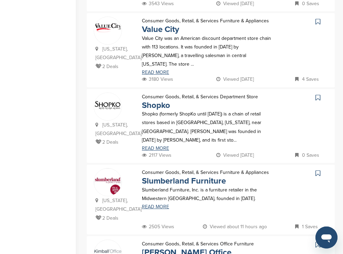
click at [316, 170] on icon at bounding box center [317, 173] width 5 height 7
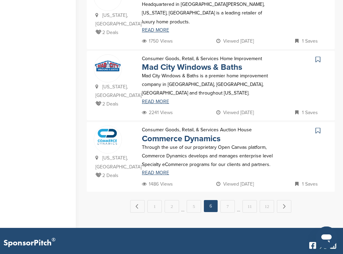
scroll to position [730, 0]
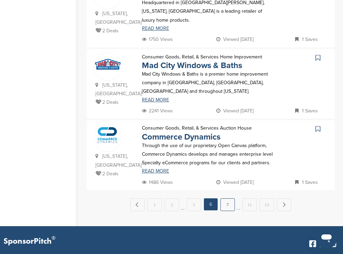
click at [228, 199] on link "7" at bounding box center [227, 205] width 14 height 13
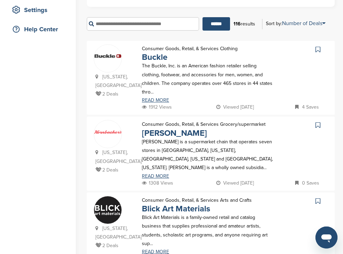
scroll to position [165, 0]
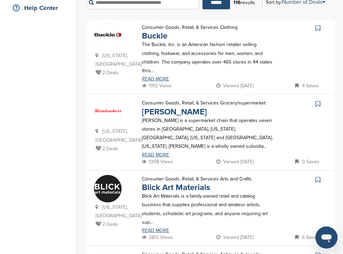
click at [318, 29] on icon at bounding box center [317, 28] width 5 height 7
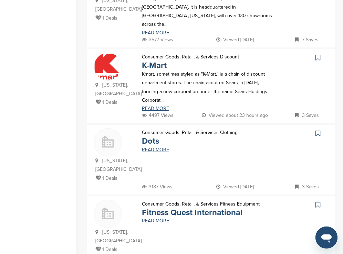
scroll to position [606, 0]
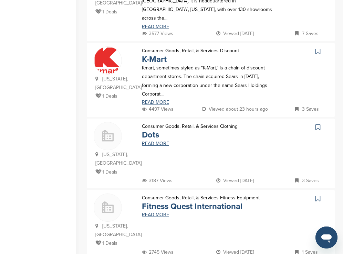
click at [317, 48] on icon at bounding box center [317, 51] width 5 height 7
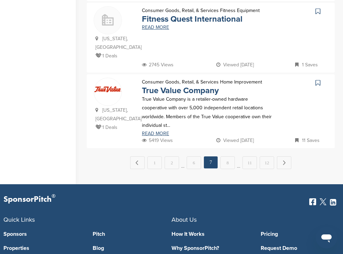
scroll to position [799, 0]
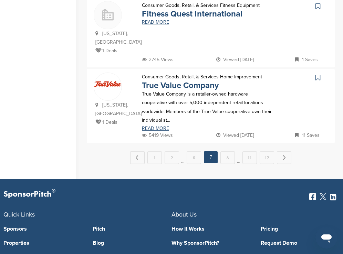
click at [317, 74] on icon at bounding box center [317, 77] width 5 height 7
click at [231, 151] on link "8" at bounding box center [227, 157] width 14 height 13
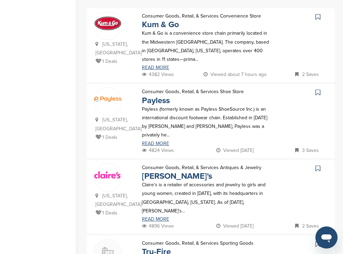
scroll to position [179, 0]
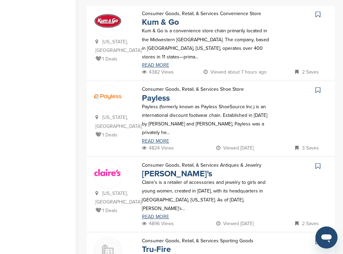
click at [316, 14] on icon at bounding box center [317, 14] width 5 height 7
click at [317, 90] on icon at bounding box center [317, 90] width 5 height 7
click at [316, 163] on icon at bounding box center [317, 166] width 5 height 7
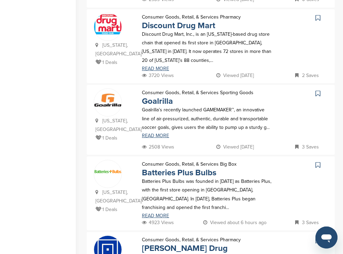
scroll to position [537, 0]
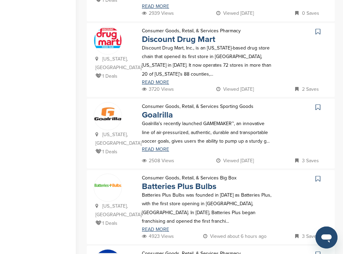
click at [317, 176] on icon at bounding box center [317, 179] width 5 height 7
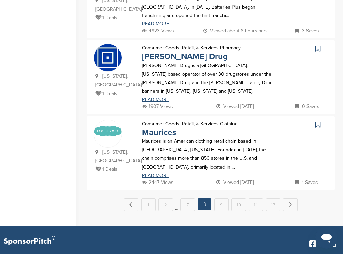
scroll to position [744, 0]
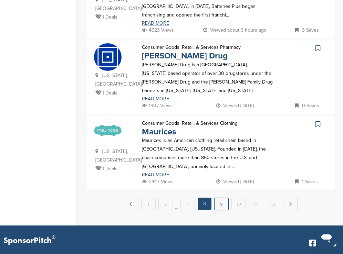
click at [219, 198] on link "9" at bounding box center [221, 204] width 14 height 13
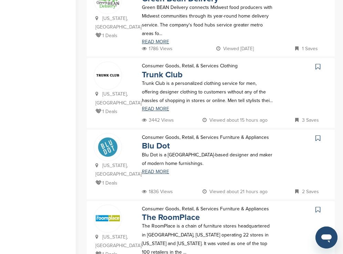
scroll to position [523, 0]
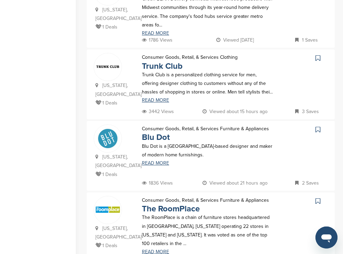
click at [318, 55] on icon at bounding box center [317, 58] width 5 height 7
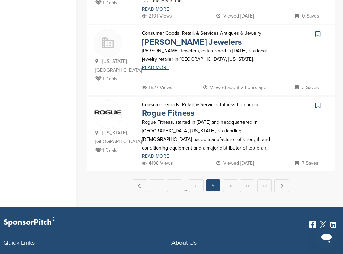
scroll to position [771, 0]
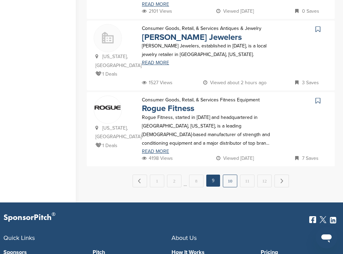
click at [229, 175] on link "10" at bounding box center [230, 181] width 14 height 13
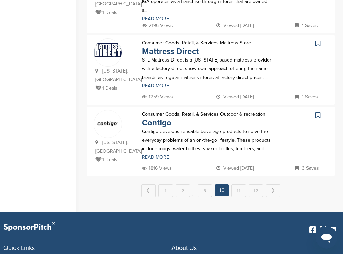
scroll to position [757, 0]
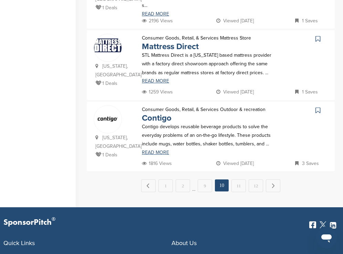
click at [316, 35] on icon at bounding box center [317, 38] width 5 height 7
click at [243, 180] on link "11" at bounding box center [238, 186] width 14 height 13
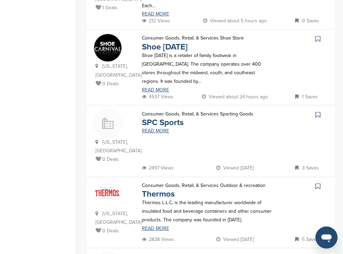
scroll to position [606, 0]
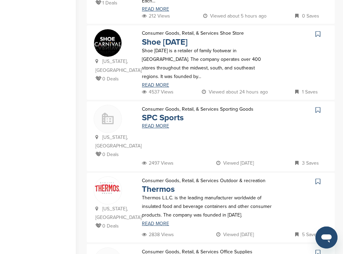
click at [318, 31] on icon at bounding box center [317, 34] width 5 height 7
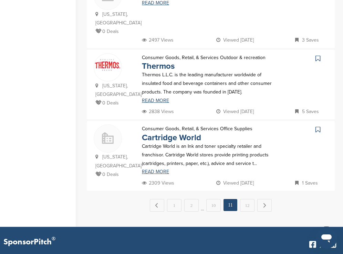
scroll to position [730, 0]
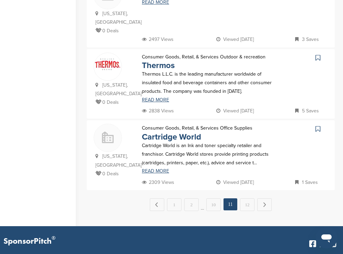
click at [317, 54] on icon at bounding box center [317, 57] width 5 height 7
click at [243, 199] on link "12" at bounding box center [247, 205] width 14 height 13
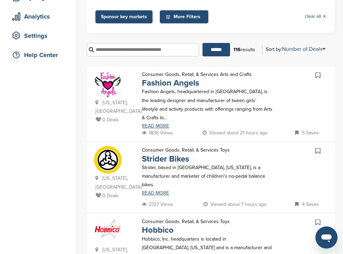
scroll to position [0, 0]
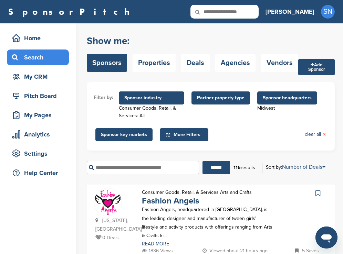
click at [273, 99] on span "Sponsor headquarters" at bounding box center [287, 98] width 49 height 8
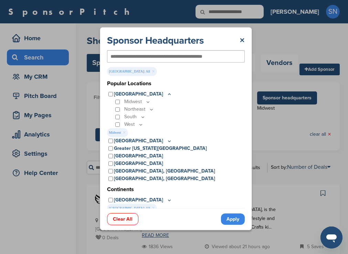
click at [229, 217] on link "Apply" at bounding box center [233, 219] width 24 height 11
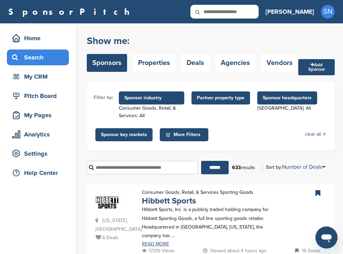
click at [159, 98] on span "Sponsor industry" at bounding box center [151, 98] width 54 height 8
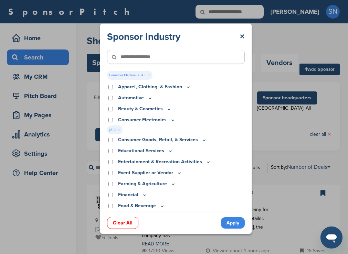
click at [230, 224] on link "Apply" at bounding box center [233, 223] width 24 height 11
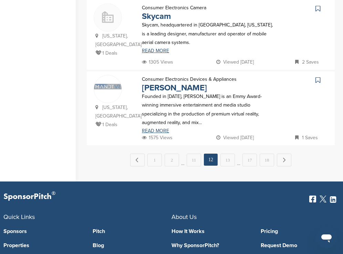
scroll to position [883, 0]
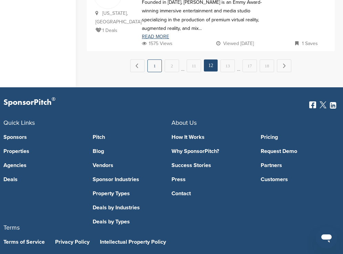
click at [158, 60] on link "1" at bounding box center [154, 66] width 14 height 13
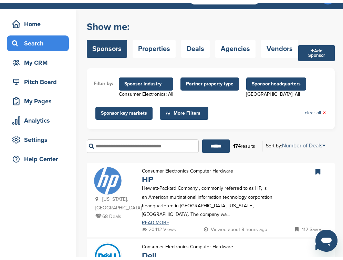
scroll to position [0, 0]
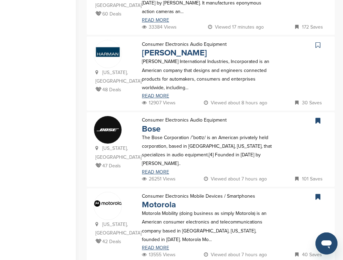
scroll to position [468, 0]
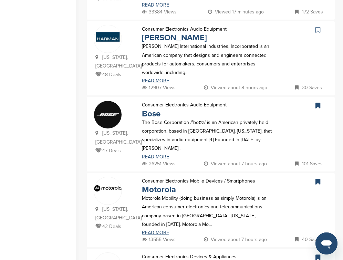
click at [317, 27] on icon at bounding box center [317, 30] width 5 height 7
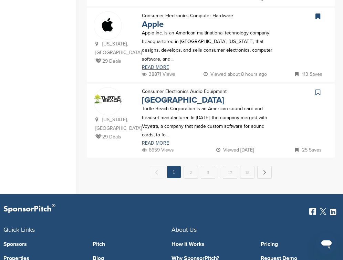
scroll to position [799, 0]
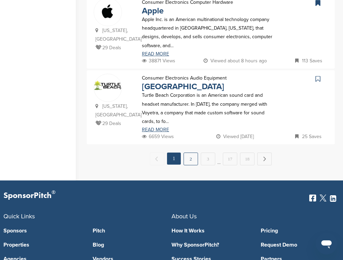
click at [193, 153] on link "2" at bounding box center [190, 159] width 14 height 13
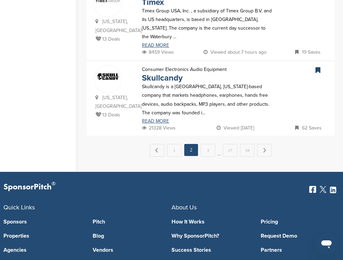
scroll to position [0, 0]
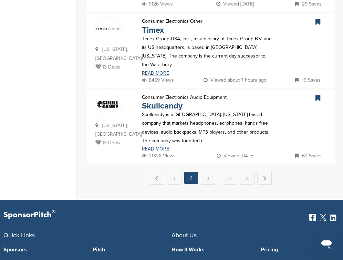
scroll to position [771, 0]
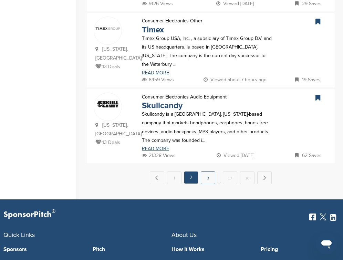
click at [209, 171] on link "3" at bounding box center [208, 177] width 14 height 13
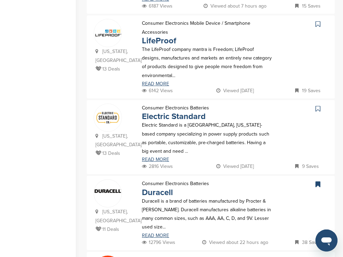
scroll to position [239, 0]
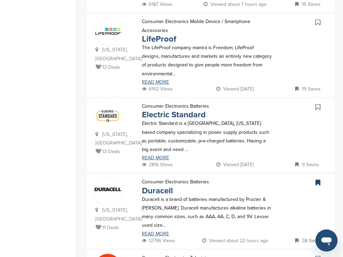
click at [318, 22] on icon at bounding box center [317, 22] width 5 height 7
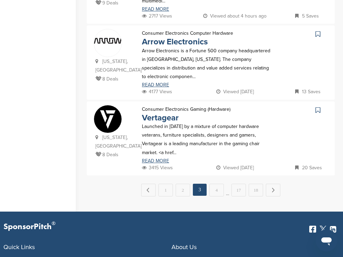
scroll to position [781, 0]
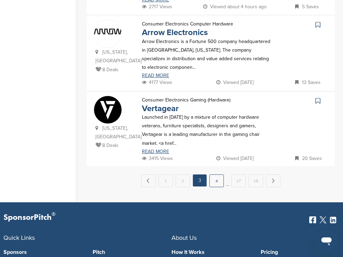
click at [213, 179] on link "4" at bounding box center [216, 181] width 14 height 13
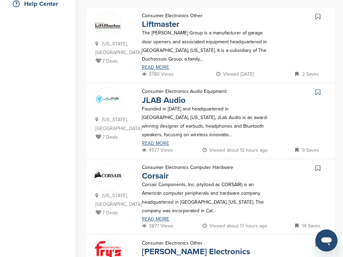
scroll to position [169, 0]
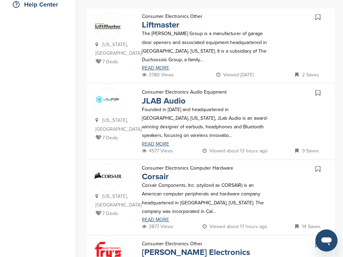
click at [316, 18] on icon at bounding box center [317, 17] width 5 height 7
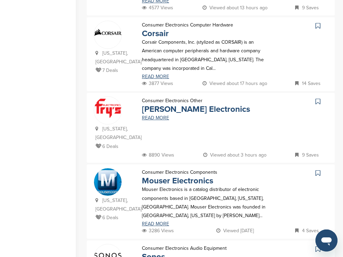
scroll to position [319, 0]
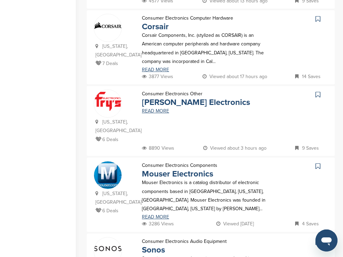
click at [318, 19] on icon at bounding box center [317, 18] width 5 height 7
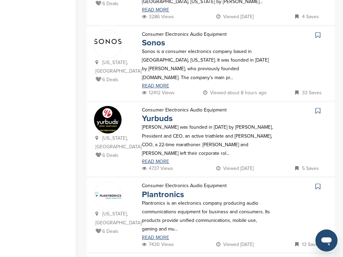
scroll to position [528, 0]
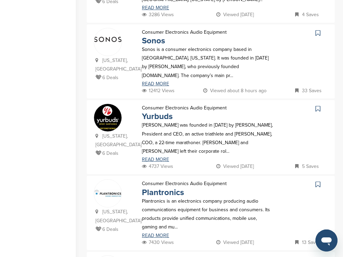
click at [318, 30] on icon at bounding box center [317, 33] width 5 height 7
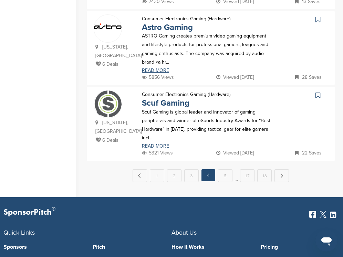
scroll to position [770, 0]
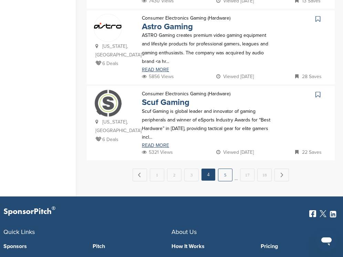
click at [227, 169] on link "5" at bounding box center [225, 175] width 14 height 13
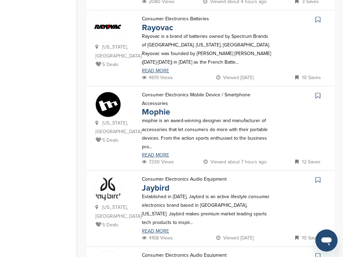
scroll to position [244, 0]
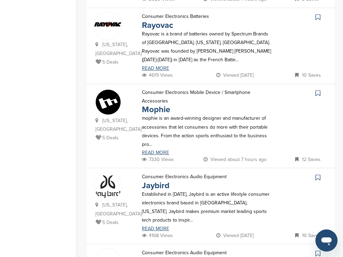
click at [317, 14] on icon at bounding box center [317, 17] width 5 height 7
click at [317, 90] on icon at bounding box center [317, 93] width 5 height 7
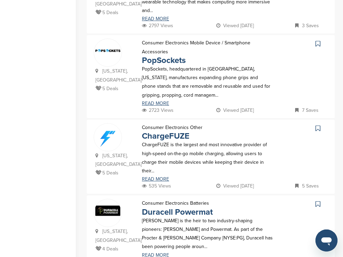
scroll to position [534, 0]
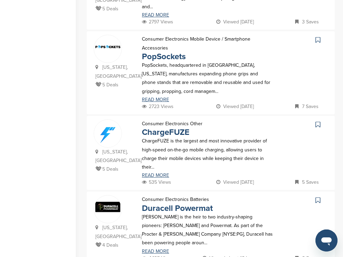
click at [317, 36] on icon at bounding box center [317, 39] width 5 height 7
click at [316, 197] on icon at bounding box center [317, 200] width 5 height 7
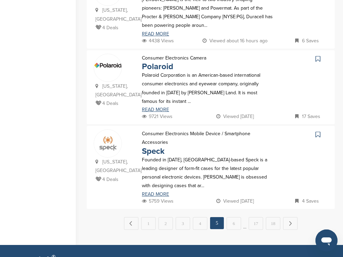
scroll to position [753, 0]
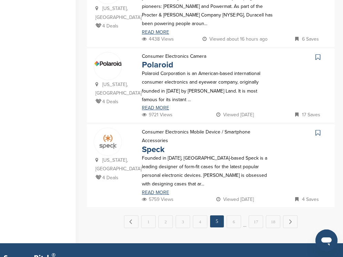
click at [317, 54] on icon at bounding box center [317, 57] width 5 height 7
click at [318, 129] on icon at bounding box center [317, 132] width 5 height 7
click at [235, 216] on link "6" at bounding box center [234, 222] width 14 height 13
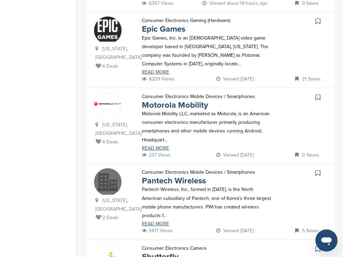
scroll to position [315, 0]
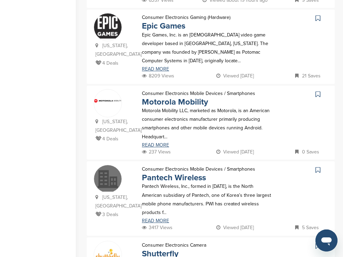
click at [318, 15] on icon at bounding box center [317, 18] width 5 height 7
click at [318, 91] on icon at bounding box center [317, 94] width 5 height 7
click at [318, 243] on icon at bounding box center [317, 246] width 5 height 7
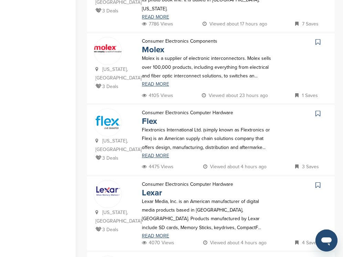
scroll to position [596, 0]
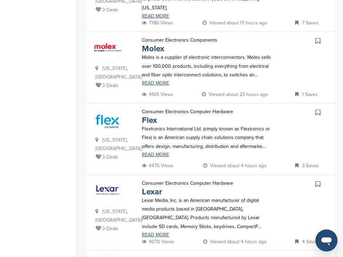
click at [317, 181] on icon at bounding box center [317, 184] width 5 height 7
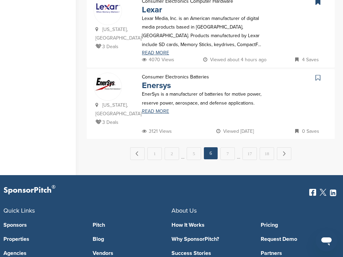
scroll to position [779, 0]
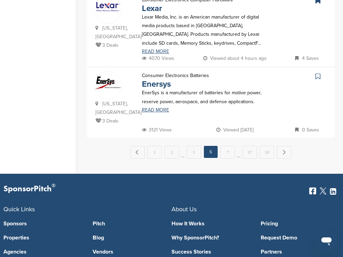
click at [318, 73] on icon at bounding box center [317, 76] width 5 height 7
click at [226, 146] on link "7" at bounding box center [227, 152] width 14 height 13
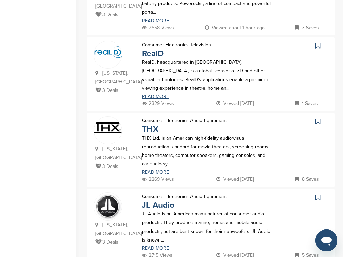
scroll to position [303, 0]
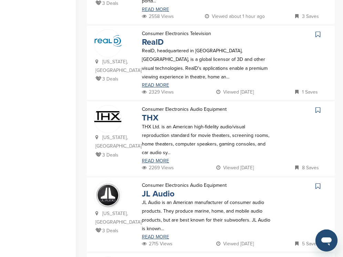
click at [317, 33] on icon at bounding box center [317, 34] width 5 height 7
click at [318, 107] on icon at bounding box center [317, 110] width 5 height 7
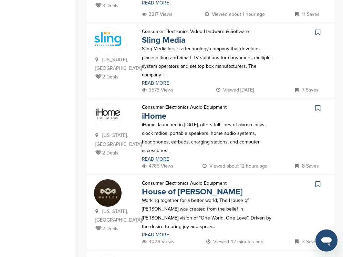
scroll to position [605, 0]
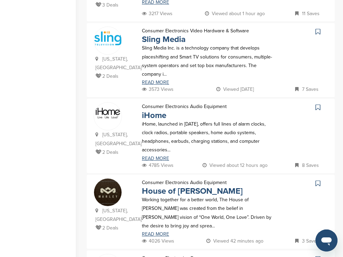
click at [317, 29] on icon at bounding box center [317, 31] width 5 height 7
click at [318, 104] on icon at bounding box center [317, 107] width 5 height 7
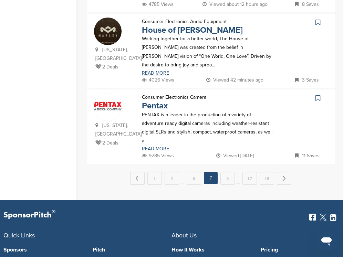
scroll to position [767, 0]
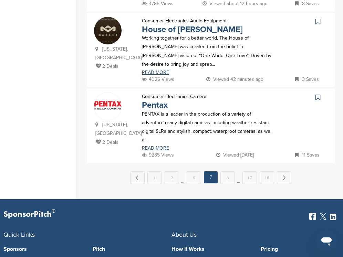
click at [318, 94] on icon at bounding box center [317, 97] width 5 height 7
click at [231, 171] on link "8" at bounding box center [227, 177] width 14 height 13
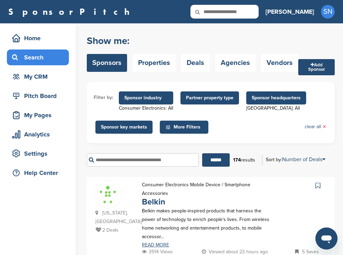
scroll to position [14, 0]
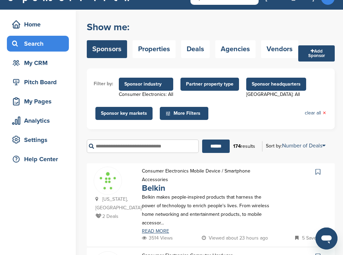
click at [318, 174] on icon at bounding box center [317, 172] width 5 height 7
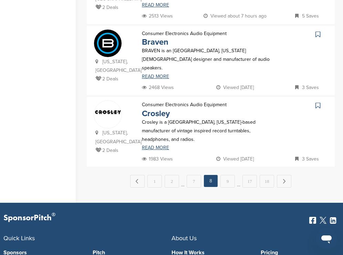
scroll to position [771, 0]
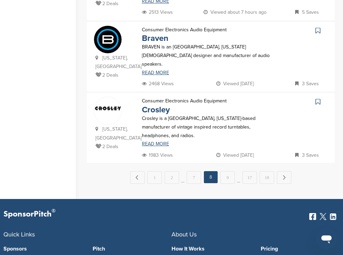
click at [318, 98] on icon at bounding box center [317, 101] width 5 height 7
click at [230, 171] on link "9" at bounding box center [227, 177] width 14 height 13
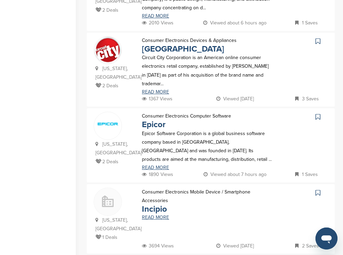
scroll to position [468, 0]
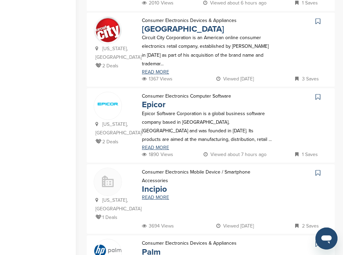
click at [317, 18] on icon at bounding box center [317, 21] width 5 height 7
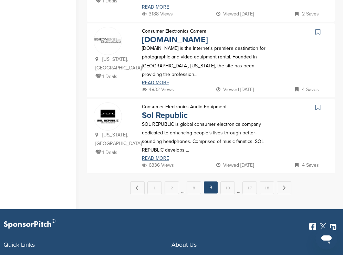
scroll to position [757, 0]
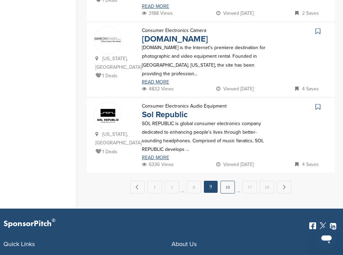
click at [228, 181] on link "10" at bounding box center [227, 187] width 14 height 13
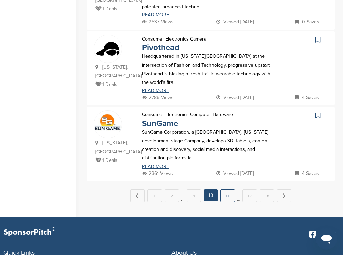
click at [229, 190] on link "11" at bounding box center [227, 196] width 14 height 13
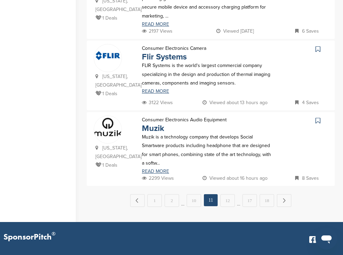
scroll to position [730, 0]
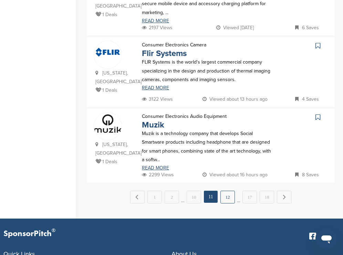
click at [228, 191] on link "12" at bounding box center [227, 197] width 14 height 13
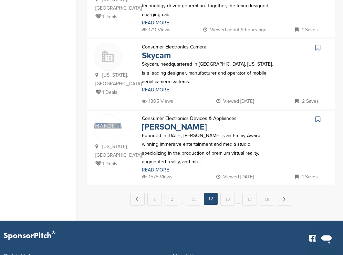
scroll to position [757, 0]
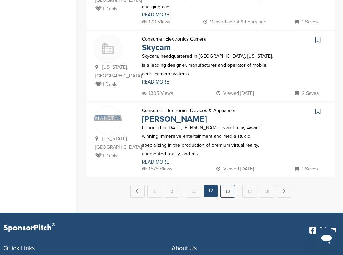
click at [231, 185] on link "13" at bounding box center [227, 191] width 14 height 13
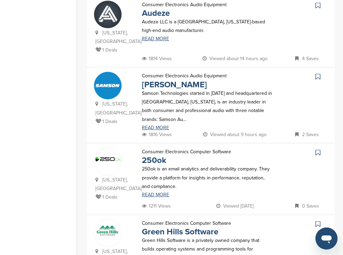
scroll to position [496, 0]
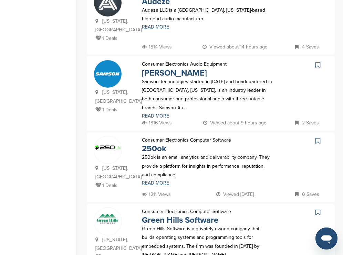
click at [317, 62] on icon at bounding box center [317, 65] width 5 height 7
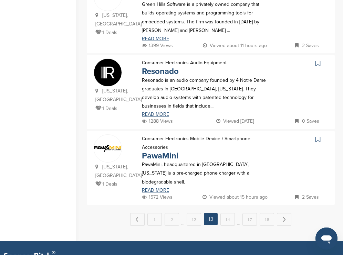
scroll to position [744, 0]
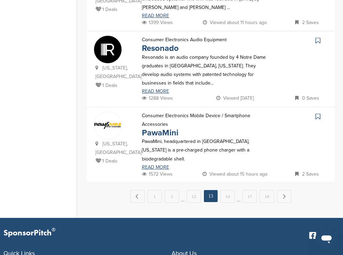
click at [227, 190] on link "14" at bounding box center [227, 196] width 14 height 13
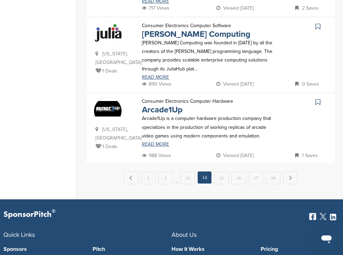
scroll to position [757, 0]
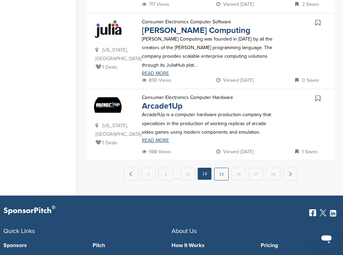
click at [225, 175] on link "15" at bounding box center [221, 174] width 14 height 13
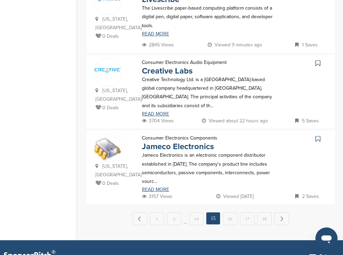
scroll to position [730, 0]
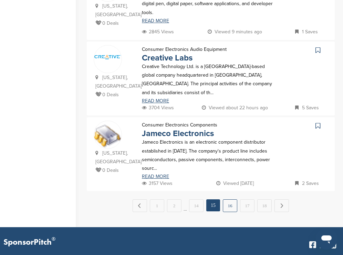
click at [230, 200] on link "16" at bounding box center [230, 206] width 14 height 13
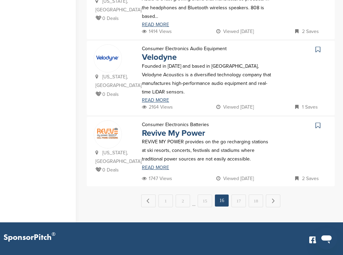
scroll to position [744, 0]
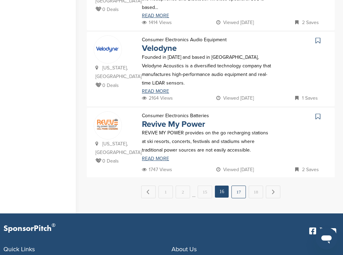
click at [235, 186] on link "17" at bounding box center [238, 192] width 14 height 13
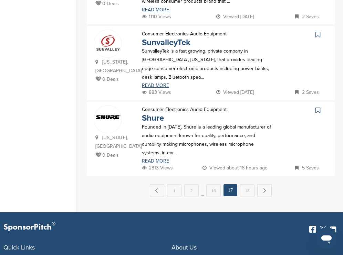
scroll to position [757, 0]
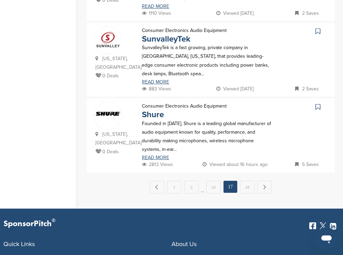
click at [316, 104] on icon at bounding box center [317, 107] width 5 height 7
click at [247, 181] on link "18" at bounding box center [247, 187] width 14 height 13
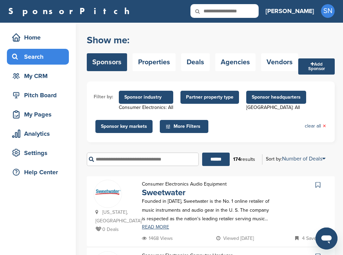
scroll to position [0, 0]
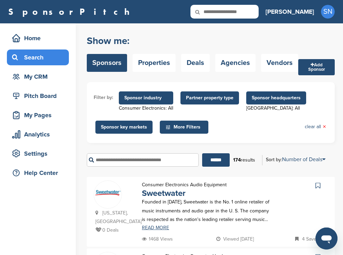
click at [140, 101] on span "Sponsor industry" at bounding box center [145, 98] width 43 height 8
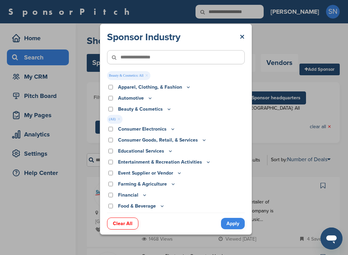
click at [233, 221] on link "Apply" at bounding box center [233, 223] width 24 height 11
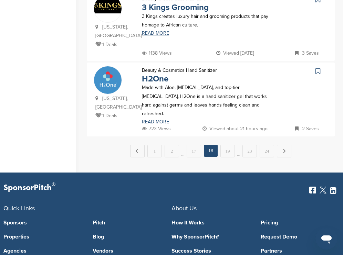
scroll to position [777, 0]
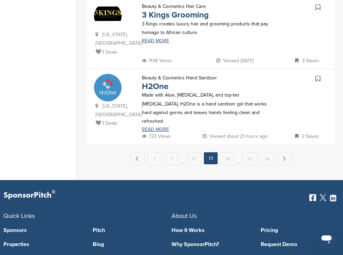
drag, startPoint x: 345, startPoint y: 51, endPoint x: 11, endPoint y: 0, distance: 337.4
click at [151, 153] on link "1" at bounding box center [154, 159] width 14 height 13
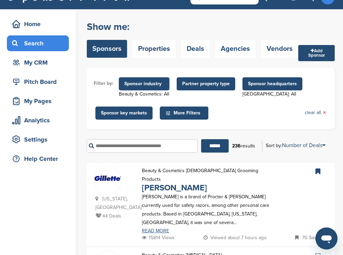
scroll to position [12, 0]
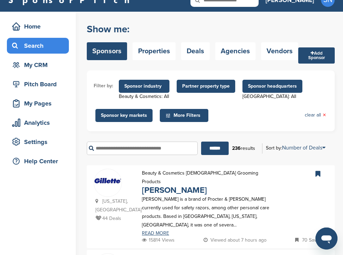
click at [151, 90] on span "Sponsor industry" at bounding box center [144, 87] width 40 height 8
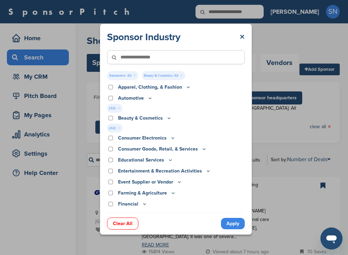
click at [111, 90] on div "Apparel, Clothing, & Fashion" at bounding box center [176, 88] width 138 height 8
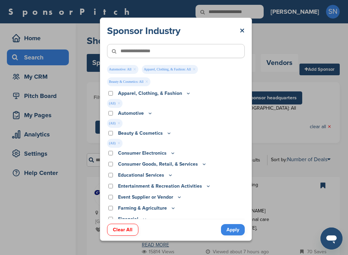
click at [227, 230] on link "Apply" at bounding box center [233, 229] width 24 height 11
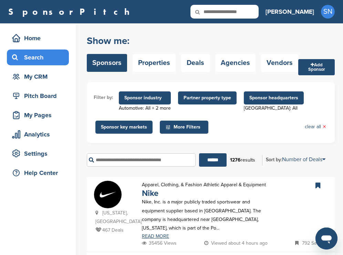
click at [155, 99] on span "Sponsor industry" at bounding box center [144, 98] width 41 height 8
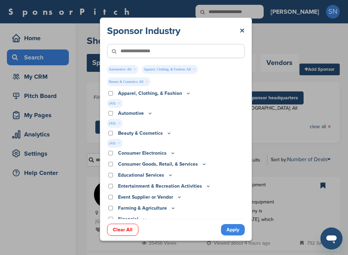
click at [237, 230] on link "Apply" at bounding box center [233, 229] width 24 height 11
